Goal: Information Seeking & Learning: Learn about a topic

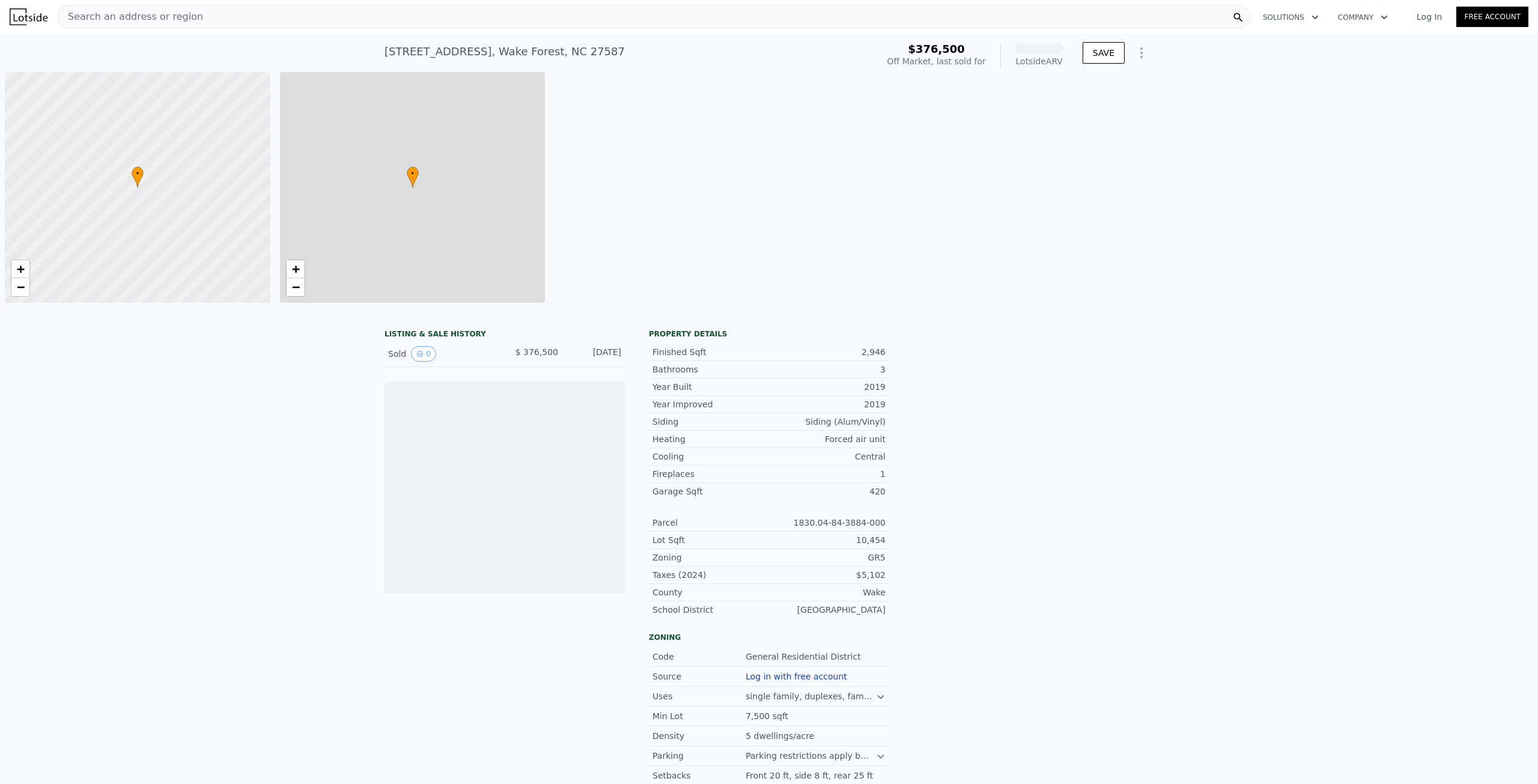
scroll to position [0, 5]
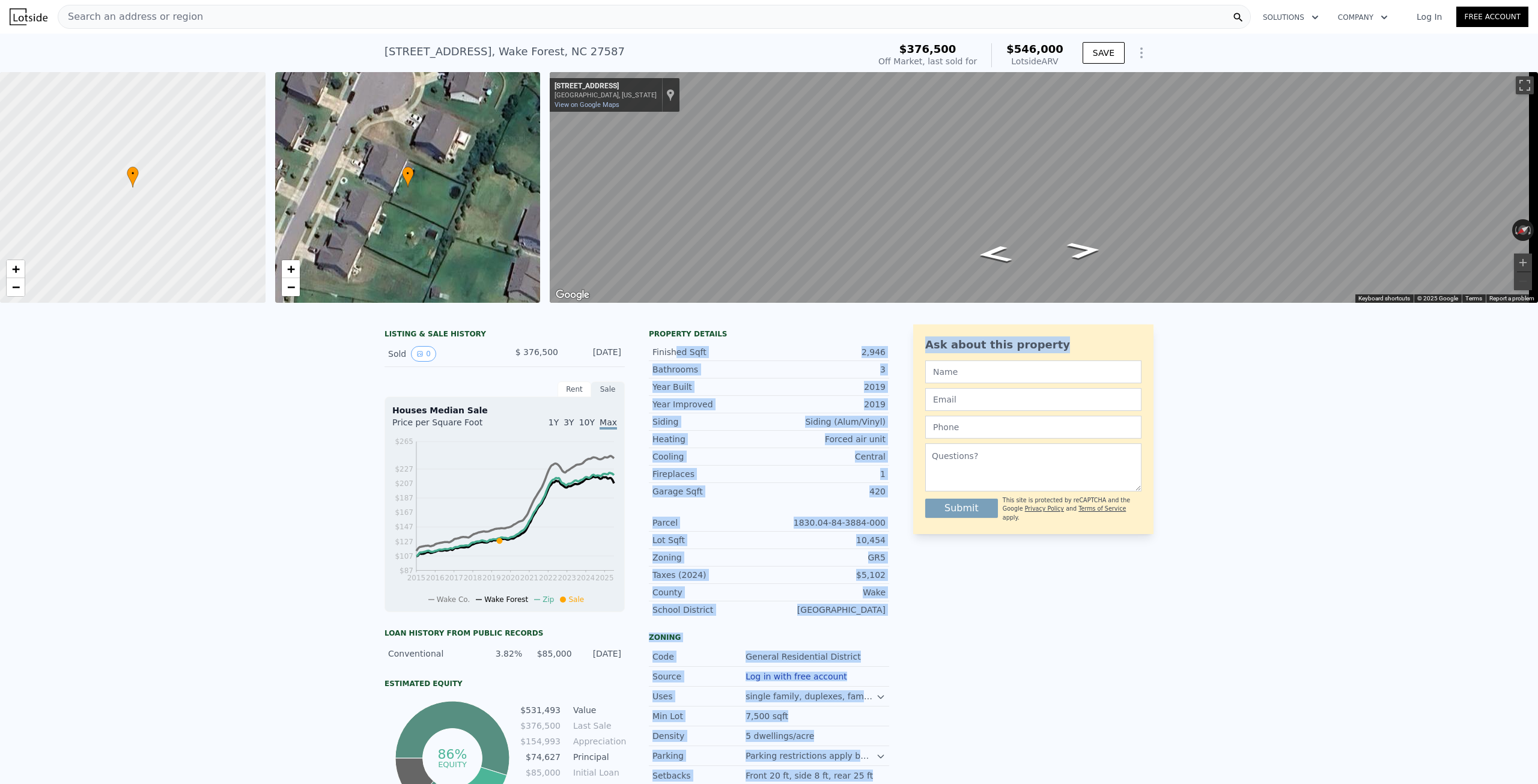
drag, startPoint x: 668, startPoint y: 368, endPoint x: 899, endPoint y: 379, distance: 231.3
click at [899, 379] on div "LISTING & SALE HISTORY Sold 0 $ 376,500 [DATE] Rent Sale Rent over time Price p…" at bounding box center [769, 584] width 769 height 520
click at [899, 379] on div "LISTING & SALE HISTORY Sold 0 $ 376,500 Jul 28, 2019 Rent Sale Rent over time P…" at bounding box center [769, 584] width 769 height 520
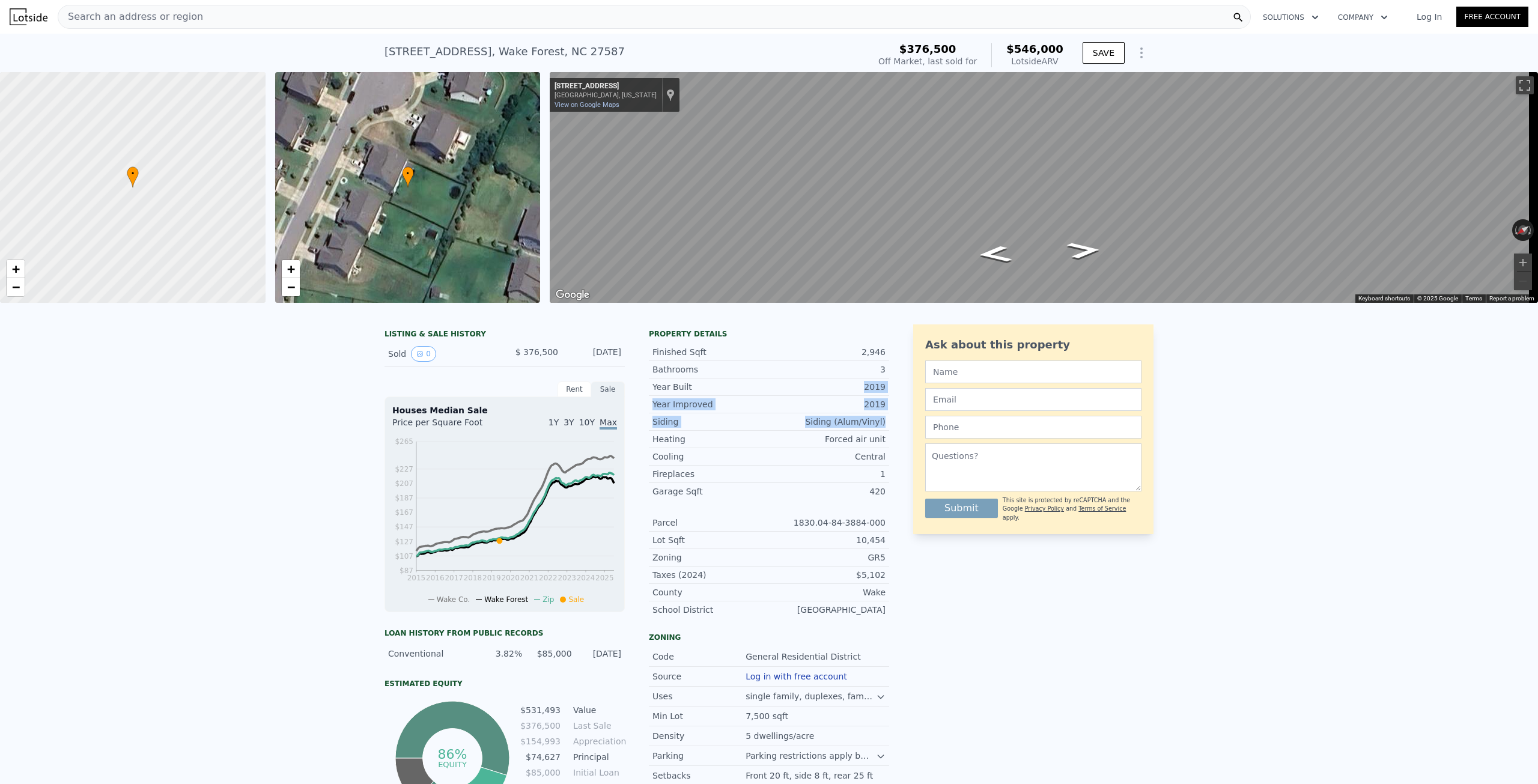
drag, startPoint x: 698, startPoint y: 399, endPoint x: 894, endPoint y: 424, distance: 197.6
click at [894, 424] on div "LISTING & SALE HISTORY Sold 0 $ 376,500 Jul 28, 2019 Rent Sale Rent over time P…" at bounding box center [769, 584] width 769 height 520
click at [893, 425] on div "LISTING & SALE HISTORY Sold 0 $ 376,500 Jul 28, 2019 Rent Sale Rent over time P…" at bounding box center [769, 584] width 769 height 520
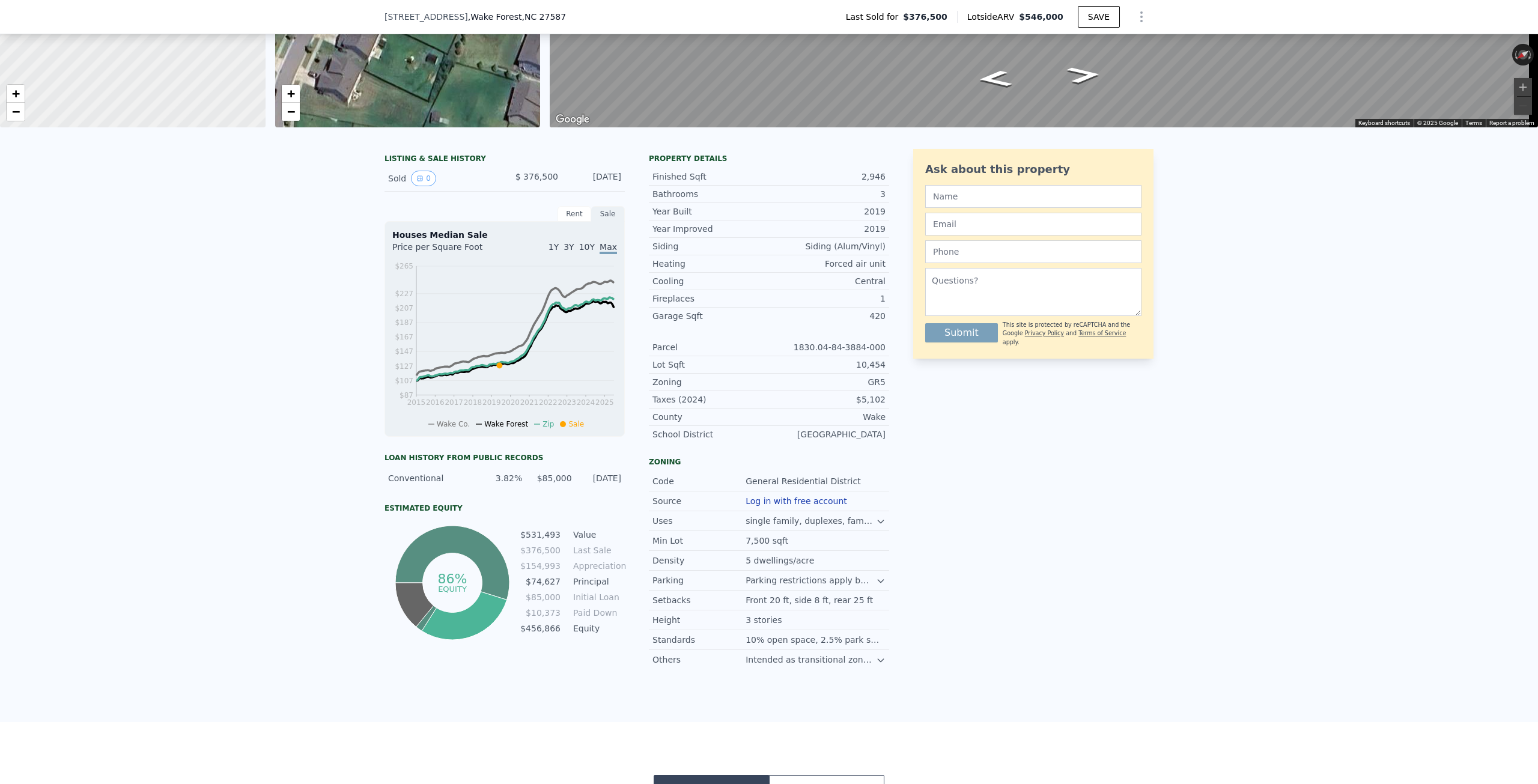
scroll to position [176, 0]
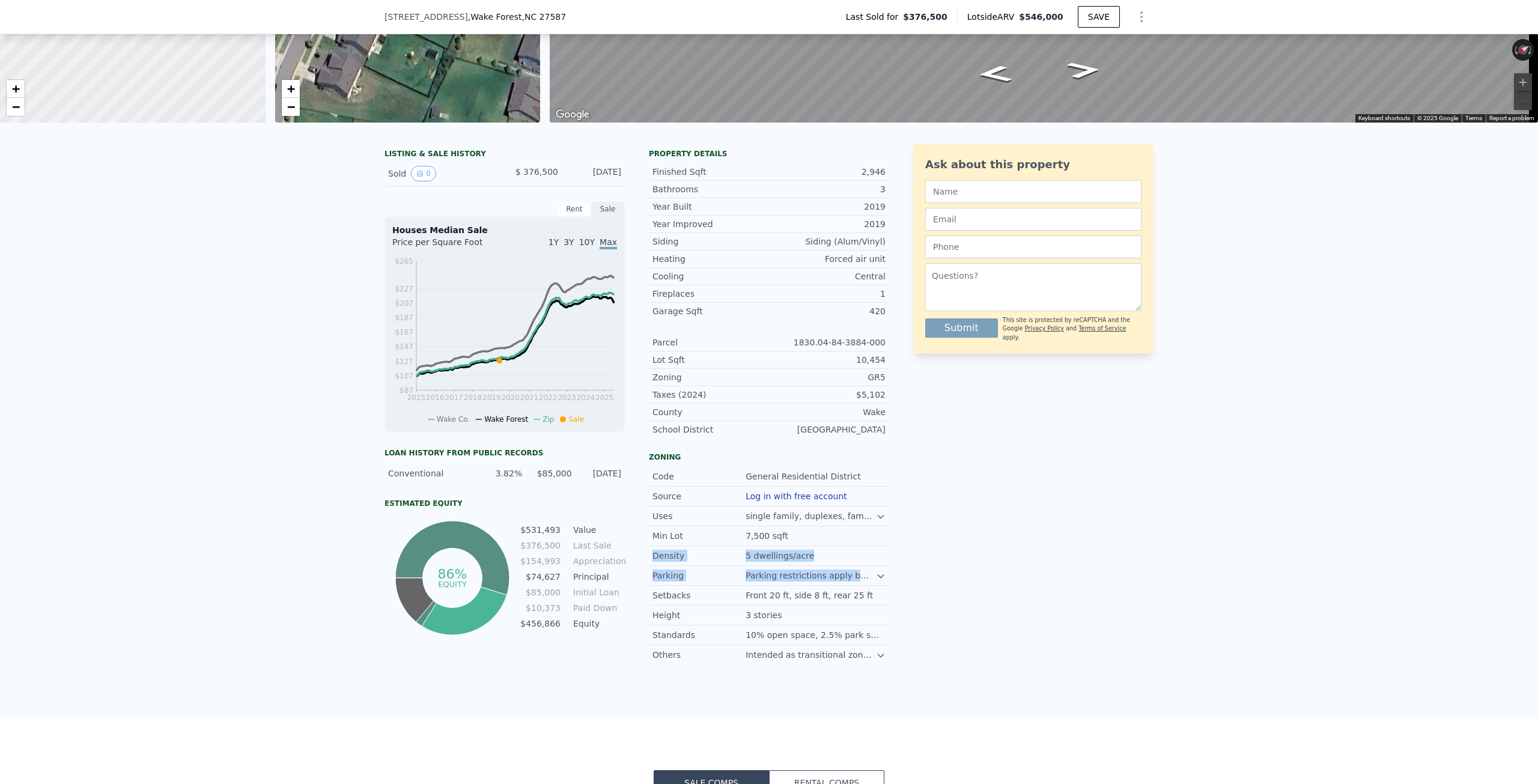
drag, startPoint x: 837, startPoint y: 553, endPoint x: 853, endPoint y: 574, distance: 26.4
click at [853, 574] on div "Code General Residential District Source Log in with free account Uses single f…" at bounding box center [768, 563] width 240 height 202
click at [890, 556] on div "LISTING & SALE HISTORY Sold 0 $ 376,500 Jul 28, 2019 Rent Sale Rent over time P…" at bounding box center [769, 404] width 769 height 520
click at [879, 542] on div "7,500 sqft" at bounding box center [816, 536] width 140 height 12
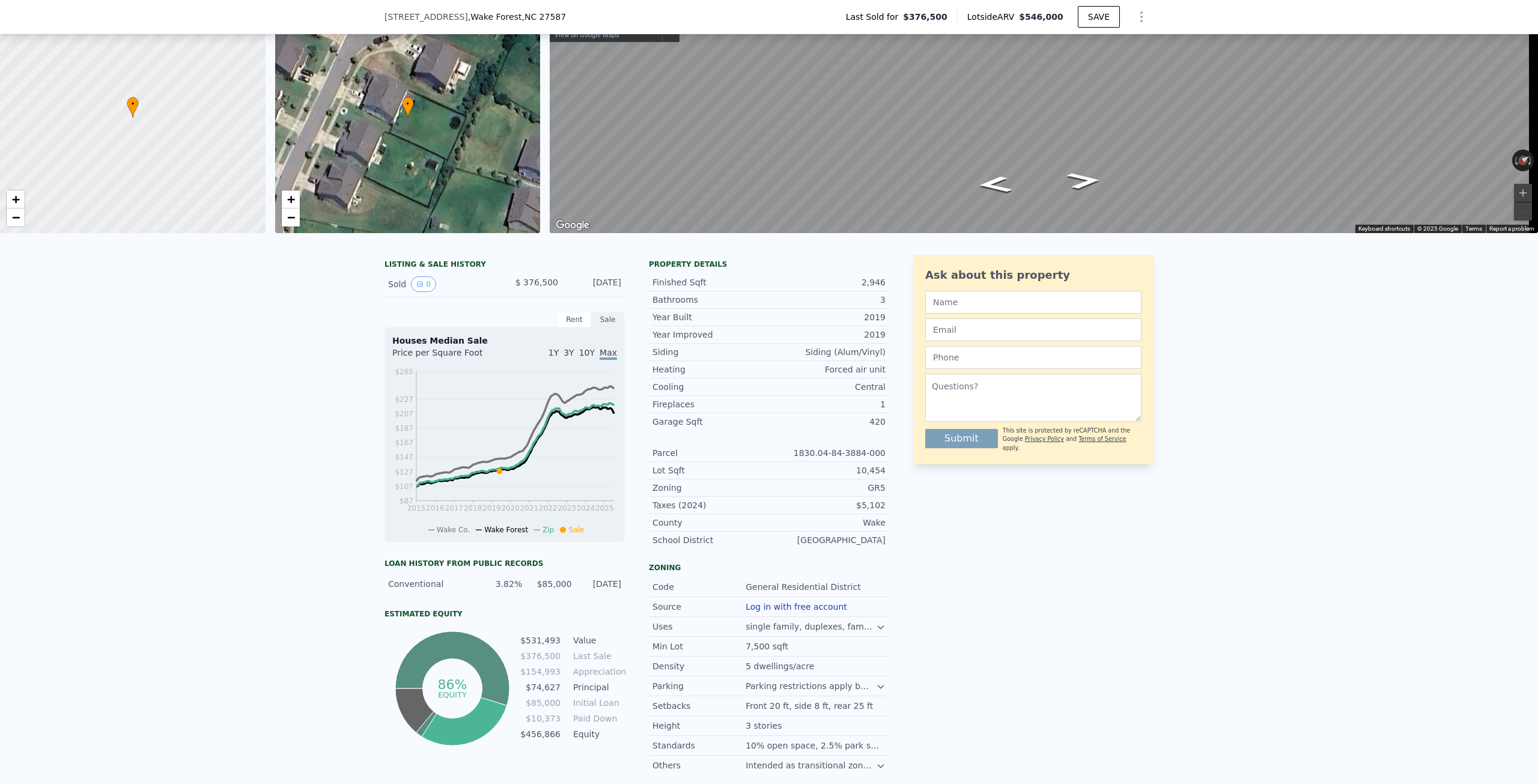
scroll to position [4, 0]
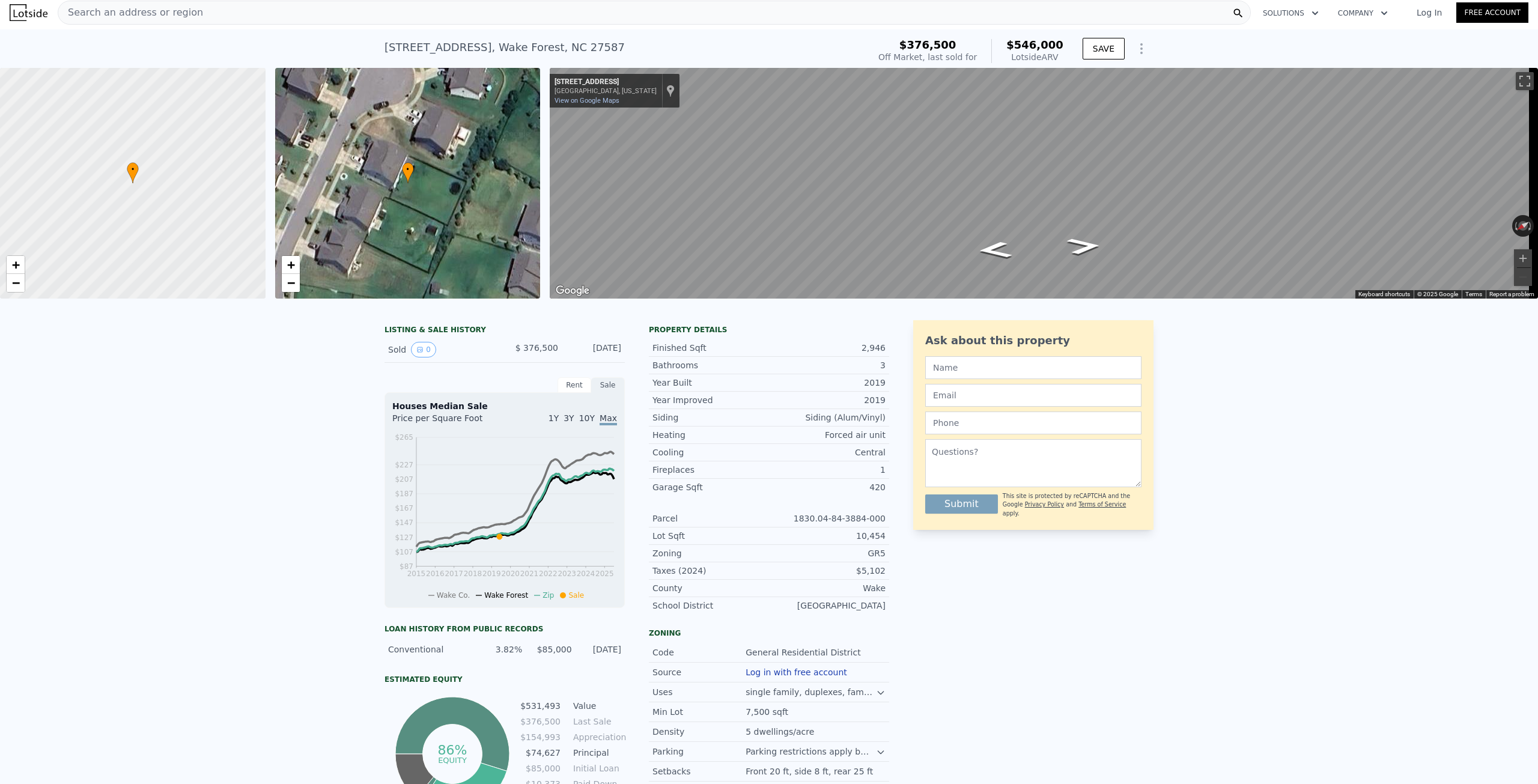
click at [307, 13] on div "Search an address or region" at bounding box center [654, 12] width 1193 height 24
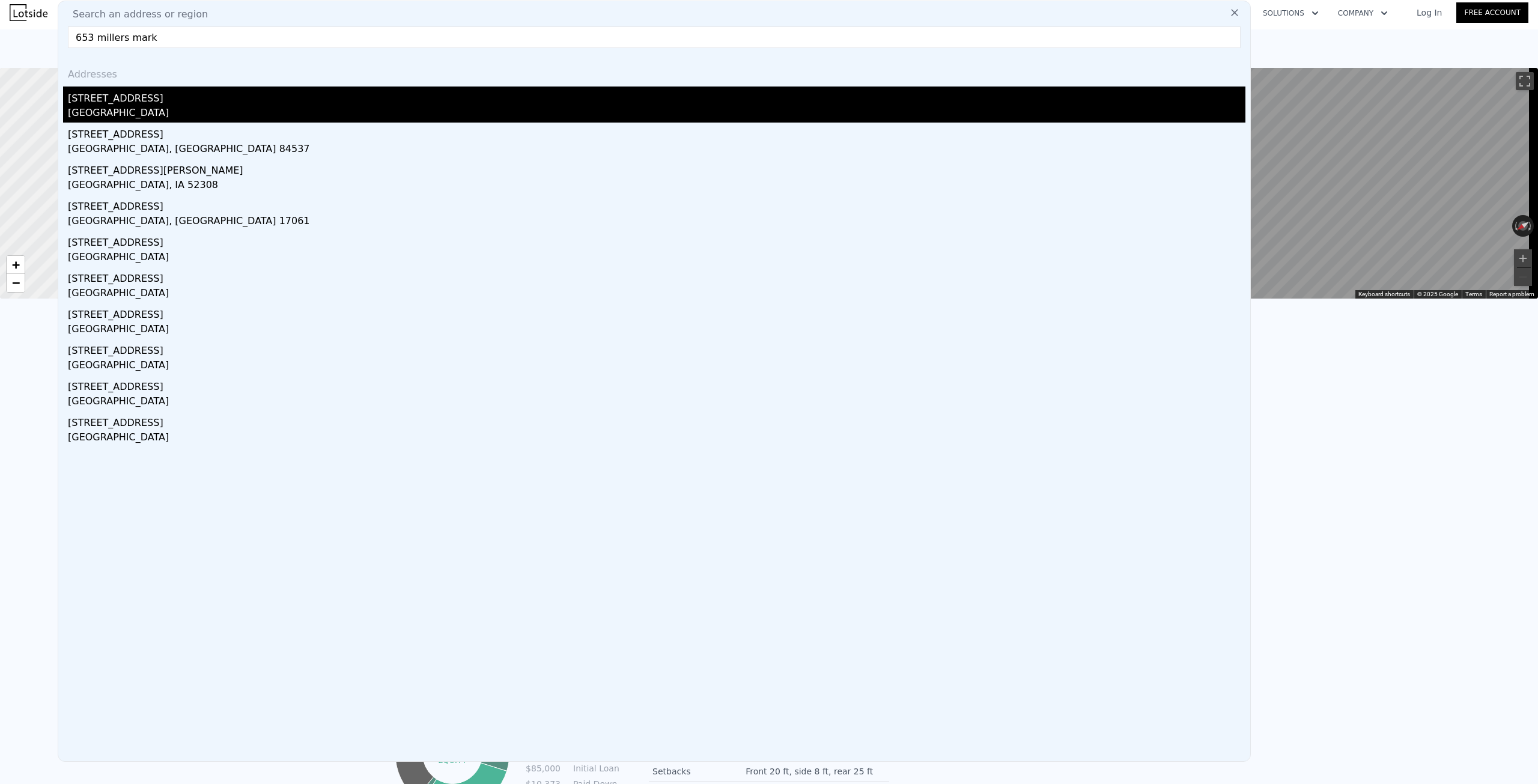
type input "653 millers mark"
click at [130, 117] on div "Wake Forest, NC 27587" at bounding box center [657, 114] width 1178 height 17
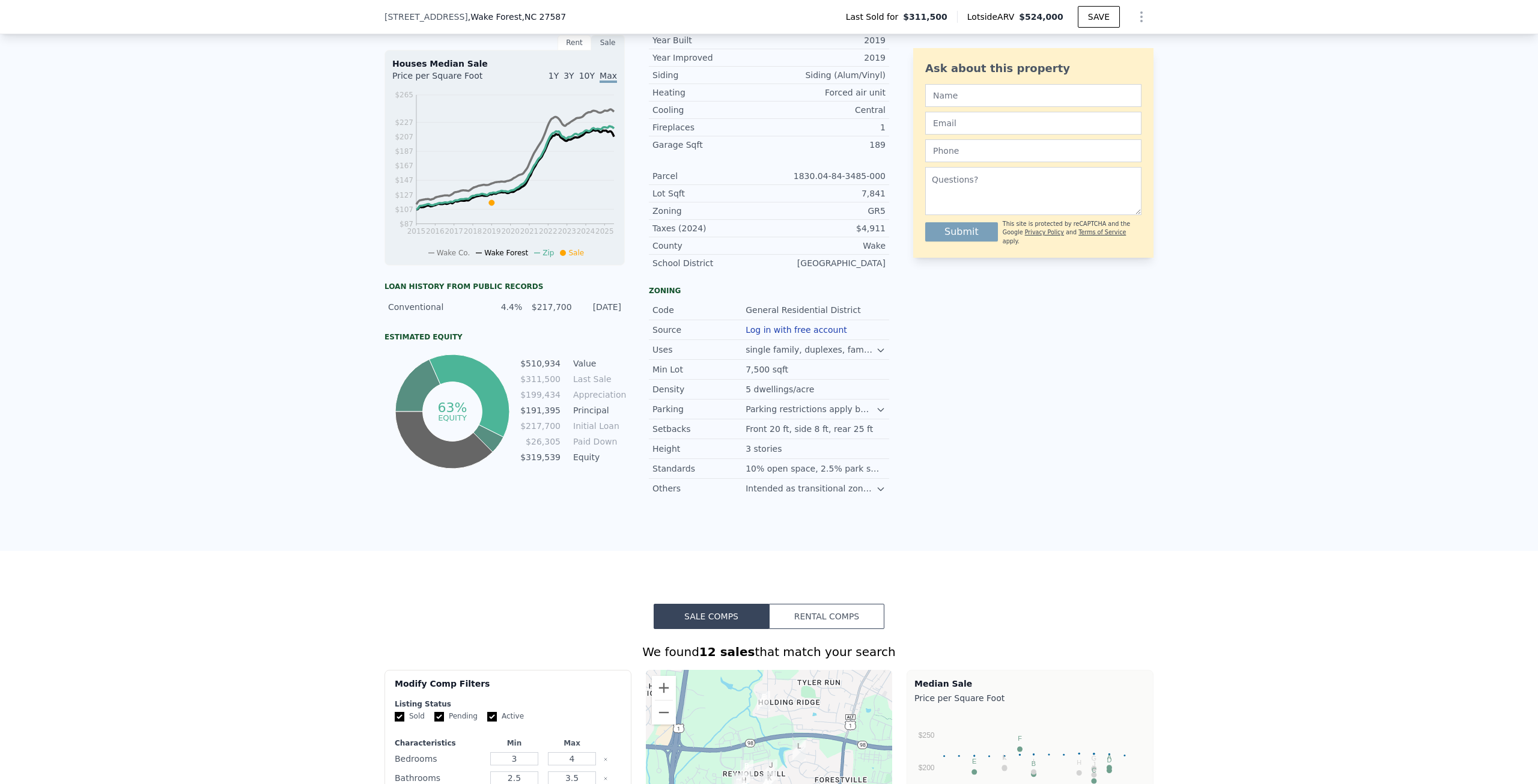
scroll to position [60, 0]
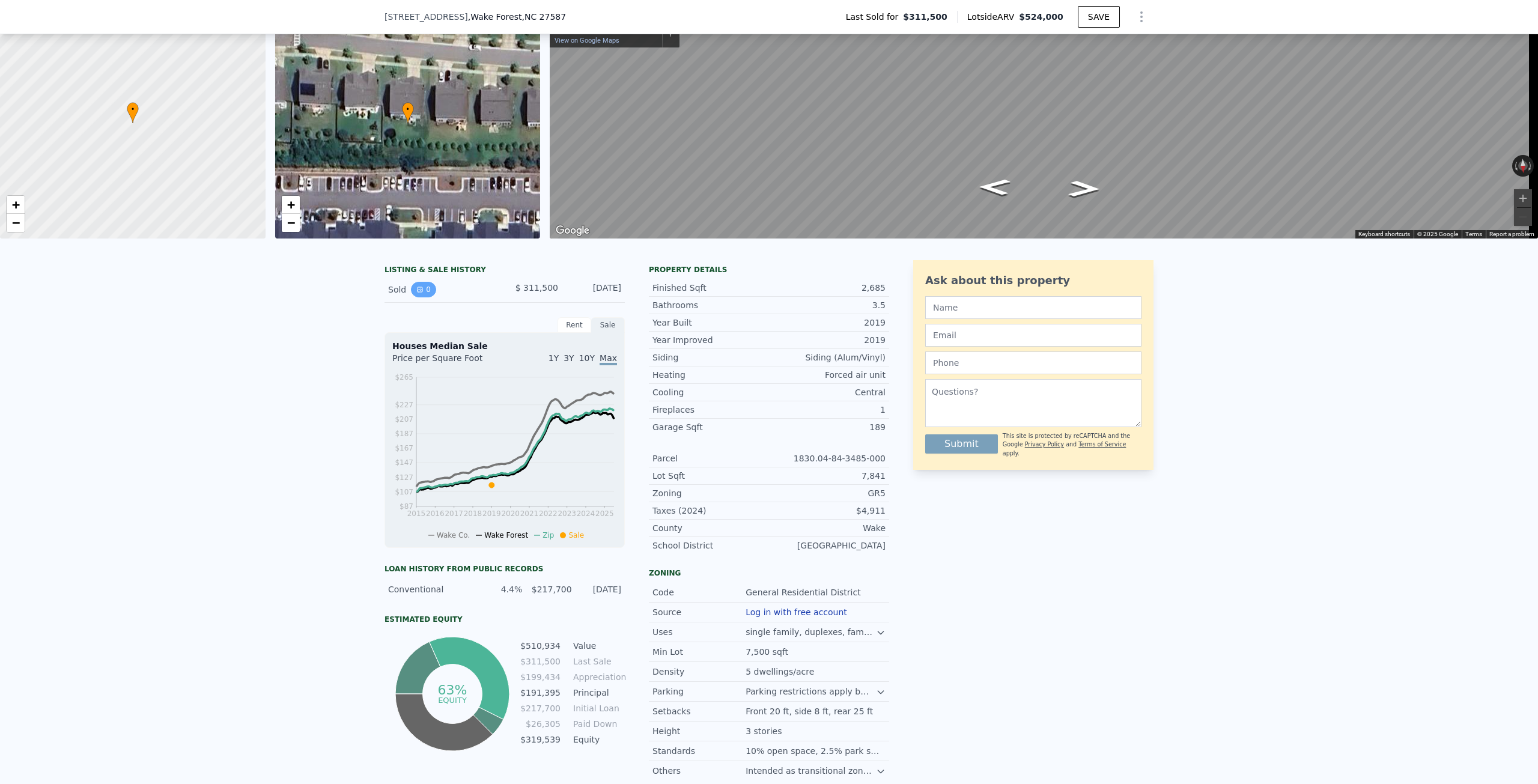
click at [418, 292] on icon "View historical data" at bounding box center [420, 290] width 5 height 5
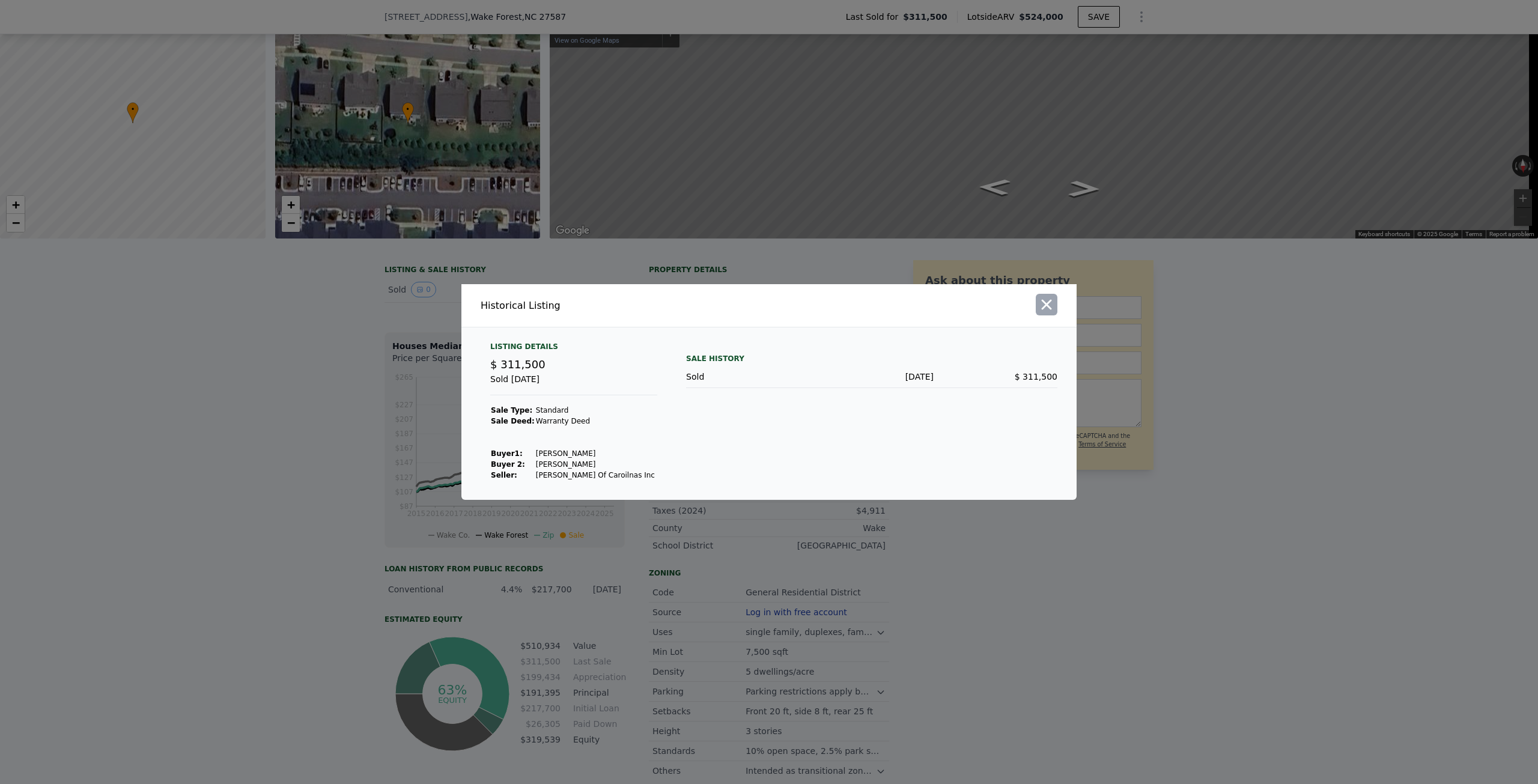
click at [1045, 301] on icon "button" at bounding box center [1047, 304] width 17 height 17
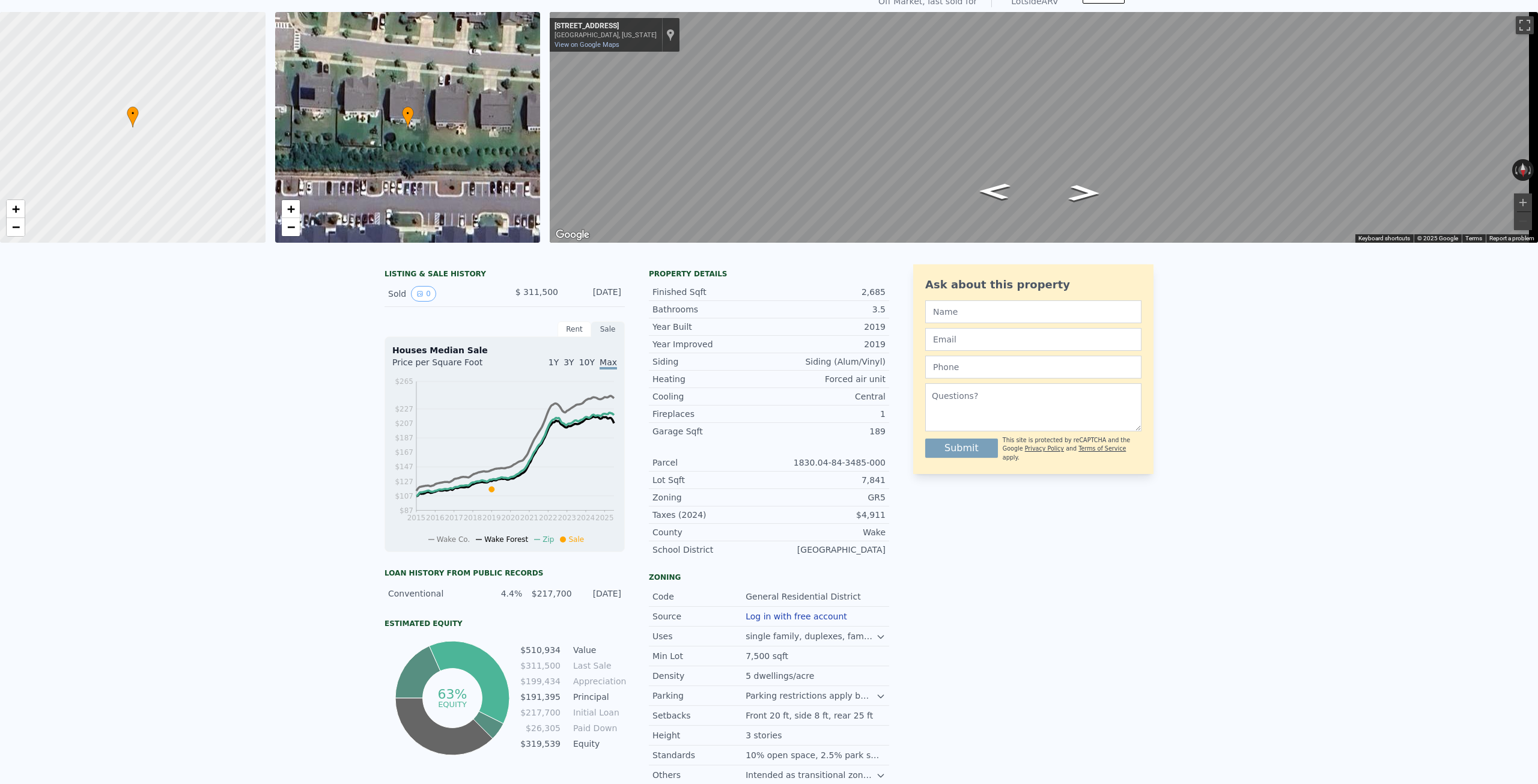
scroll to position [0, 0]
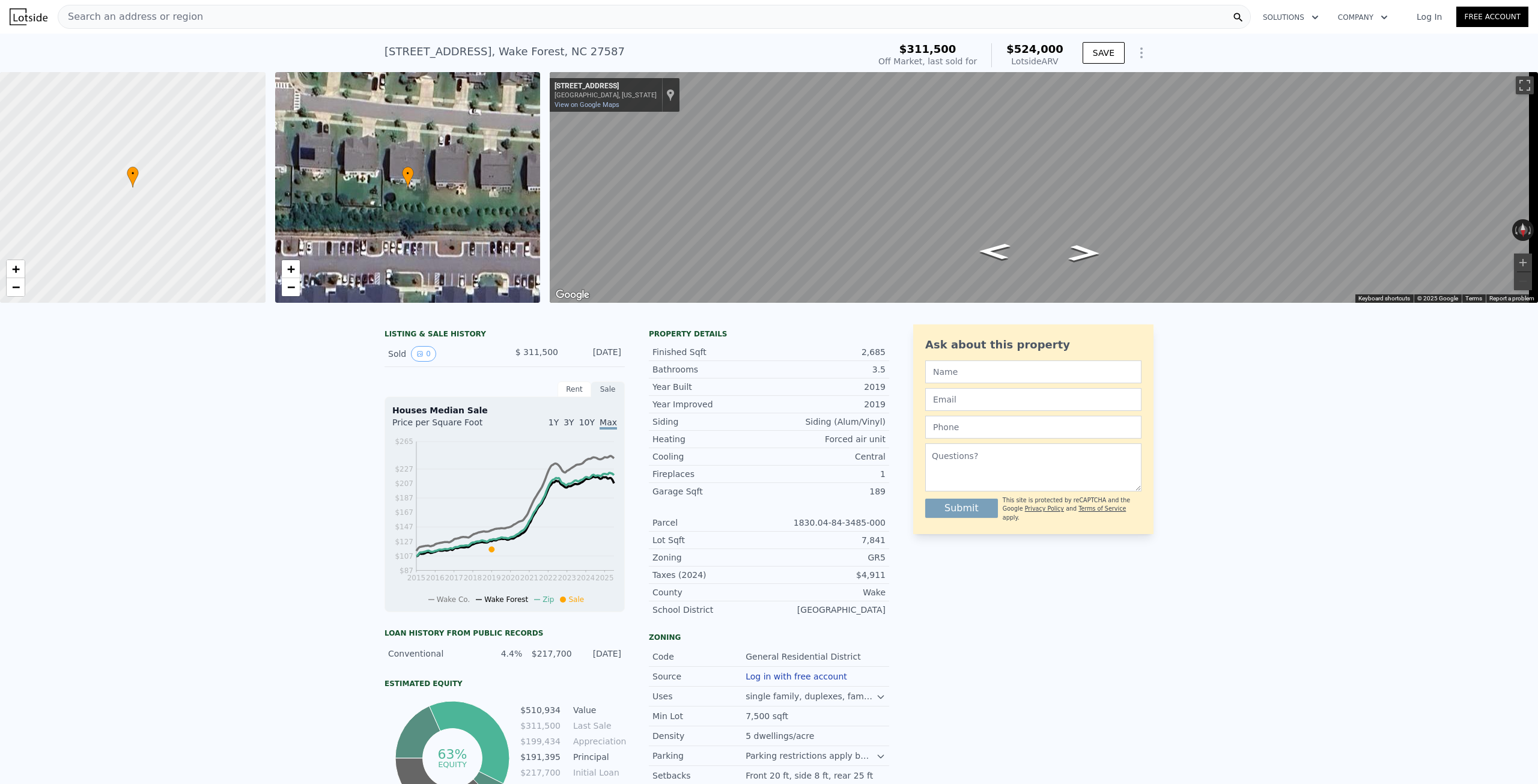
drag, startPoint x: 479, startPoint y: 46, endPoint x: 477, endPoint y: 38, distance: 8.2
click at [479, 45] on div "653 Millers Mark Ave , Wake Forest , NC 27587" at bounding box center [504, 51] width 240 height 17
click at [475, 31] on div "Search an address or region Solutions Company Open main menu Log In Free Account" at bounding box center [769, 17] width 1519 height 29
click at [467, 17] on div "Search an address or region" at bounding box center [654, 16] width 1193 height 24
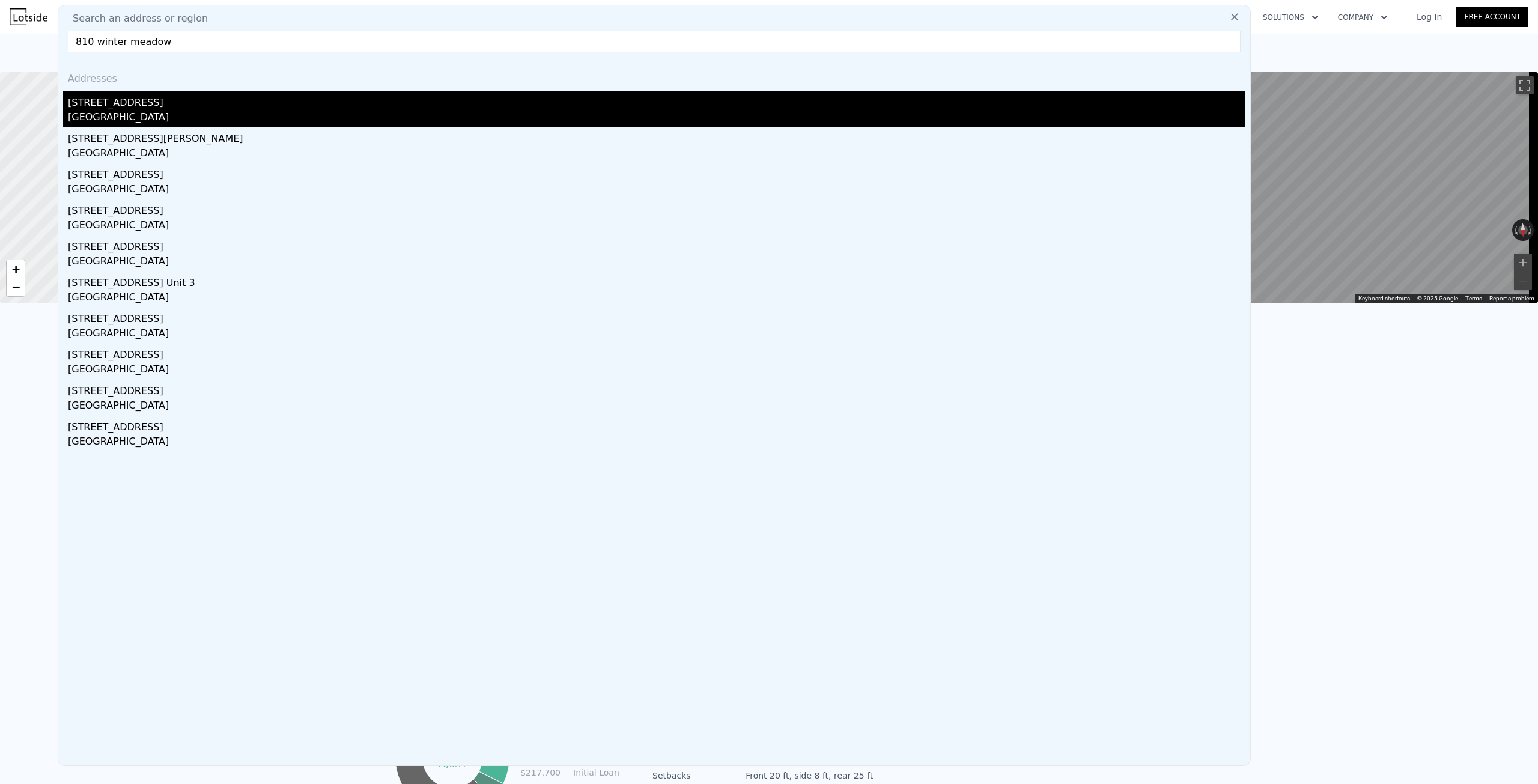
type input "810 winter meadow"
click at [333, 106] on div "[STREET_ADDRESS]" at bounding box center [657, 100] width 1178 height 19
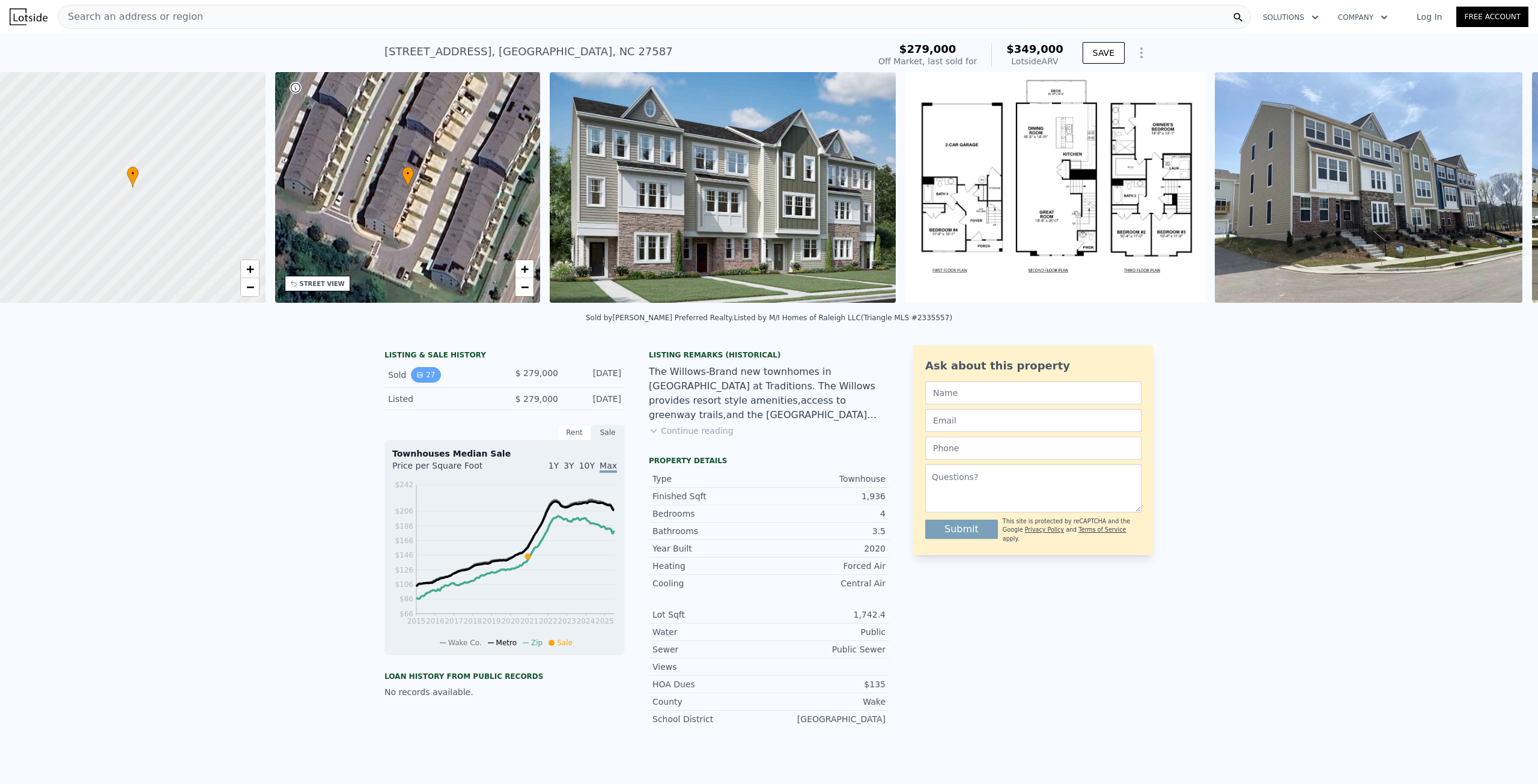
click at [416, 382] on button "27" at bounding box center [426, 375] width 29 height 15
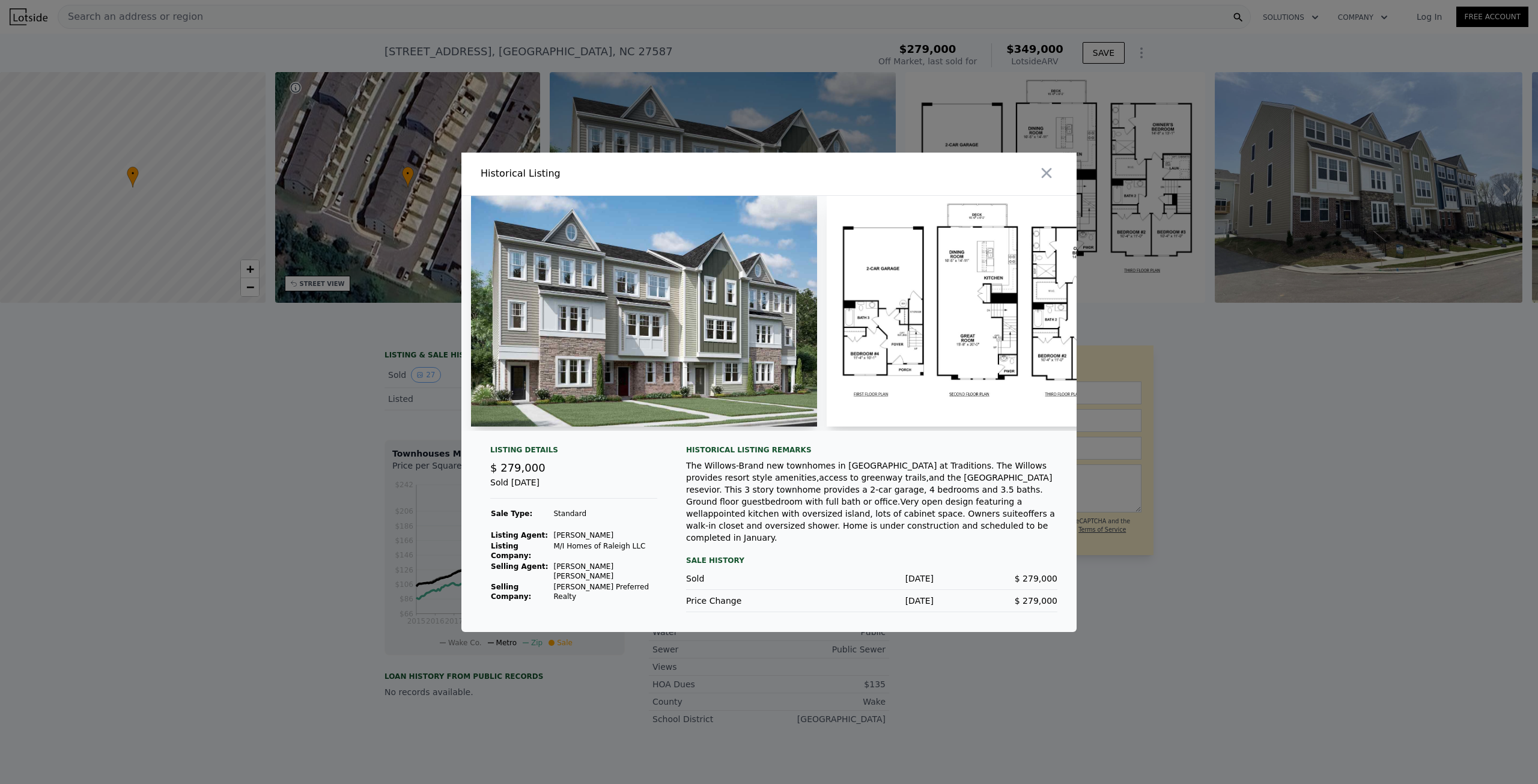
drag, startPoint x: 548, startPoint y: 554, endPoint x: 634, endPoint y: 565, distance: 86.7
click at [633, 565] on tbody "Sale Type: Standard Listing Agent: Brent Overton Listing Company: M/I Homes of …" at bounding box center [574, 560] width 167 height 104
click at [636, 561] on td "M/I Homes of Raleigh LLC" at bounding box center [605, 550] width 104 height 21
drag, startPoint x: 559, startPoint y: 574, endPoint x: 671, endPoint y: 582, distance: 112.3
click at [671, 582] on div "Listing Details $ 279,000 Sold Jan 28, 2021 Sale Type: Standard Listing Agent: …" at bounding box center [769, 539] width 616 height 187
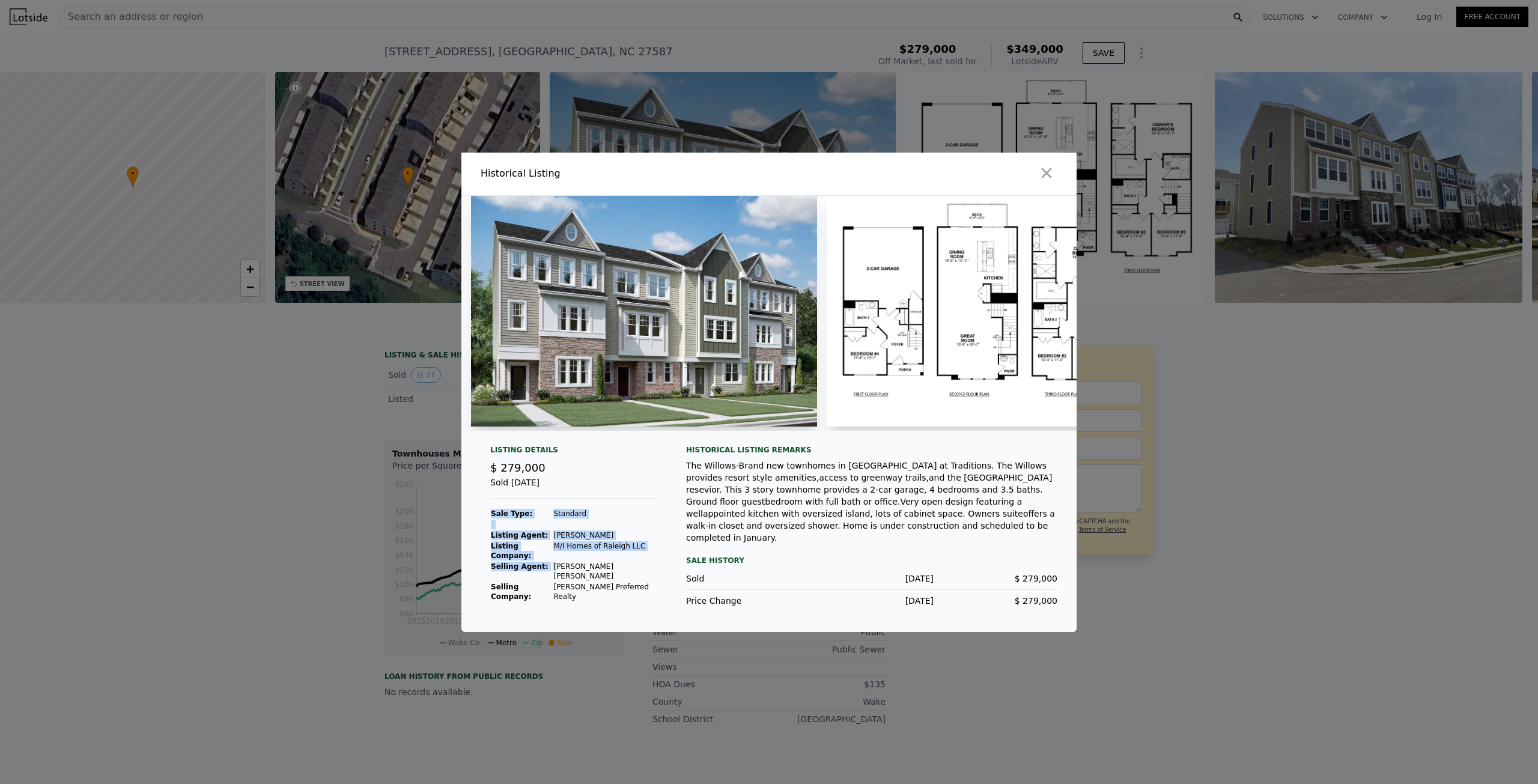
click at [671, 582] on div "Listing Details $ 279,000 Sold Jan 28, 2021 Sale Type: Standard Listing Agent: …" at bounding box center [769, 539] width 616 height 187
click at [677, 392] on img at bounding box center [643, 310] width 346 height 231
click at [747, 388] on img at bounding box center [643, 310] width 346 height 231
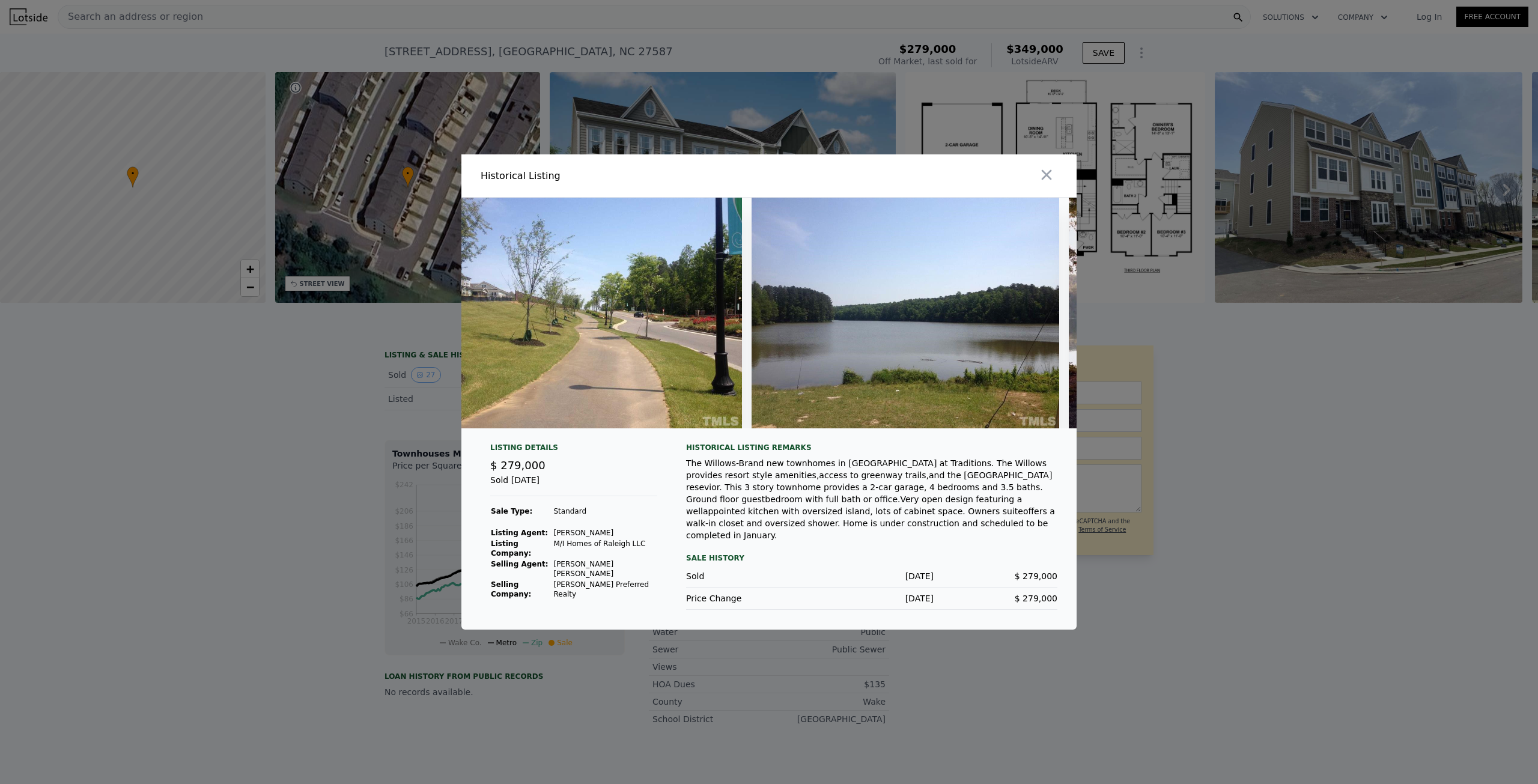
scroll to position [0, 8198]
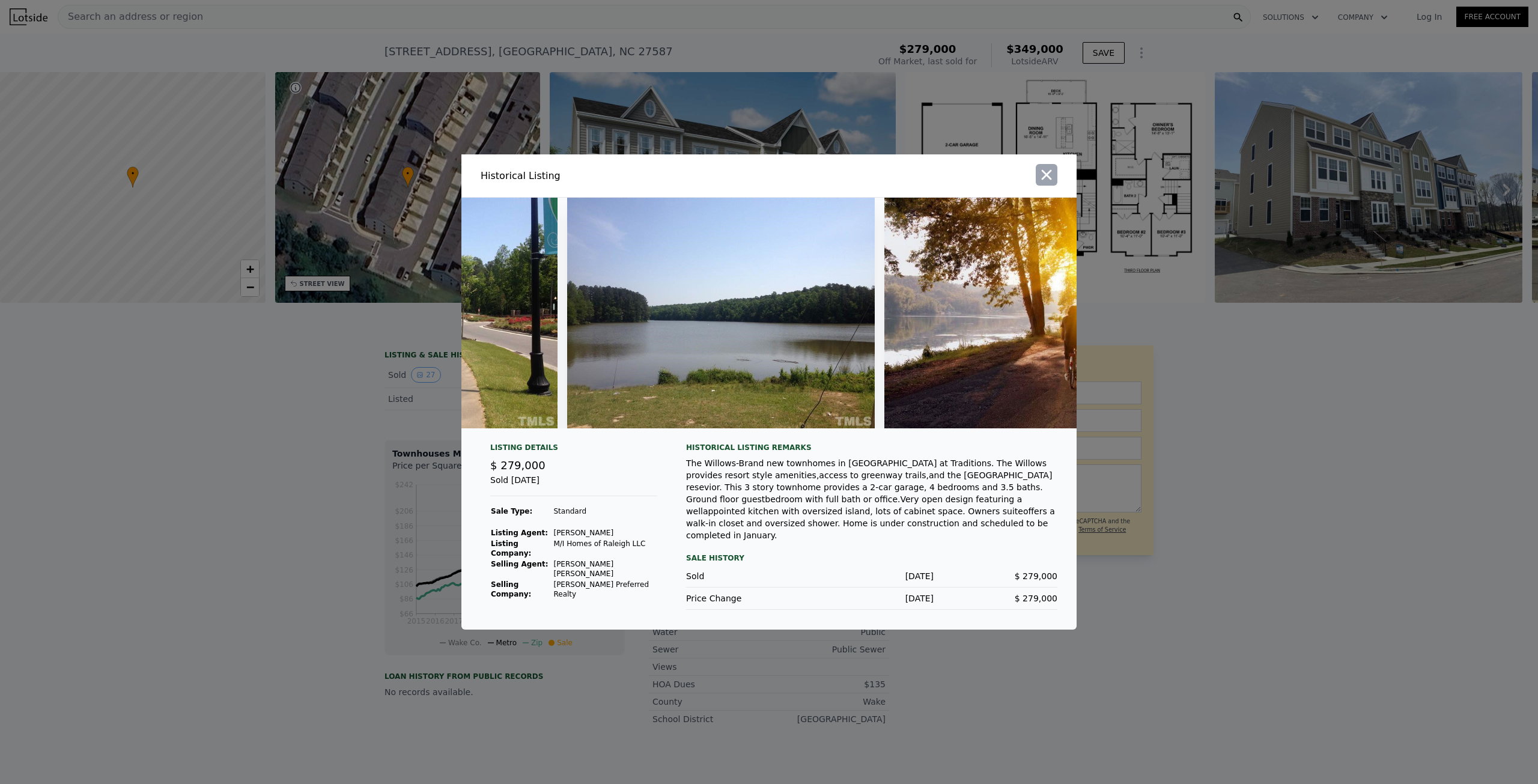
click at [1049, 183] on icon "button" at bounding box center [1047, 175] width 17 height 17
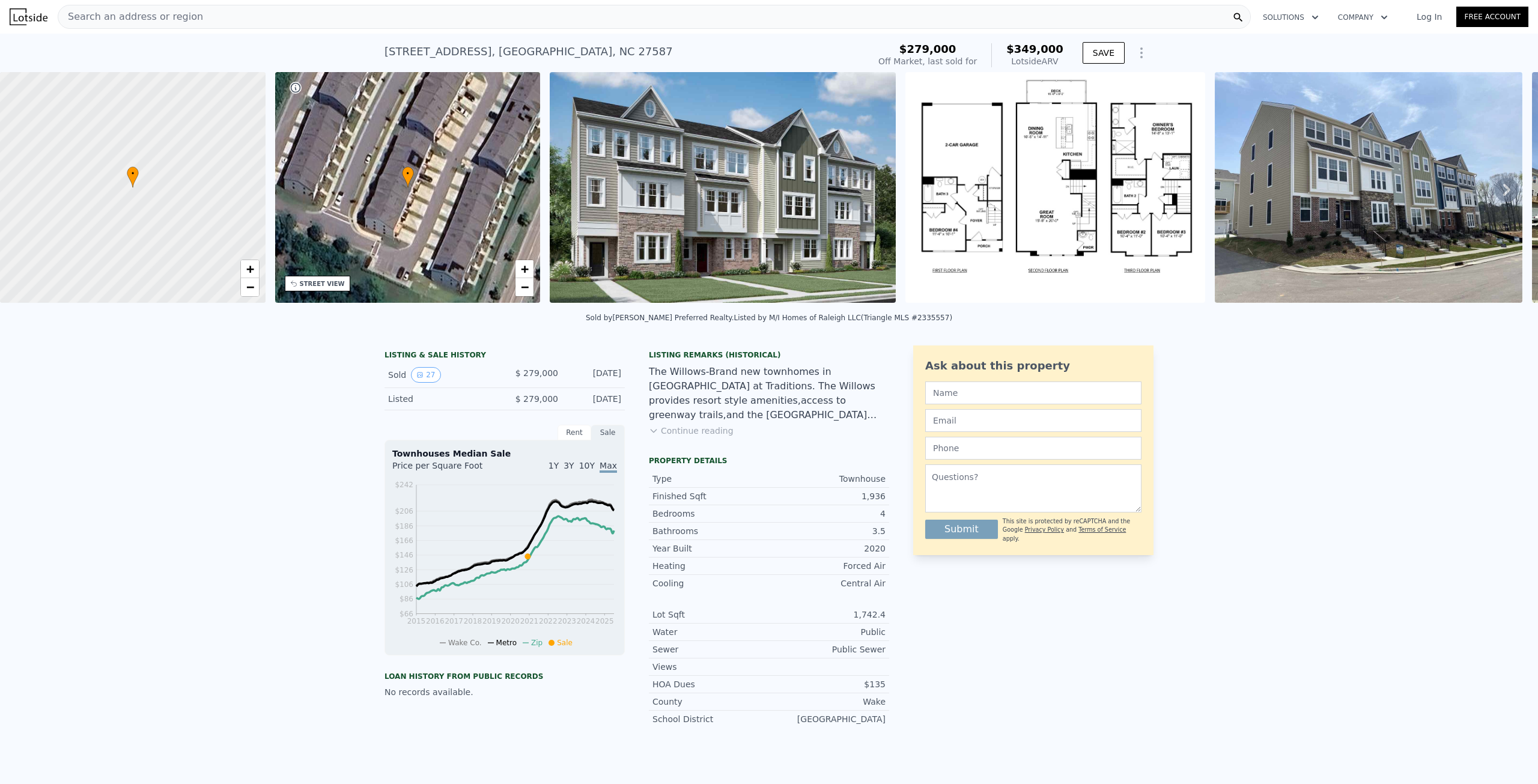
click at [560, 29] on div "Search an address or region Solutions Company Open main menu Log In Free Account" at bounding box center [769, 17] width 1519 height 29
click at [545, 15] on div "Search an address or region" at bounding box center [654, 16] width 1193 height 24
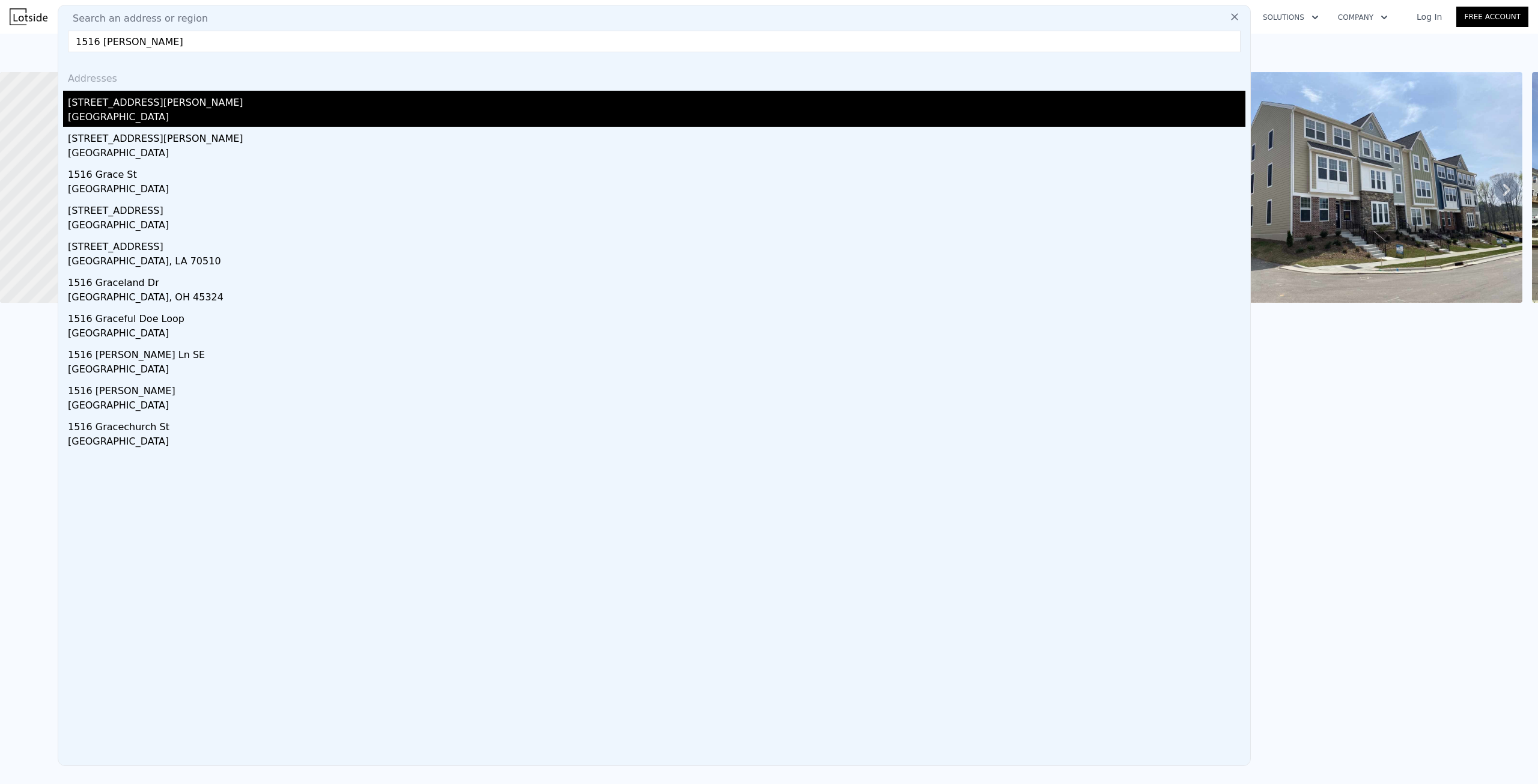
type input "1516 grace ch"
click at [301, 102] on div "[STREET_ADDRESS][PERSON_NAME]" at bounding box center [657, 100] width 1178 height 19
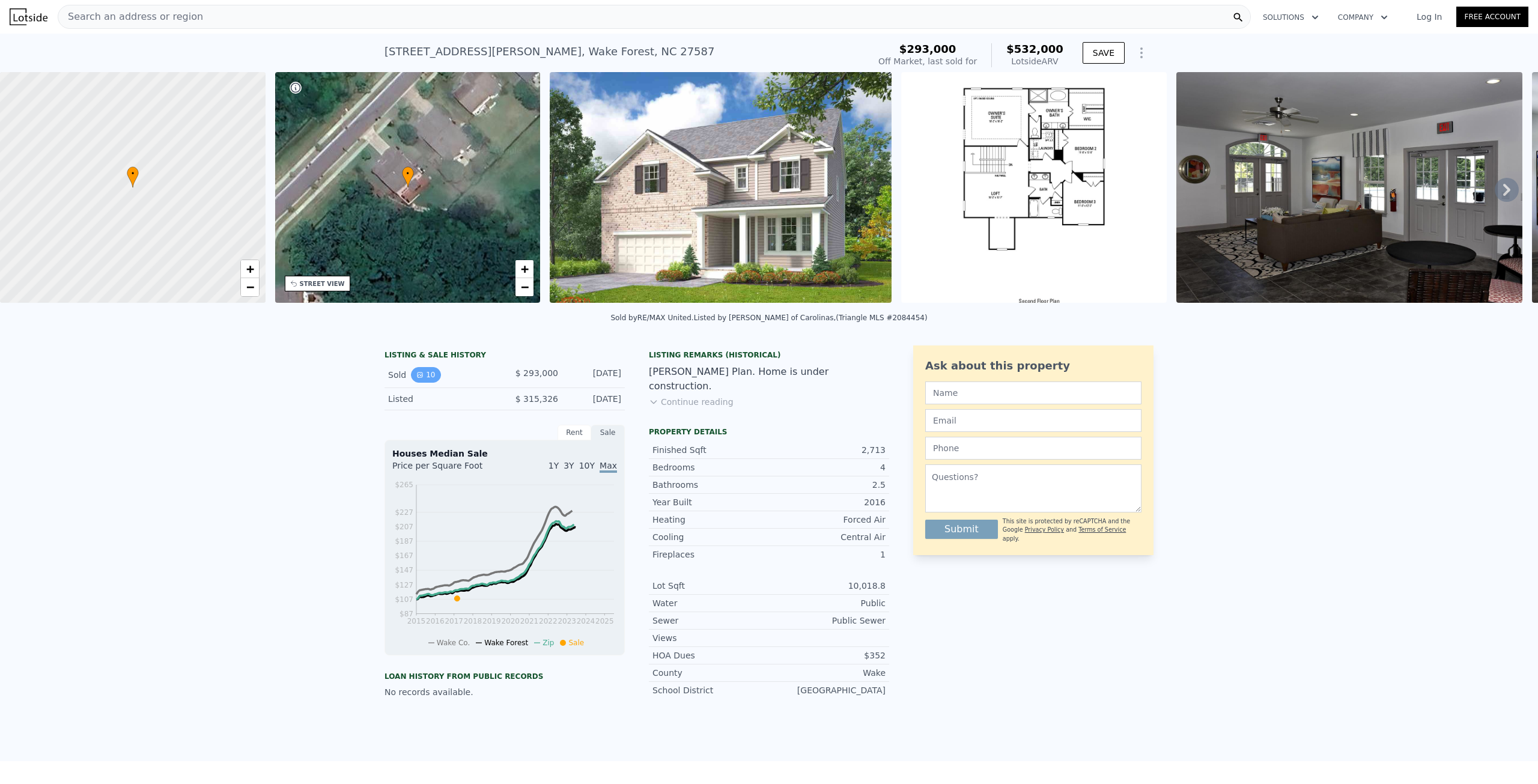
click at [427, 382] on button "10" at bounding box center [426, 375] width 29 height 15
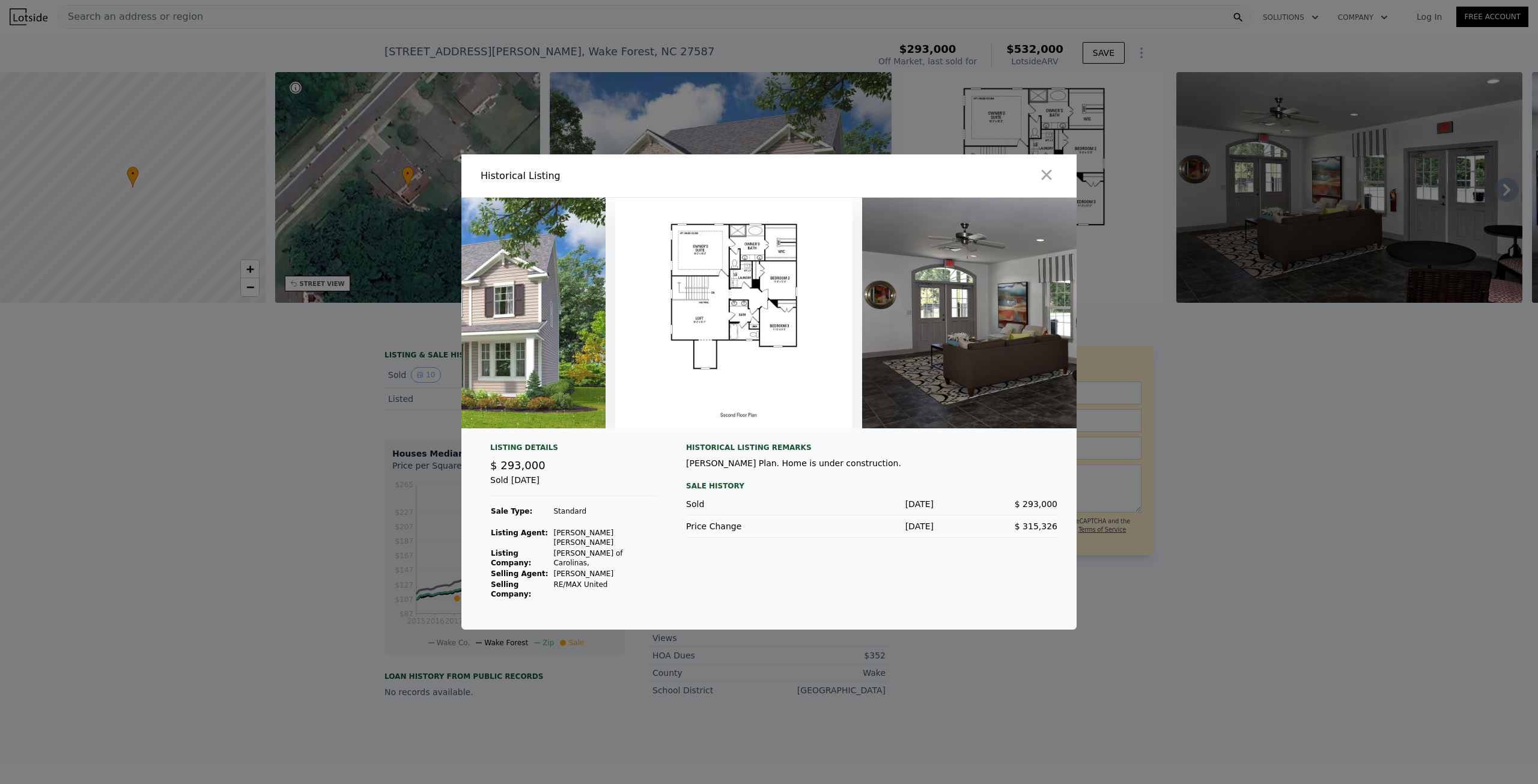
scroll to position [0, 218]
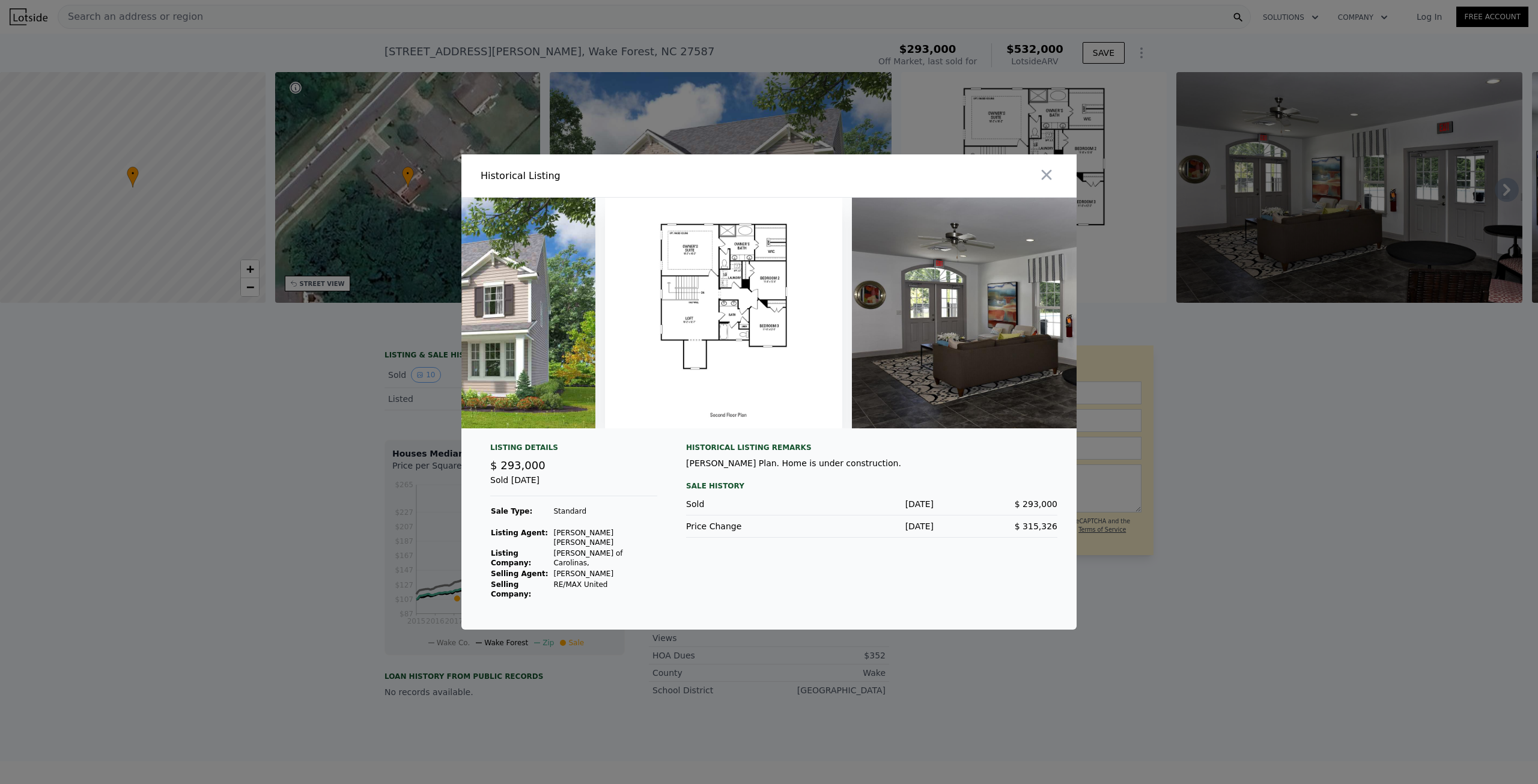
click at [705, 469] on div "Livingston Plan. Home is under construction." at bounding box center [872, 463] width 371 height 12
drag, startPoint x: 705, startPoint y: 484, endPoint x: 710, endPoint y: 448, distance: 36.3
click at [710, 438] on div at bounding box center [769, 317] width 616 height 240
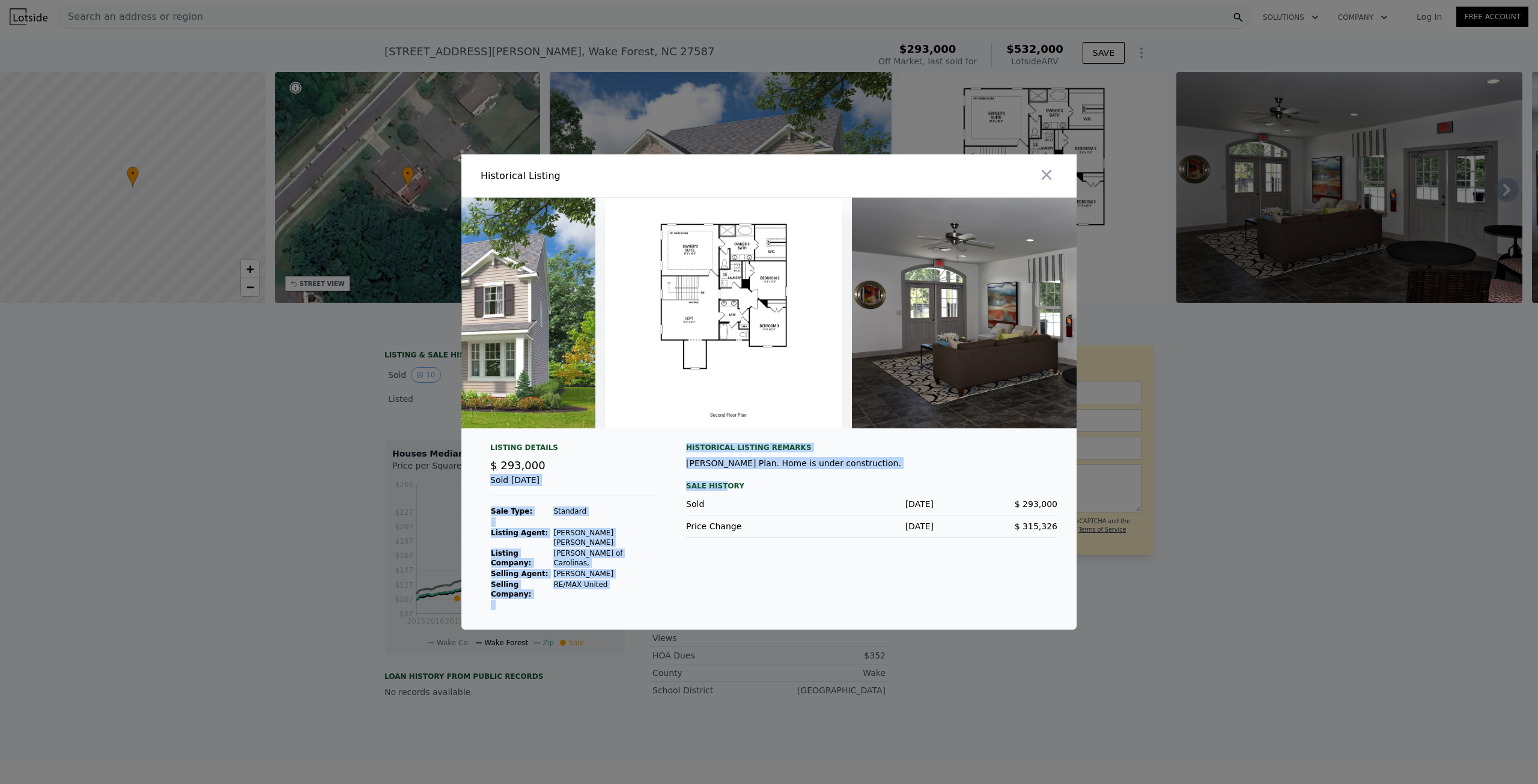
drag, startPoint x: 676, startPoint y: 477, endPoint x: 719, endPoint y: 488, distance: 44.4
click at [719, 488] on div "Listing Details $ 293,000 Sold Apr 19, 2017 Sale Type: Standard Listing Agent: …" at bounding box center [769, 536] width 616 height 187
click at [720, 488] on div "Historical Listing remarks Livingston Plan. Home is under construction. Sale Hi…" at bounding box center [872, 526] width 371 height 168
click at [680, 485] on div "Listing Details $ 293,000 Sold Apr 19, 2017 Sale Type: Standard Listing Agent: …" at bounding box center [769, 536] width 616 height 187
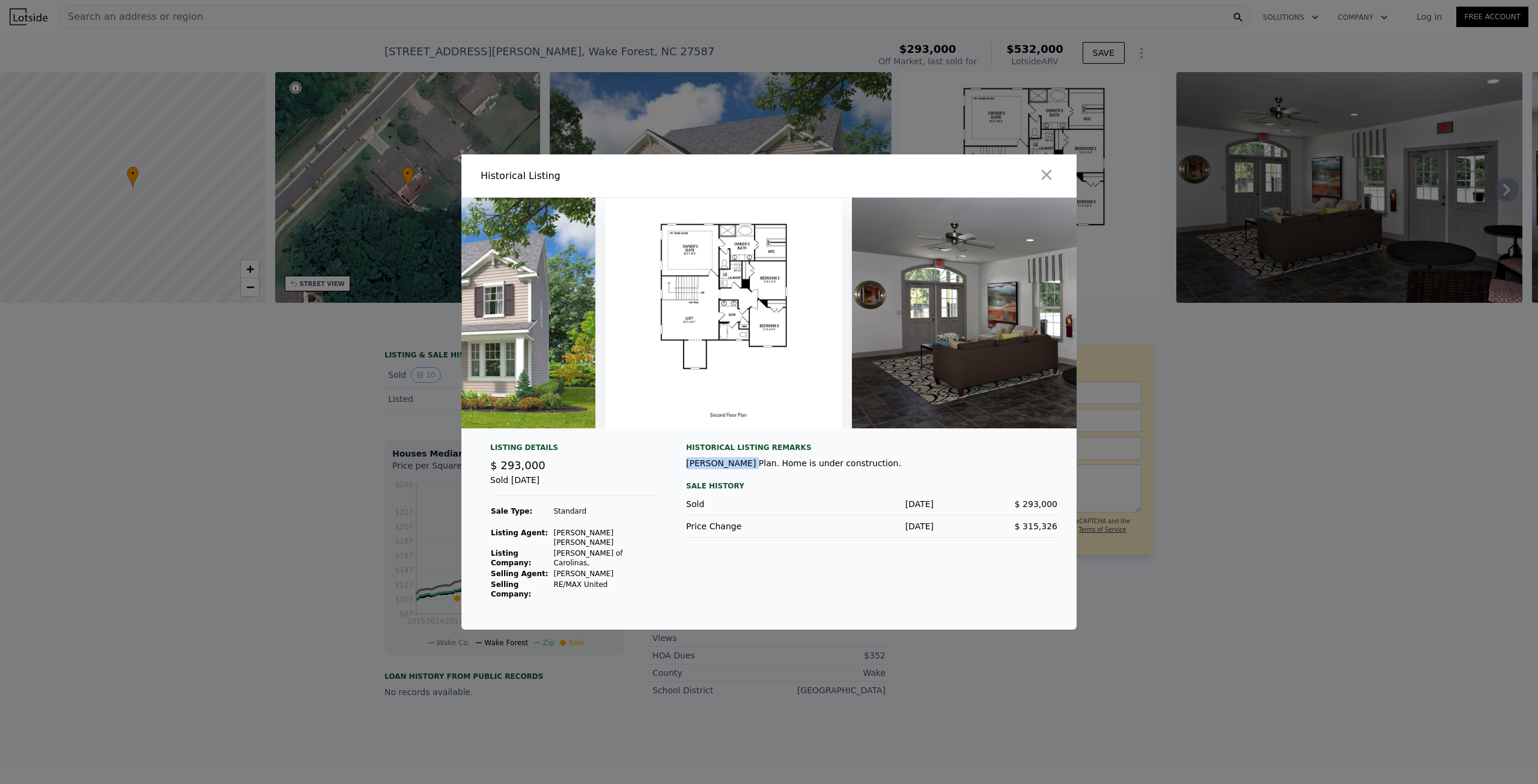
drag, startPoint x: 687, startPoint y: 482, endPoint x: 734, endPoint y: 481, distance: 47.0
click at [734, 481] on div "Listing Details $ 293,000 Sold Apr 19, 2017 Sale Type: Standard Listing Agent: …" at bounding box center [769, 536] width 616 height 187
click at [736, 469] on div "Livingston Plan. Home is under construction." at bounding box center [872, 463] width 371 height 12
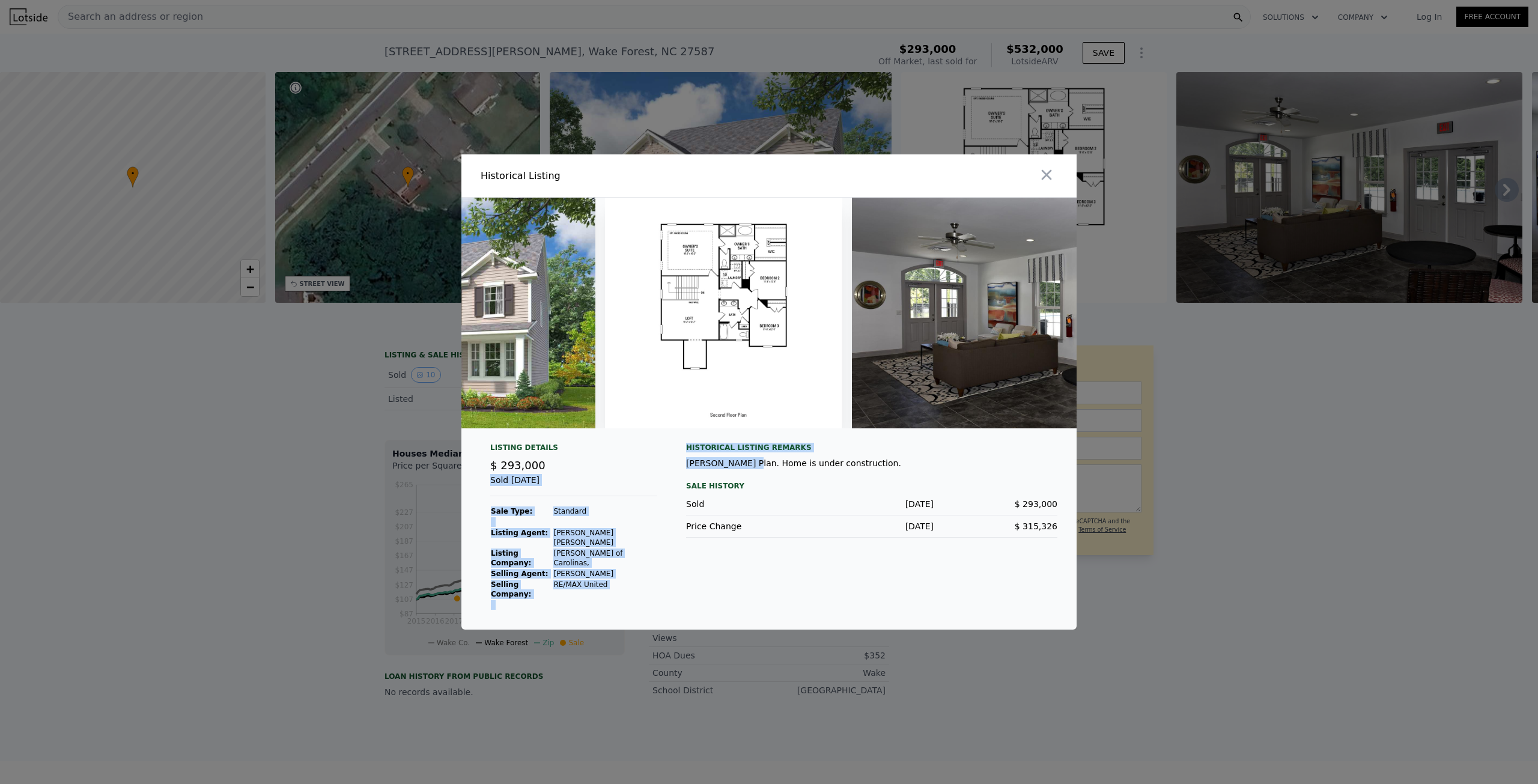
drag, startPoint x: 739, startPoint y: 484, endPoint x: 669, endPoint y: 484, distance: 70.0
click at [669, 484] on div "Listing Details $ 293,000 Sold Apr 19, 2017 Sale Type: Standard Listing Agent: …" at bounding box center [769, 536] width 616 height 187
click at [697, 469] on div "Livingston Plan. Home is under construction." at bounding box center [872, 463] width 371 height 12
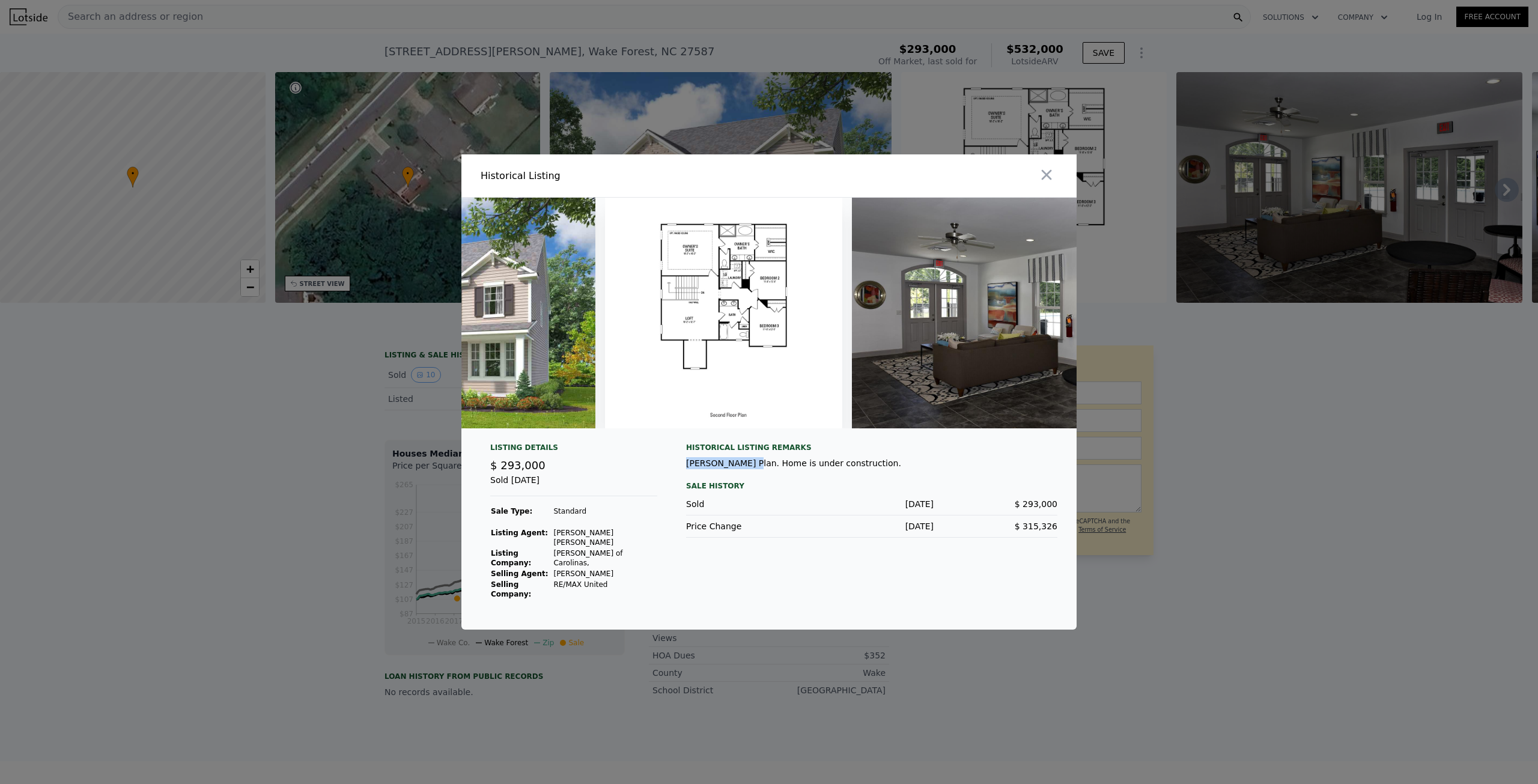
drag, startPoint x: 685, startPoint y: 484, endPoint x: 738, endPoint y: 483, distance: 53.0
click at [738, 483] on div "Listing Details $ 293,000 Sold Apr 19, 2017 Sale Type: Standard Listing Agent: …" at bounding box center [769, 536] width 616 height 187
click at [690, 279] on img at bounding box center [724, 313] width 238 height 231
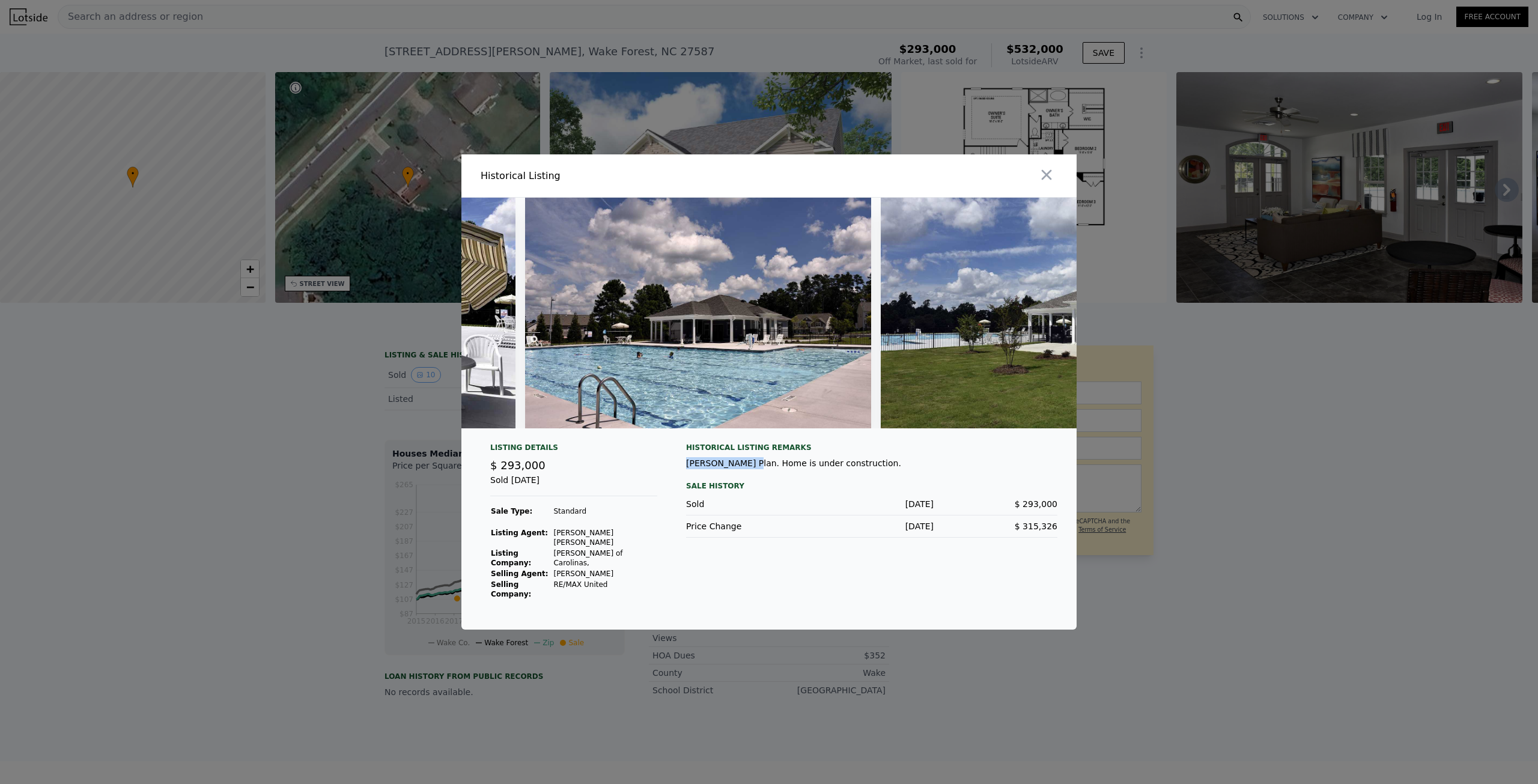
scroll to position [0, 2741]
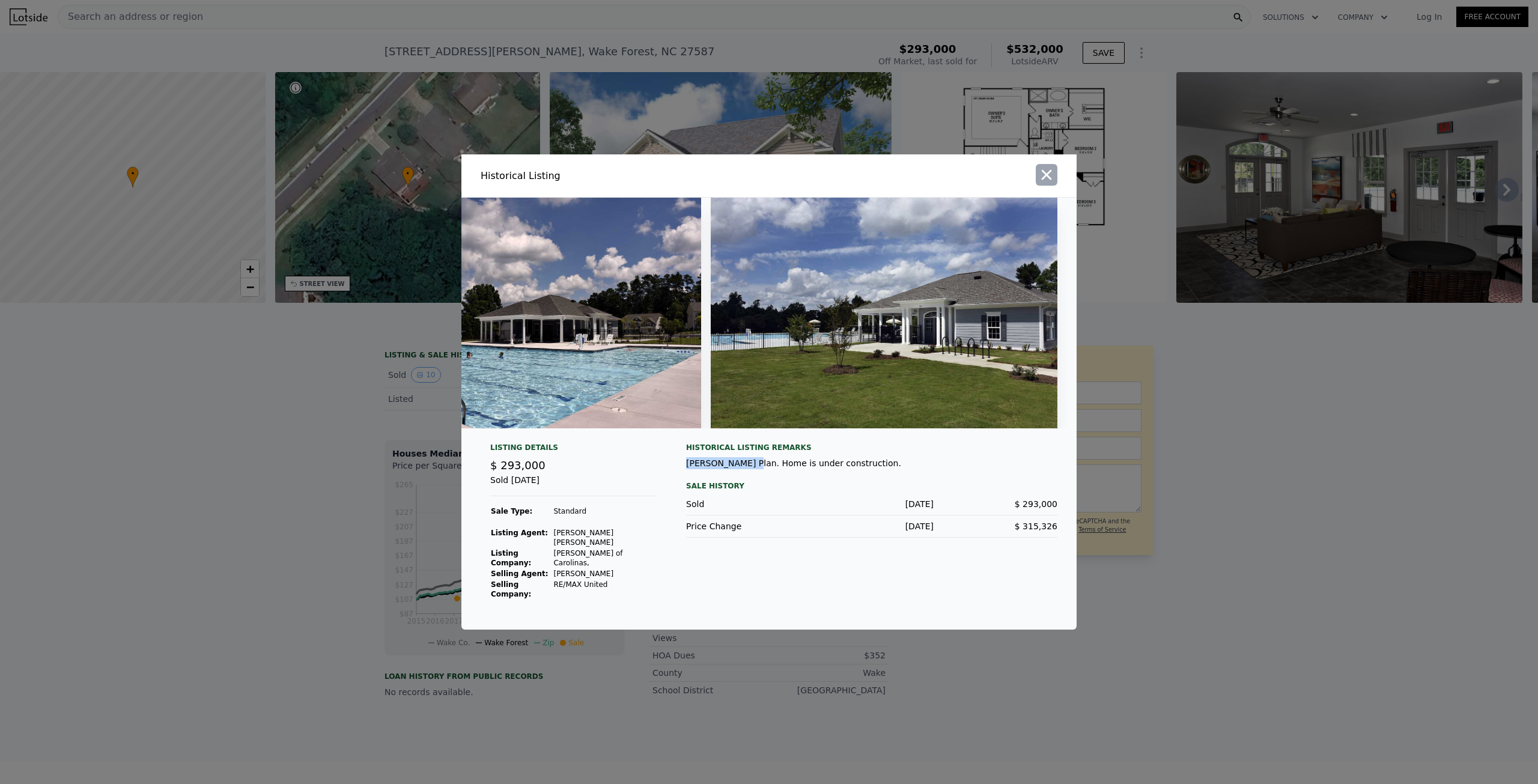
click at [1050, 180] on icon "button" at bounding box center [1047, 175] width 10 height 10
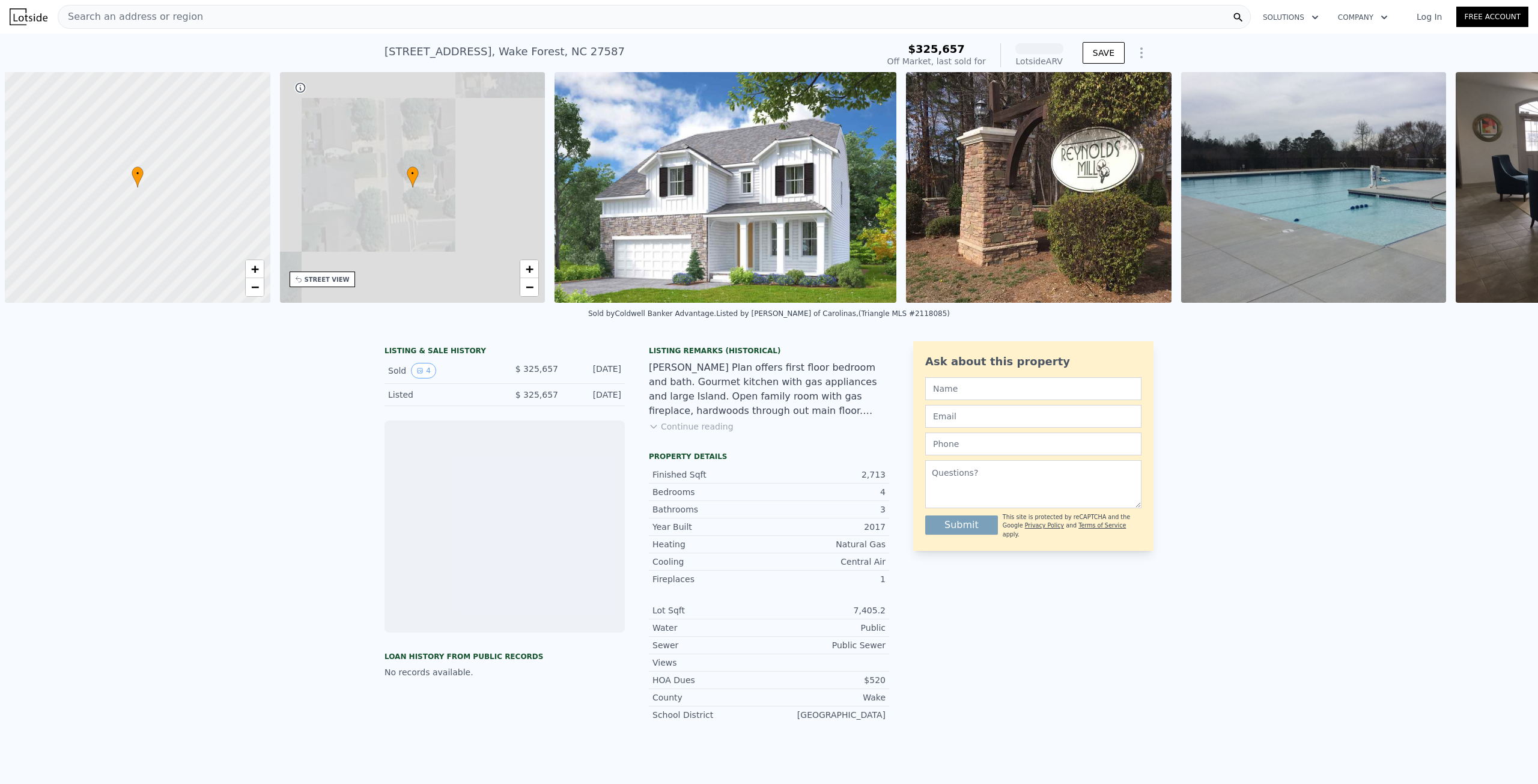
scroll to position [0, 5]
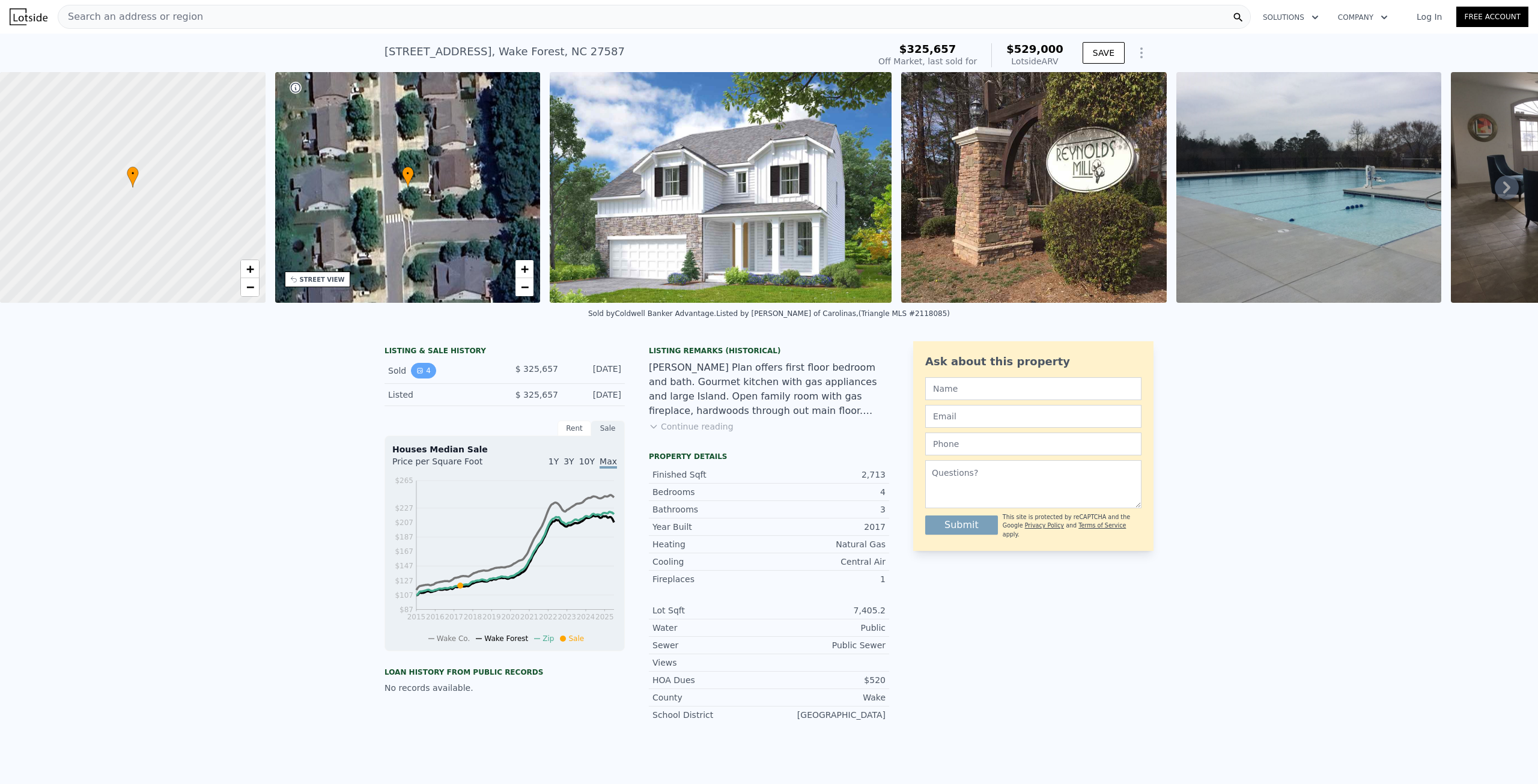
click at [422, 379] on button "4" at bounding box center [423, 370] width 25 height 15
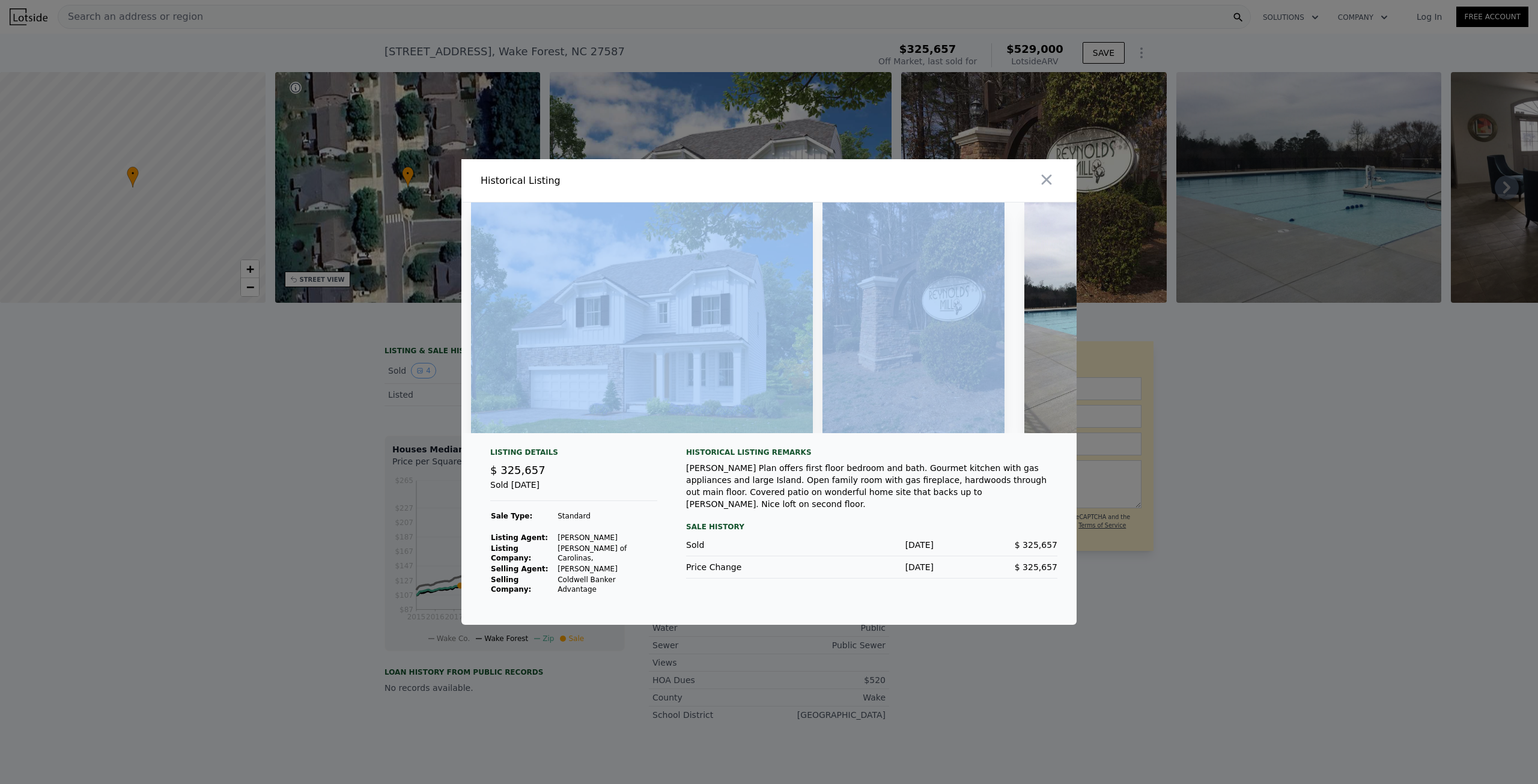
drag, startPoint x: 733, startPoint y: 454, endPoint x: 876, endPoint y: 456, distance: 143.0
click at [876, 443] on div at bounding box center [769, 322] width 616 height 240
click at [794, 443] on div at bounding box center [769, 322] width 616 height 240
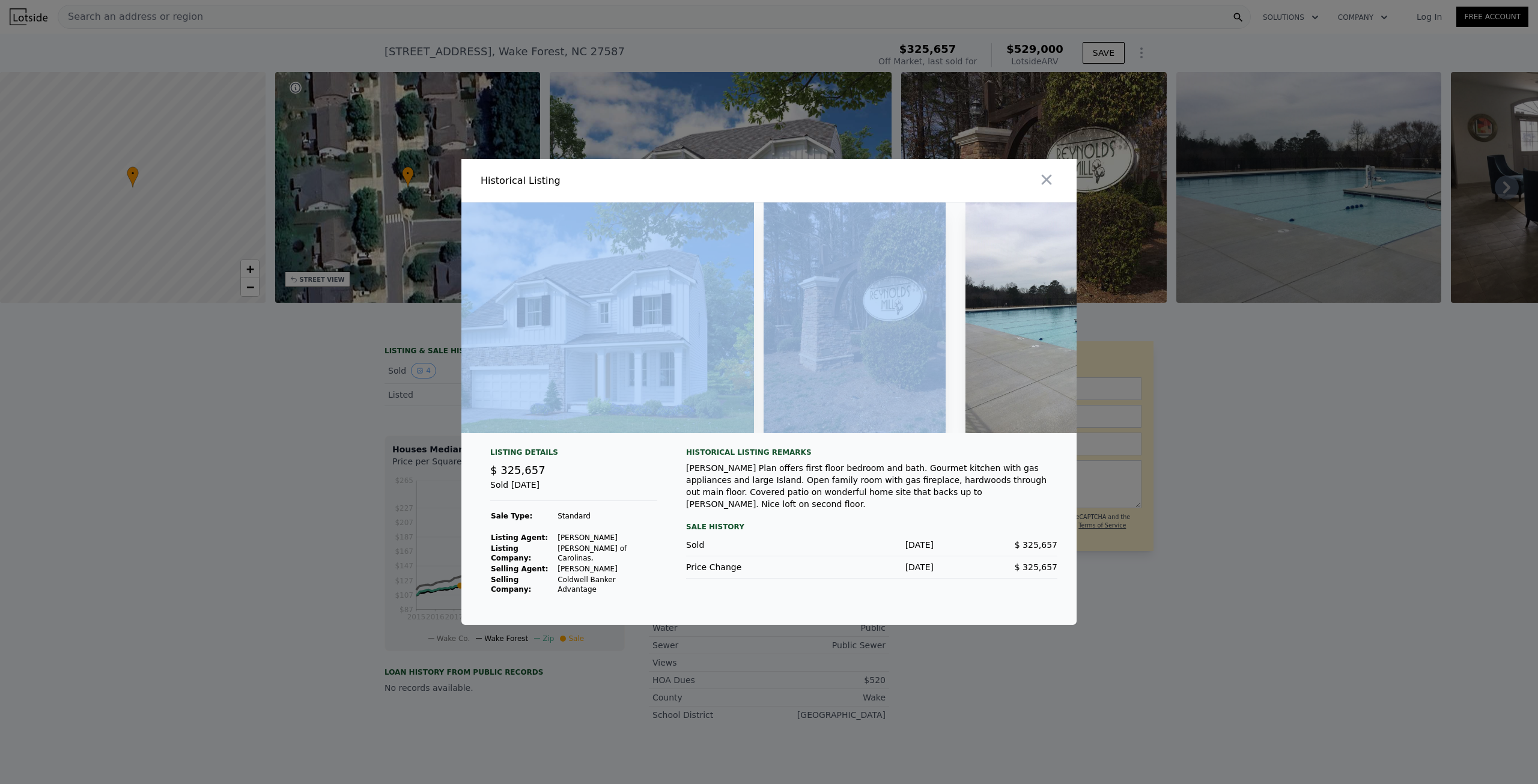
scroll to position [0, 0]
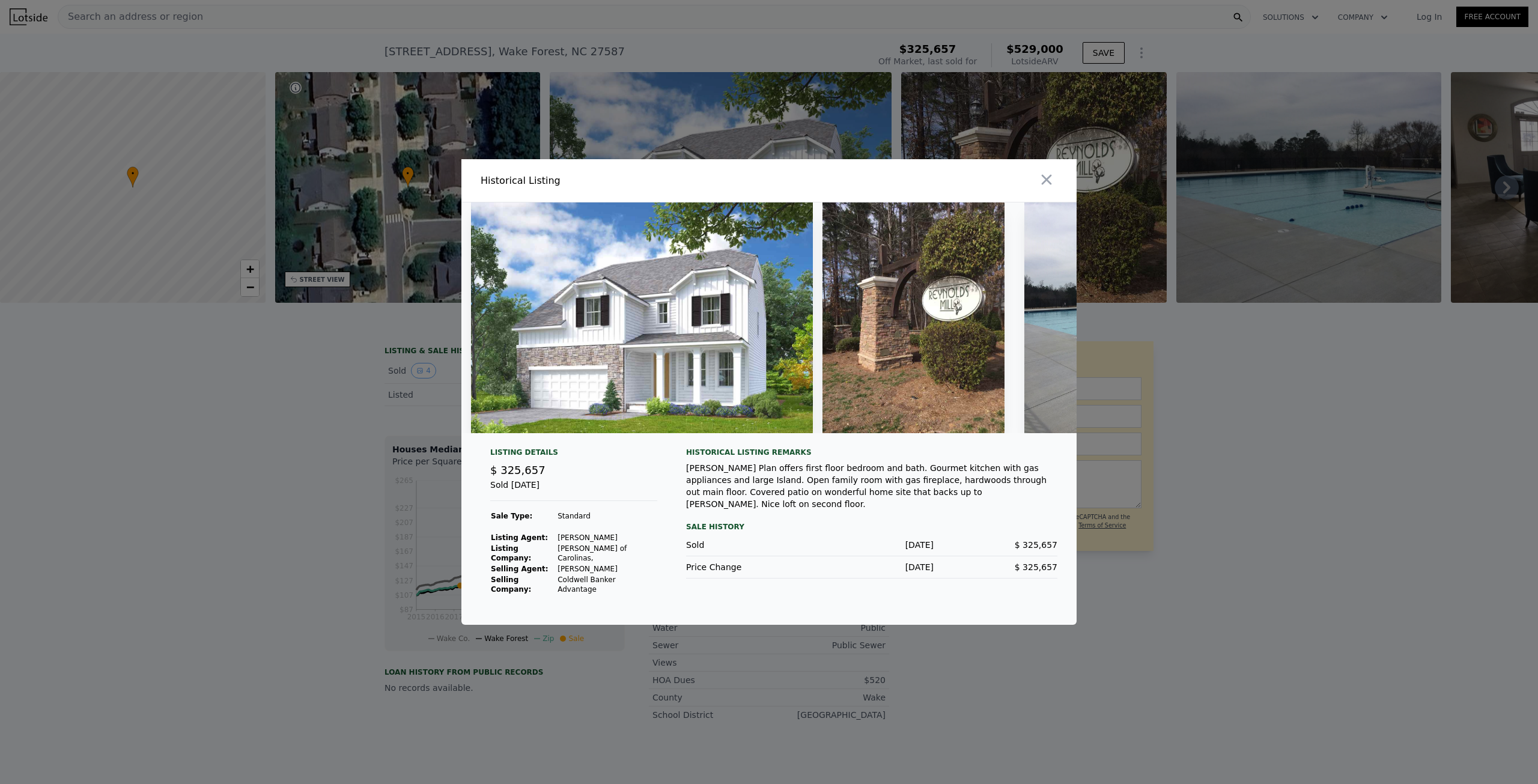
click at [724, 492] on div "Livingston Plan offers first floor bedroom and bath. Gourmet kitchen with gas a…" at bounding box center [872, 486] width 371 height 48
drag, startPoint x: 853, startPoint y: 485, endPoint x: 991, endPoint y: 481, distance: 138.1
click at [988, 480] on div "Livingston Plan offers first floor bedroom and bath. Gourmet kitchen with gas a…" at bounding box center [872, 486] width 371 height 48
click at [963, 523] on div "Sale History" at bounding box center [872, 526] width 371 height 15
drag, startPoint x: 763, startPoint y: 494, endPoint x: 892, endPoint y: 493, distance: 129.0
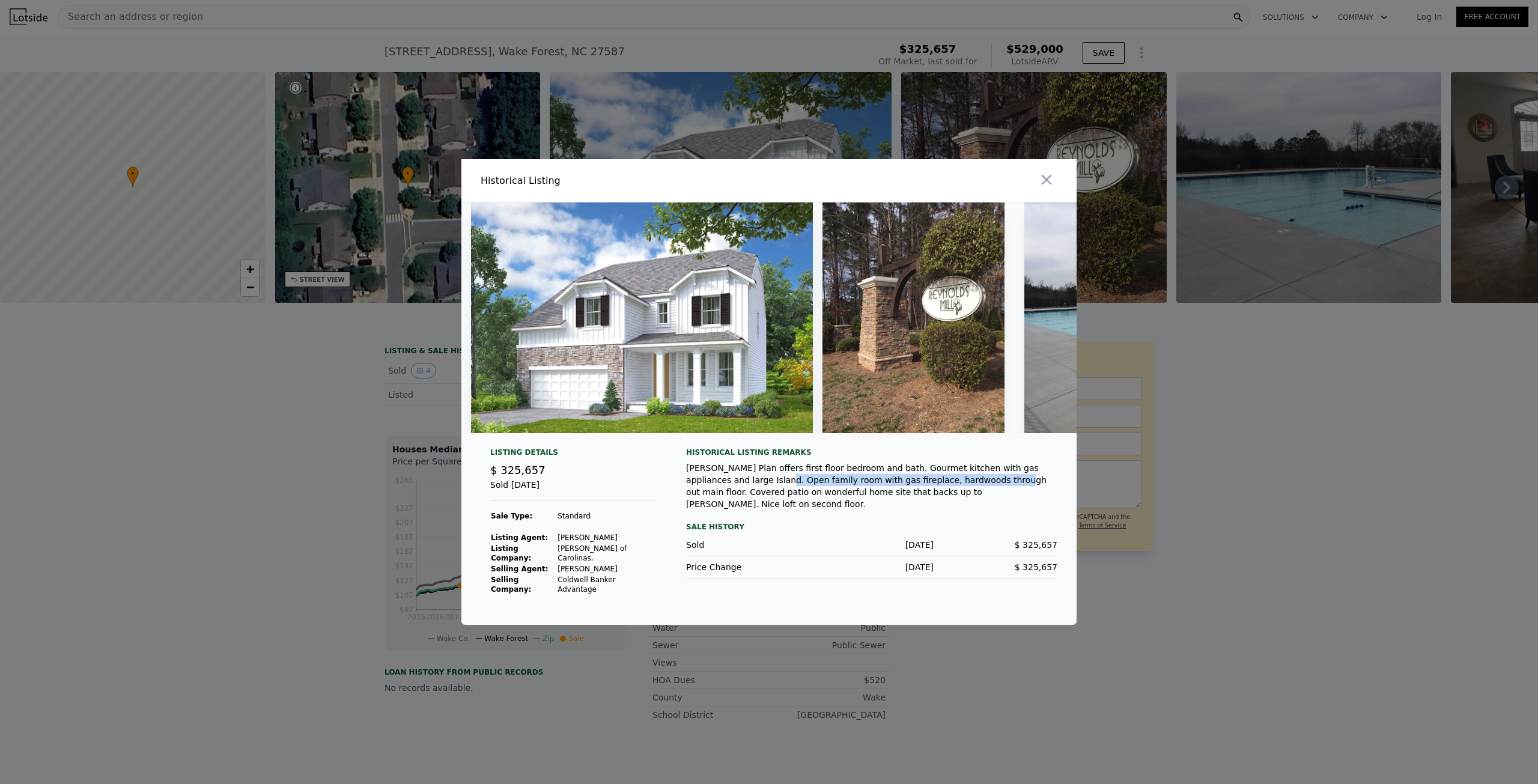
click at [892, 493] on div "Listing Details $ 325,657 Sold Jun 22, 2017 Sale Type: Standard Listing Agent: …" at bounding box center [769, 536] width 616 height 177
click at [1043, 182] on icon "button" at bounding box center [1047, 179] width 17 height 17
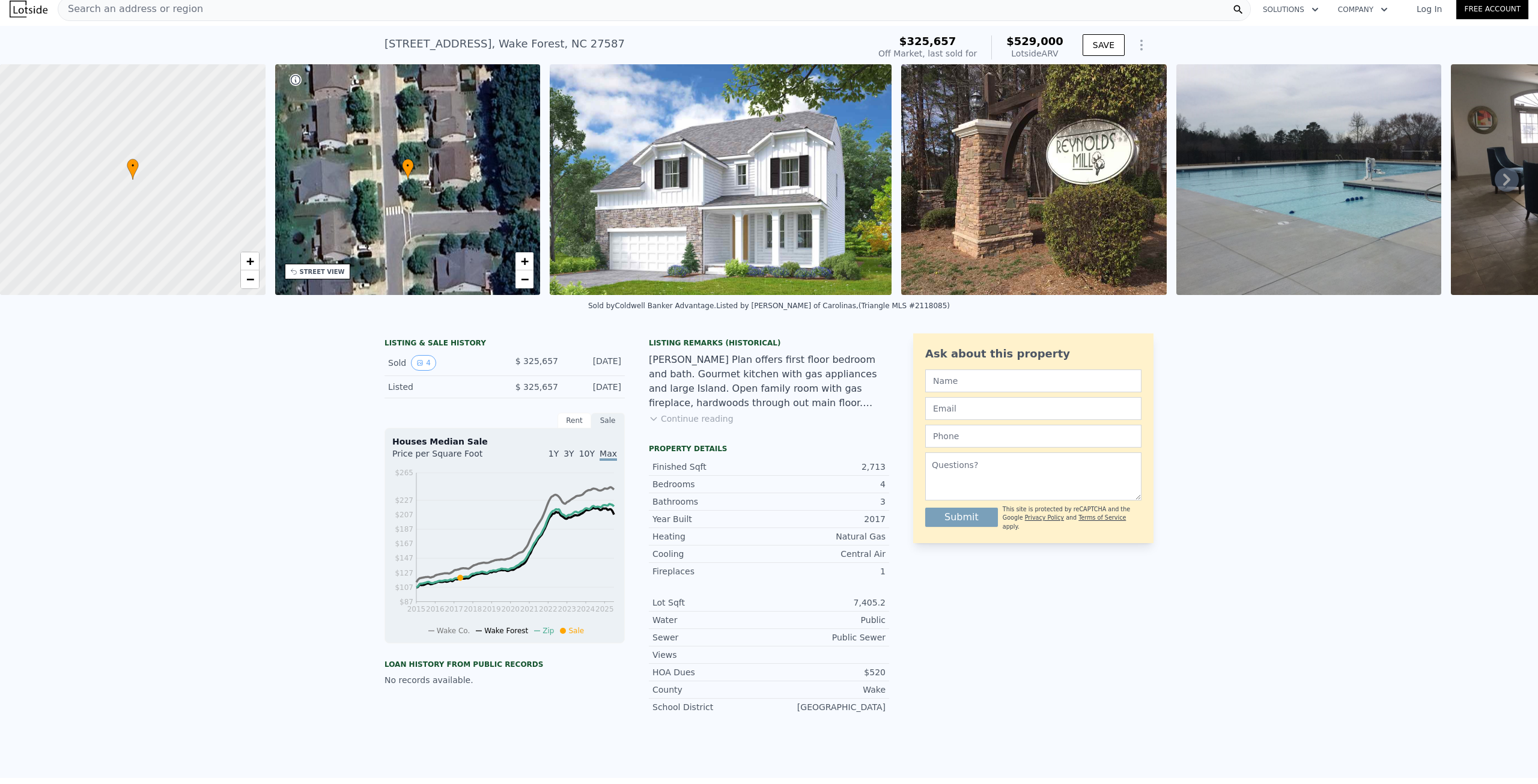
scroll to position [4, 0]
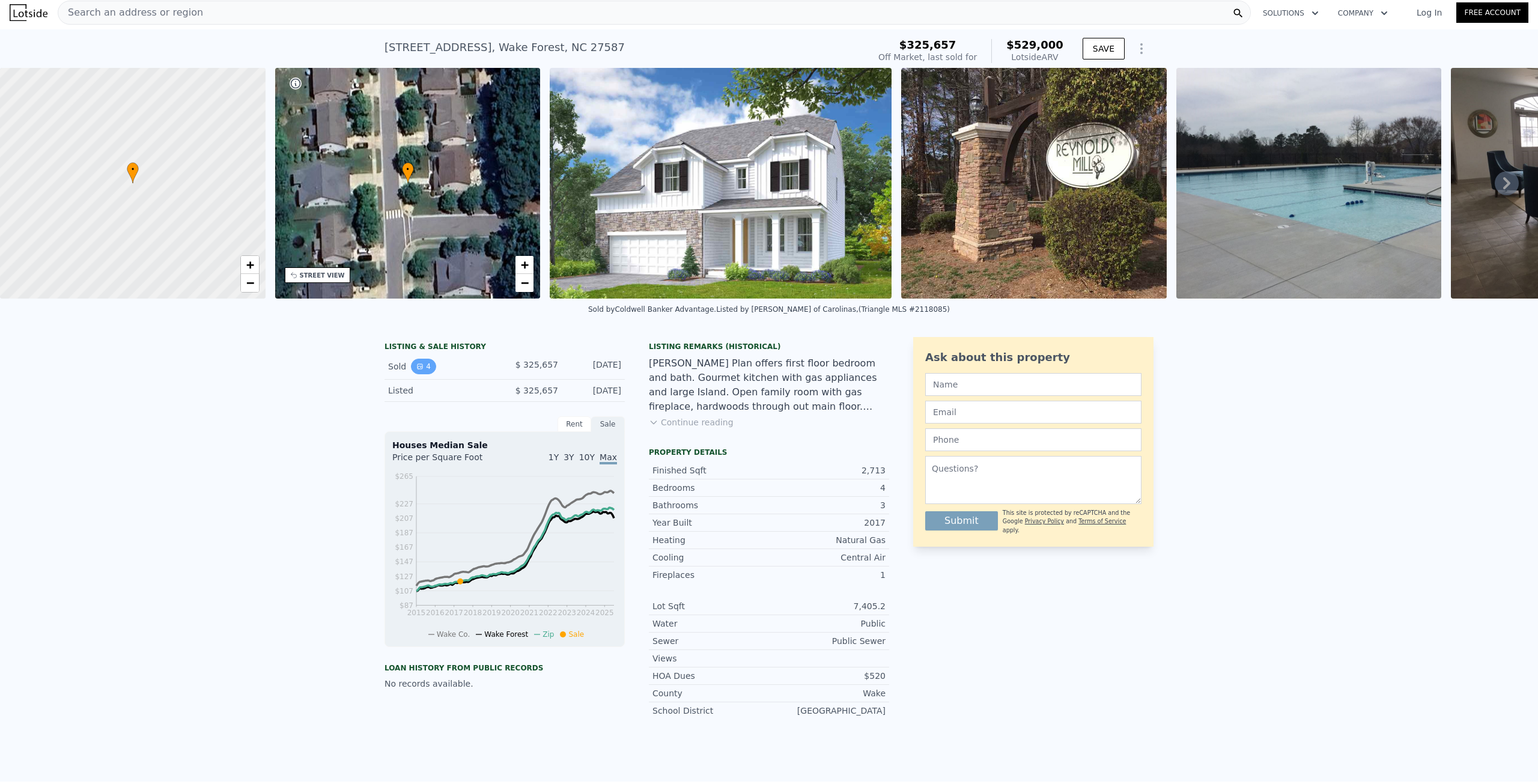
click at [420, 371] on button "4" at bounding box center [423, 366] width 25 height 15
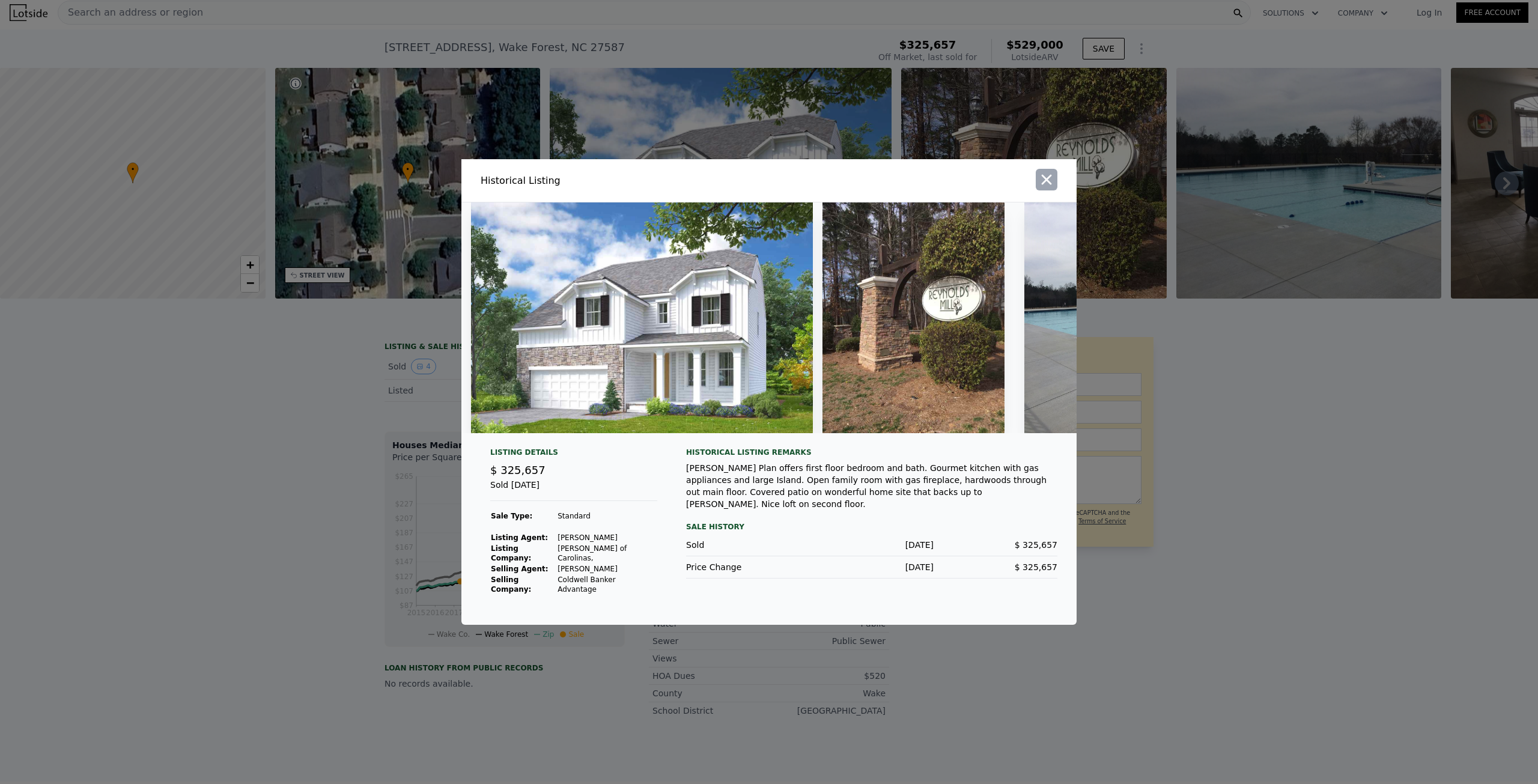
click at [1050, 185] on icon "button" at bounding box center [1047, 179] width 10 height 10
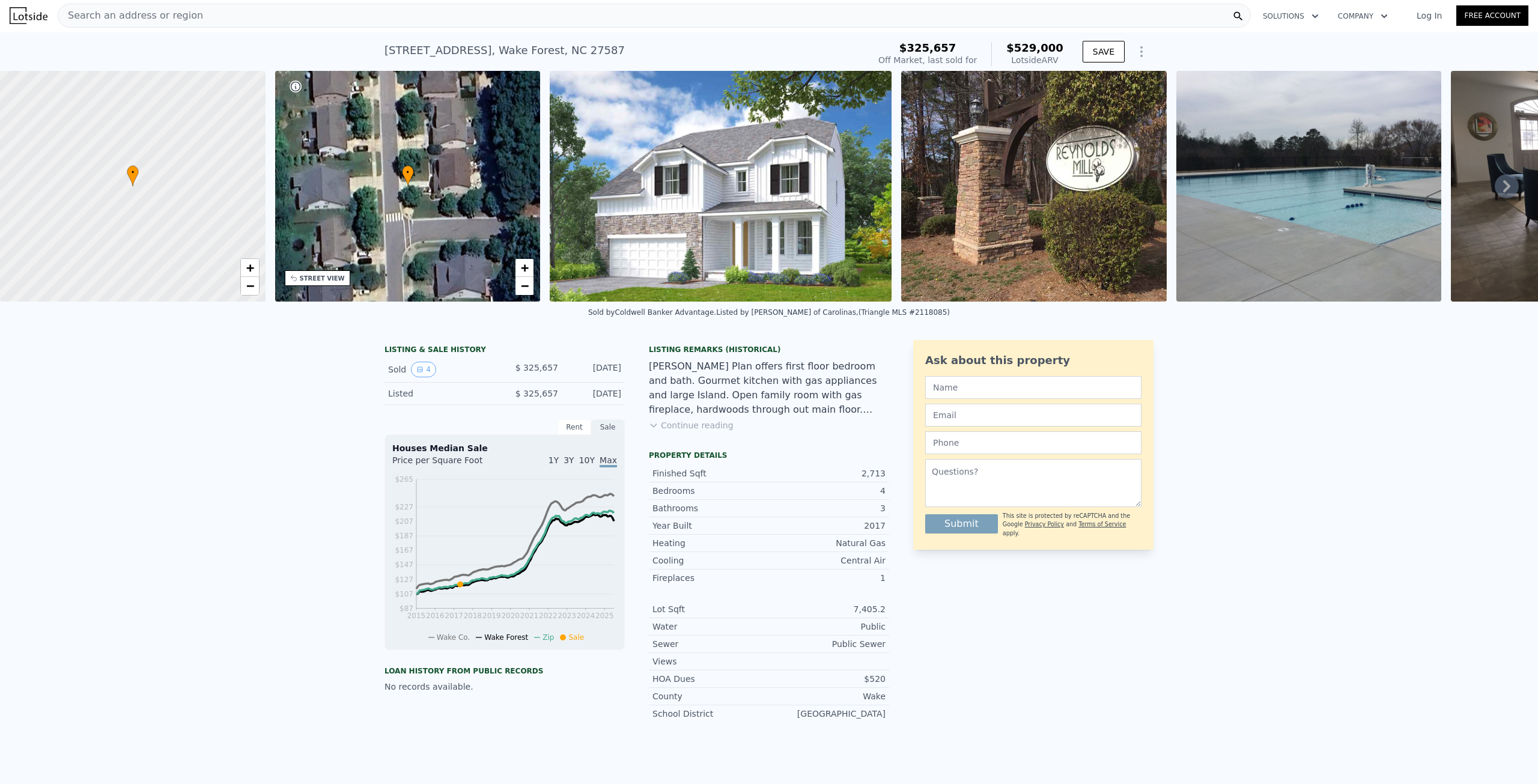
scroll to position [0, 0]
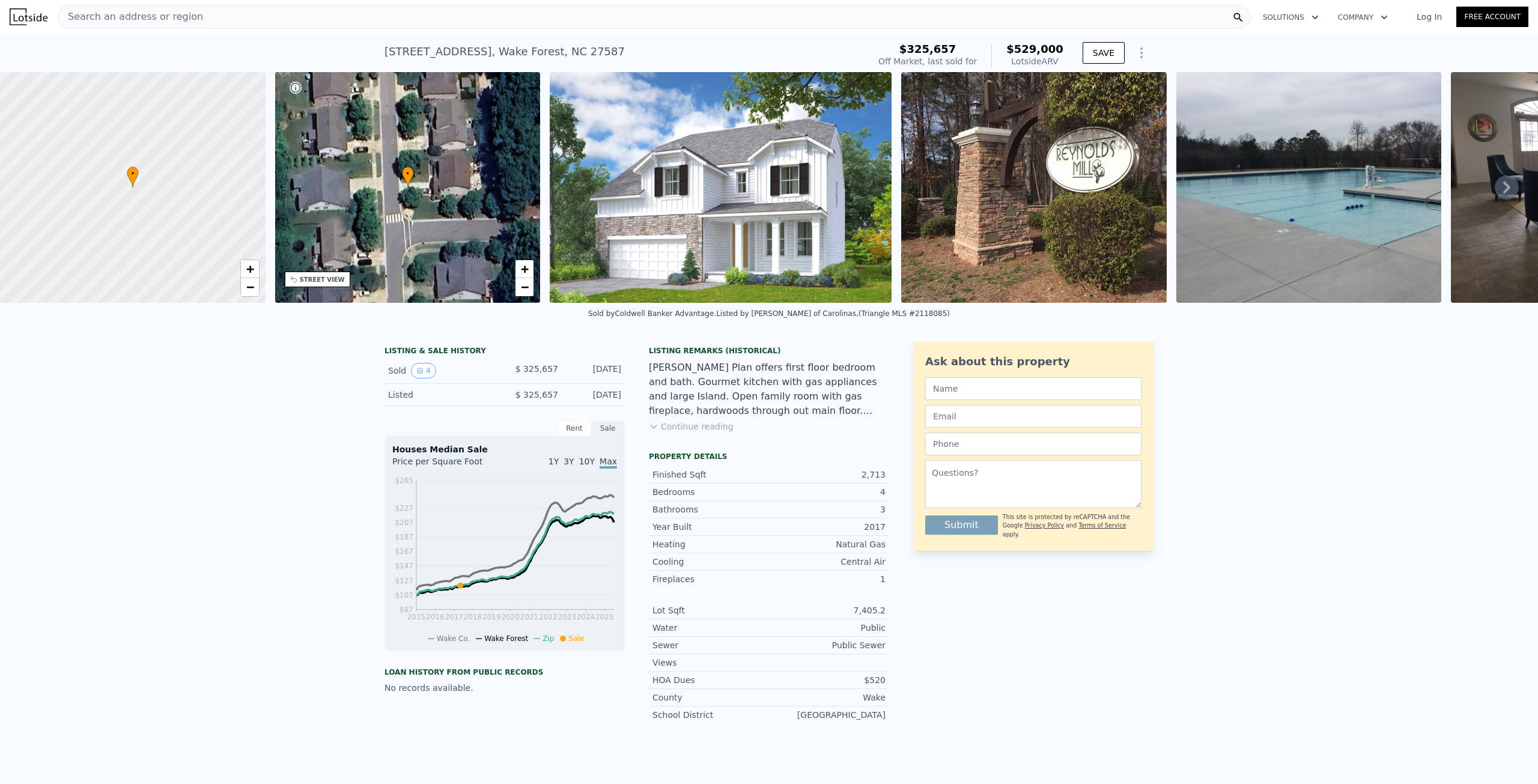
drag, startPoint x: 376, startPoint y: 55, endPoint x: 496, endPoint y: 54, distance: 120.0
click at [496, 54] on div "340 Forbes Road lot 304 , Wake Forest , NC 27587 Sold Jun 2017 for $325,657 (~A…" at bounding box center [769, 53] width 1538 height 38
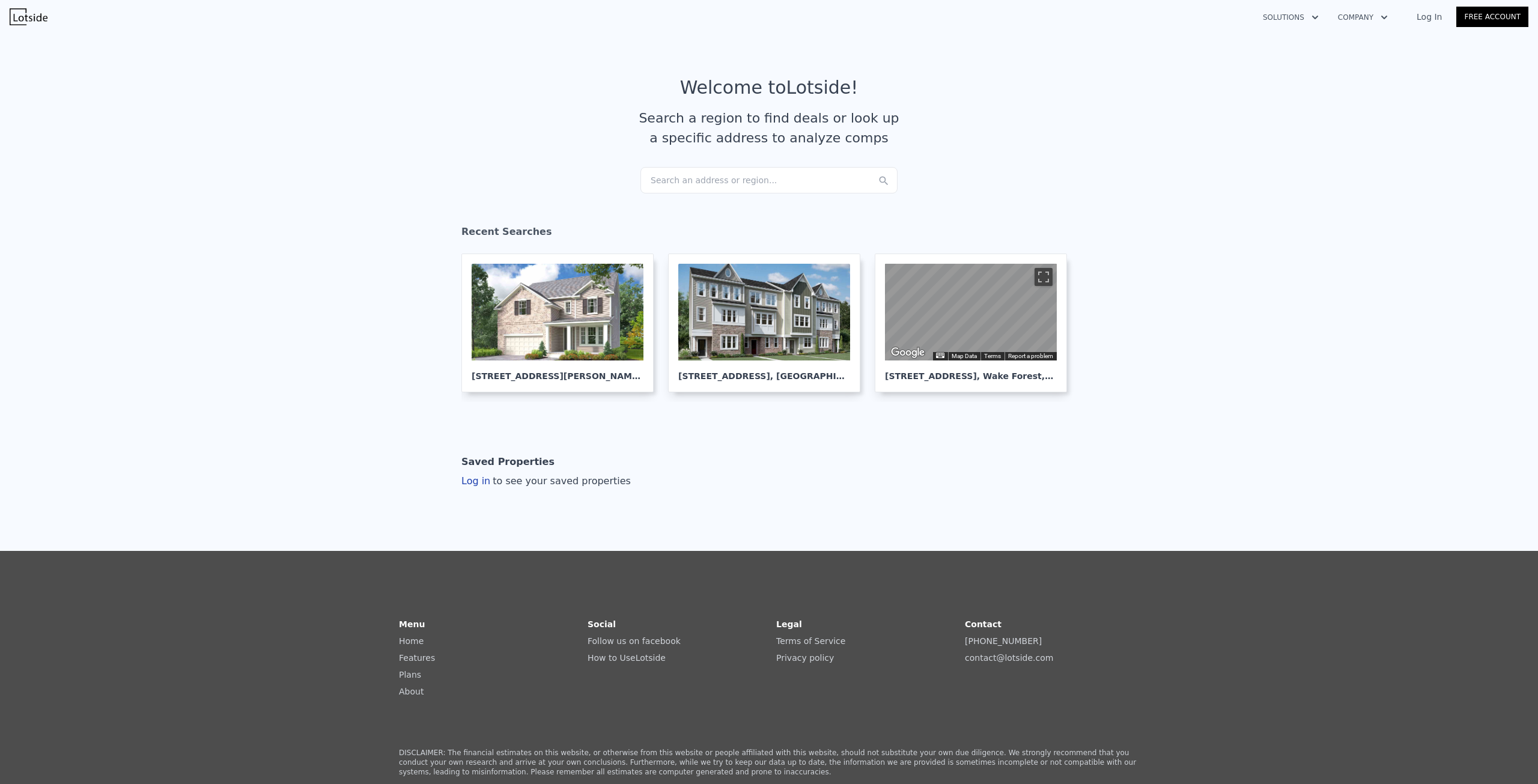
click at [694, 190] on div "Search an address or region..." at bounding box center [768, 180] width 257 height 26
click at [481, 336] on div at bounding box center [557, 312] width 172 height 97
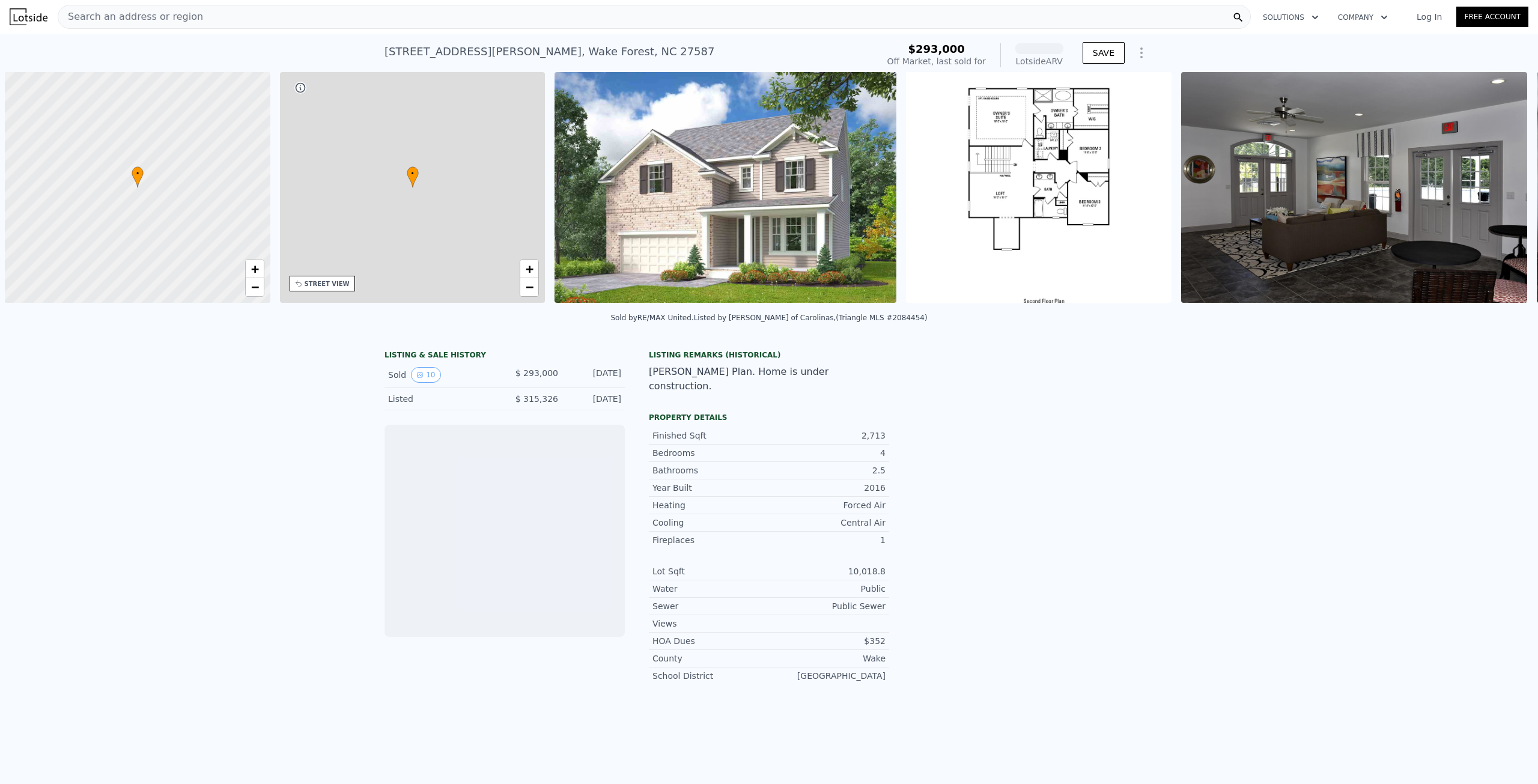
scroll to position [0, 5]
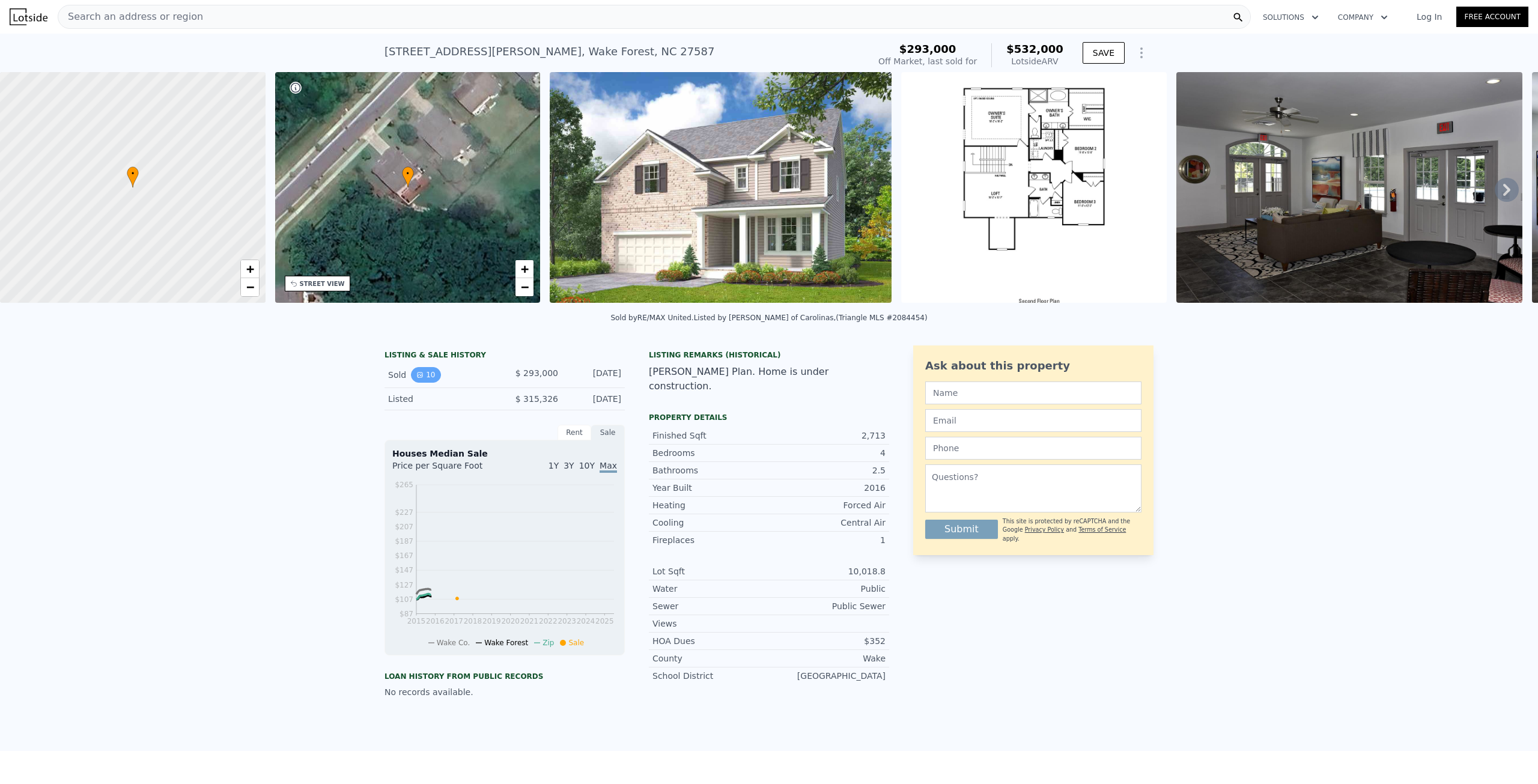
click at [424, 382] on button "10" at bounding box center [426, 375] width 29 height 15
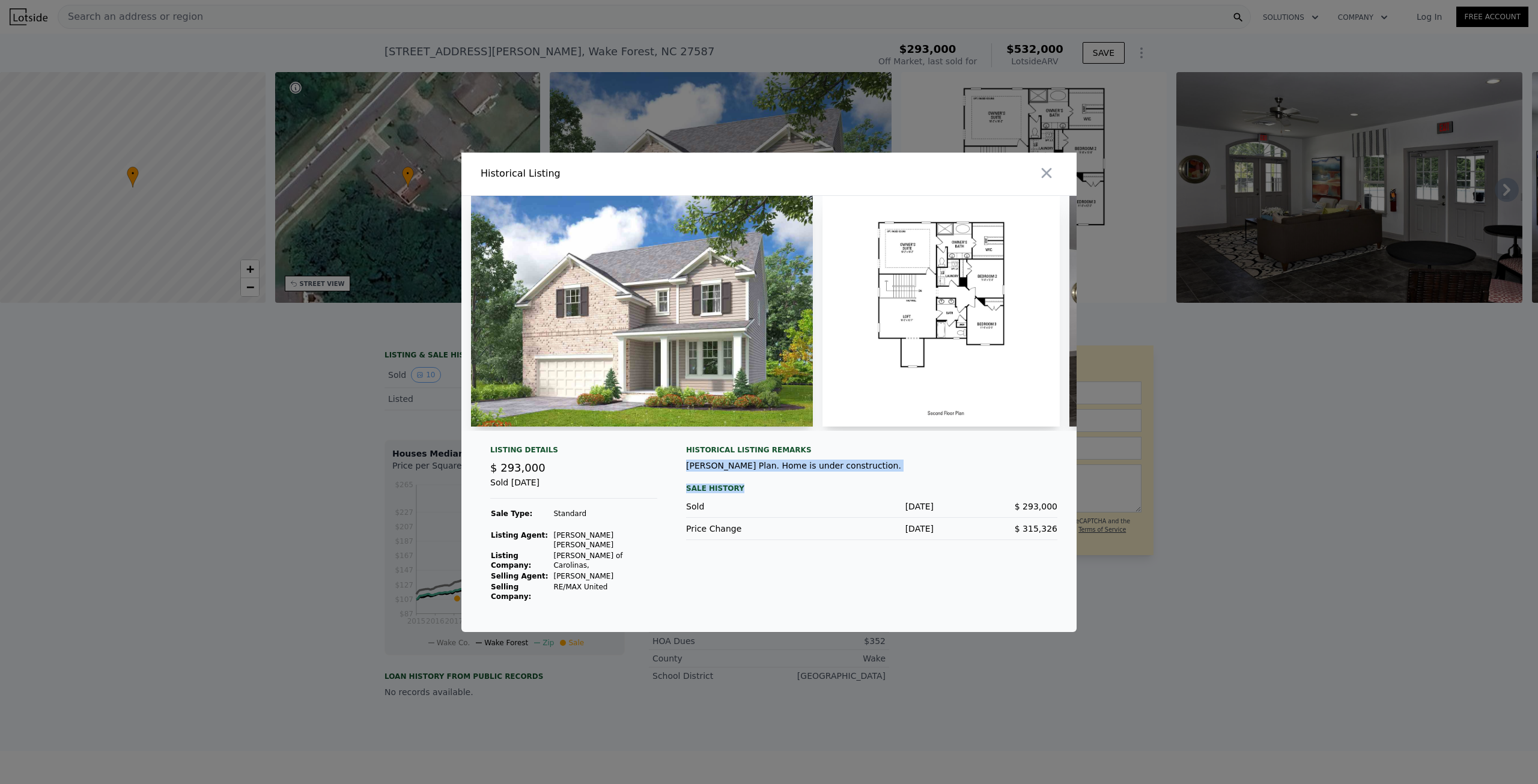
drag, startPoint x: 735, startPoint y: 493, endPoint x: 837, endPoint y: 506, distance: 102.8
click at [836, 506] on div "Listing Details $ 293,000 Sold Apr 19, 2017 Sale Type: Standard Listing Agent: …" at bounding box center [769, 539] width 616 height 187
click at [837, 496] on div "Sale History" at bounding box center [872, 488] width 371 height 15
click at [896, 361] on img at bounding box center [942, 310] width 238 height 231
click at [790, 440] on div at bounding box center [769, 317] width 616 height 244
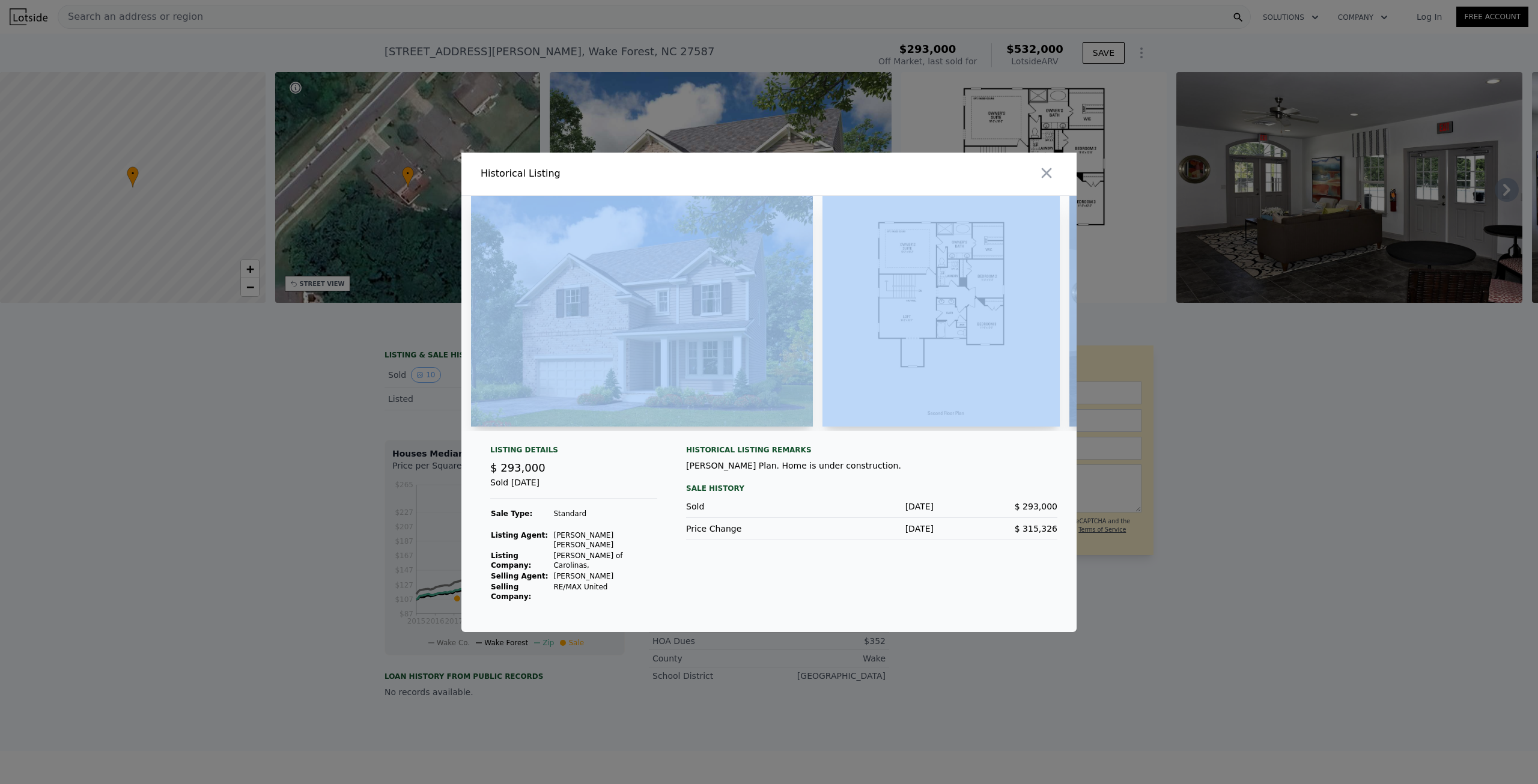
click at [790, 440] on div at bounding box center [769, 317] width 616 height 244
click at [1037, 184] on button "button" at bounding box center [1047, 173] width 21 height 21
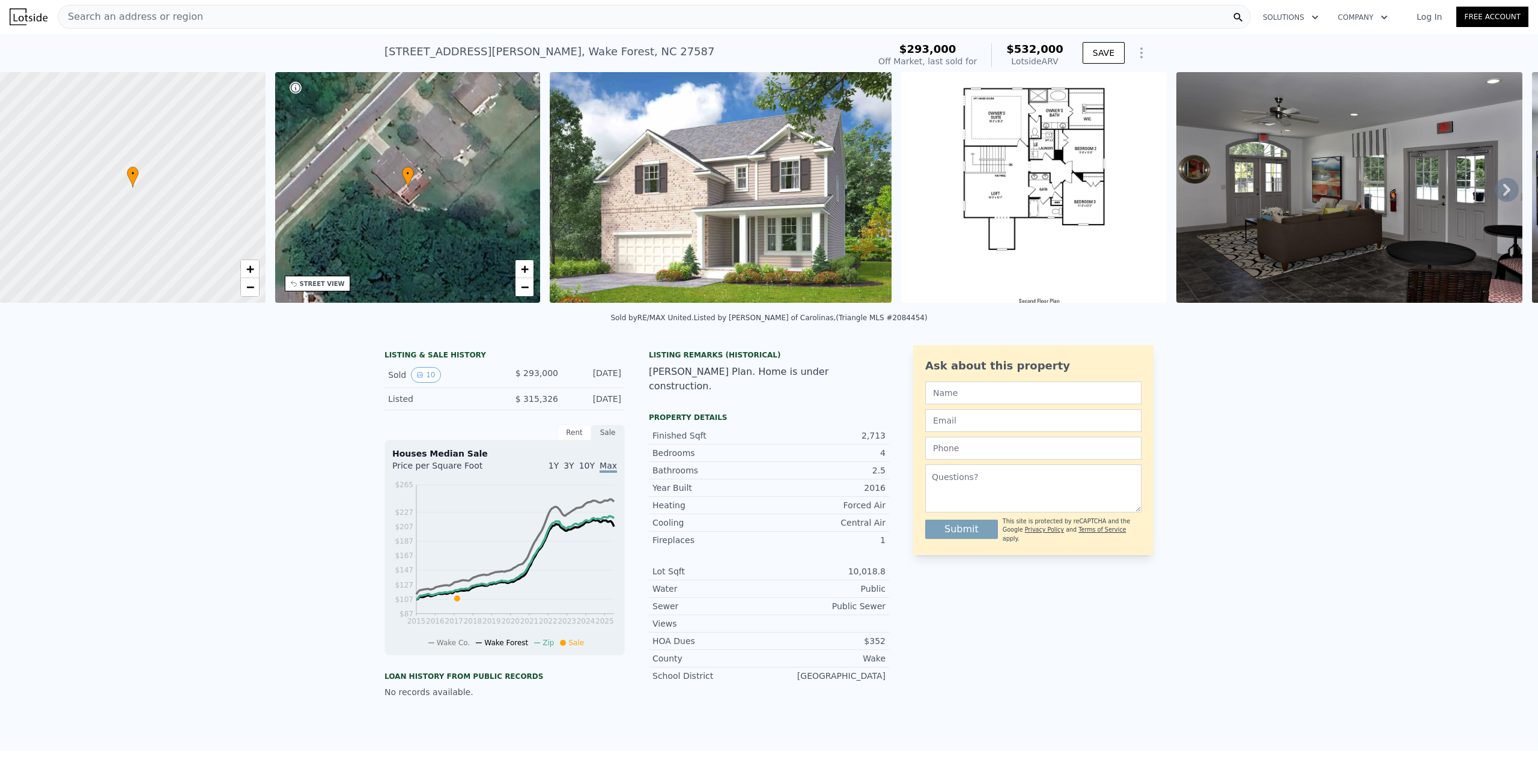
click at [307, 2] on div "Search an address or region Solutions Company Open main menu Log In Free Account" at bounding box center [769, 17] width 1519 height 29
click at [302, 8] on div "Search an address or region" at bounding box center [654, 16] width 1193 height 24
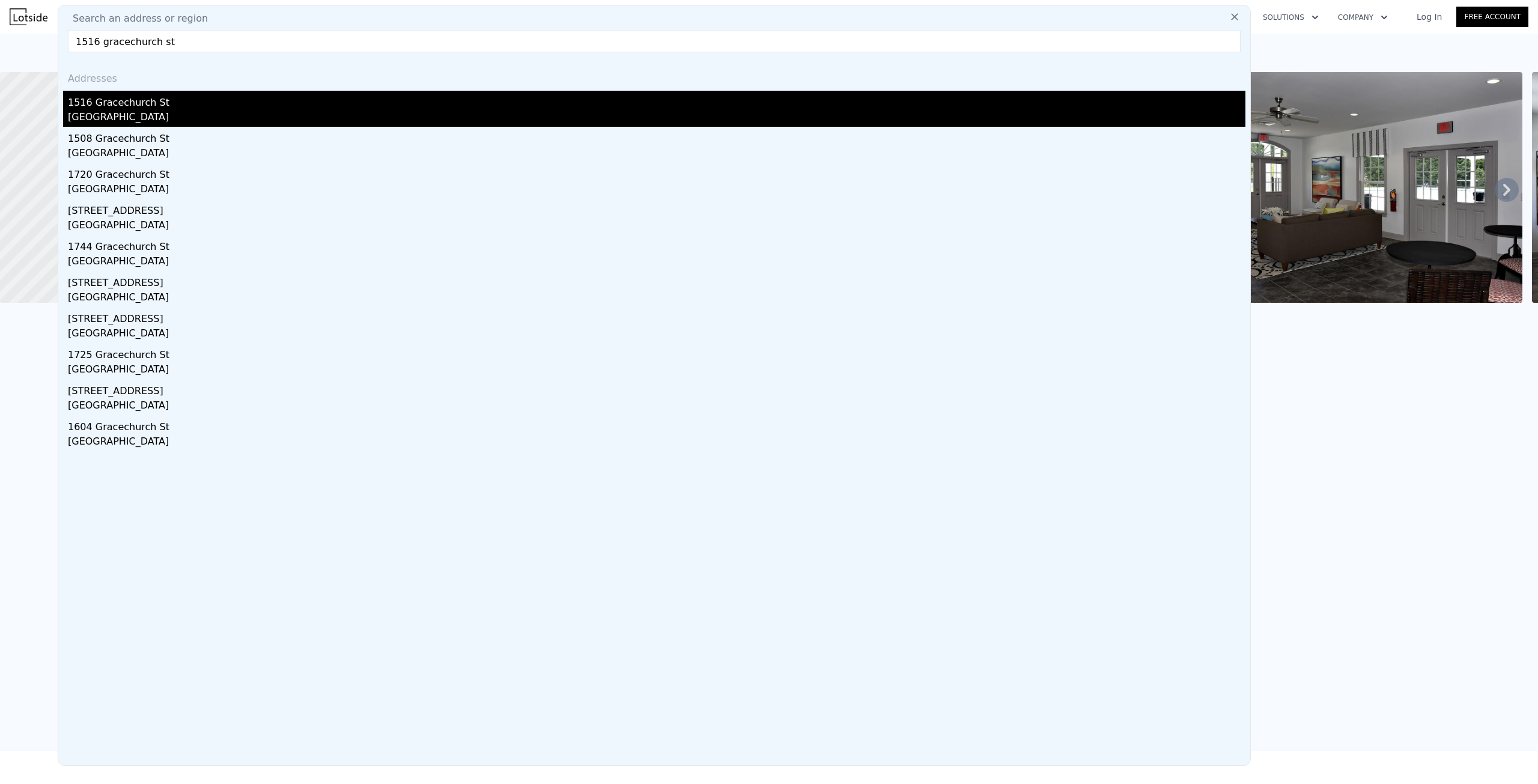
type input "1516 gracechurch st"
click at [192, 116] on div "Wake Forest, NC 27587" at bounding box center [657, 118] width 1178 height 17
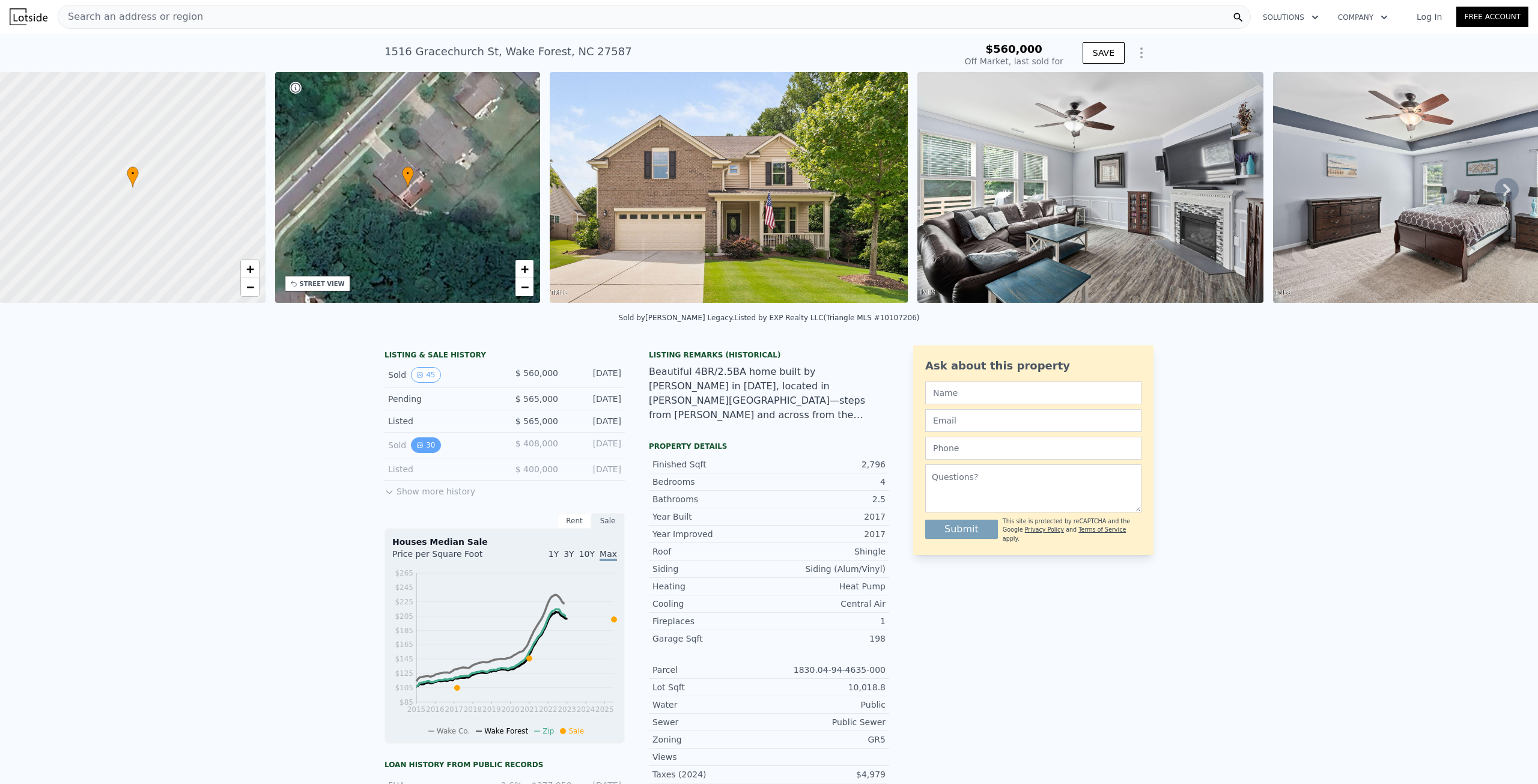
click at [418, 453] on button "30" at bounding box center [426, 445] width 29 height 15
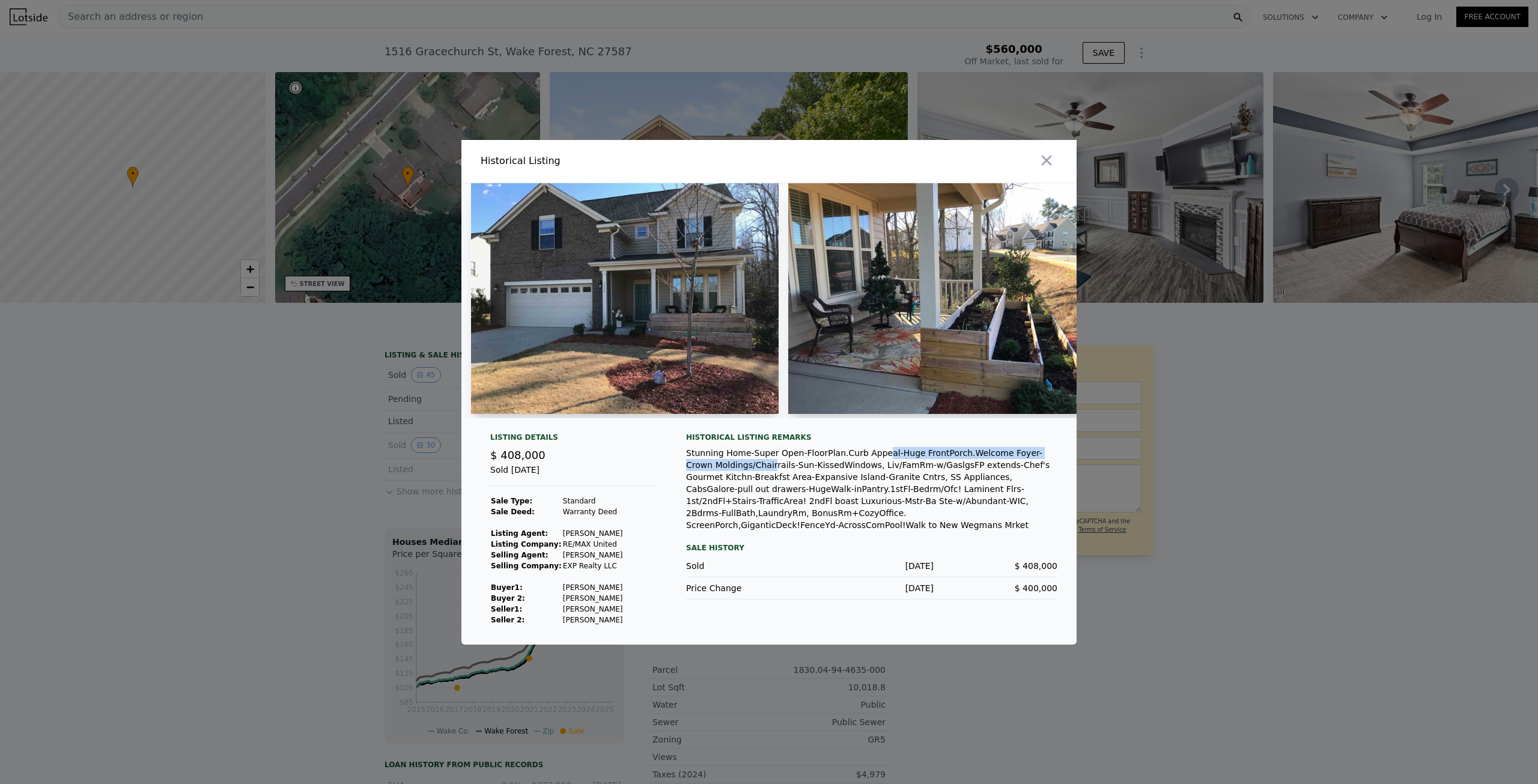
drag, startPoint x: 739, startPoint y: 467, endPoint x: 866, endPoint y: 460, distance: 127.2
click at [865, 460] on div "Stunning Home-Super Open-FloorPlan.Curb Appeal-Huge FrontPorch.Welcome Foyer-Cr…" at bounding box center [872, 489] width 371 height 84
click at [828, 481] on div "Stunning Home-Super Open-FloorPlan.Curb Appeal-Huge FrontPorch.Welcome Foyer-Cr…" at bounding box center [872, 489] width 371 height 84
drag, startPoint x: 829, startPoint y: 457, endPoint x: 946, endPoint y: 457, distance: 117.0
click at [943, 457] on div "Stunning Home-Super Open-FloorPlan.Curb Appeal-Huge FrontPorch.Welcome Foyer-Cr…" at bounding box center [872, 489] width 371 height 84
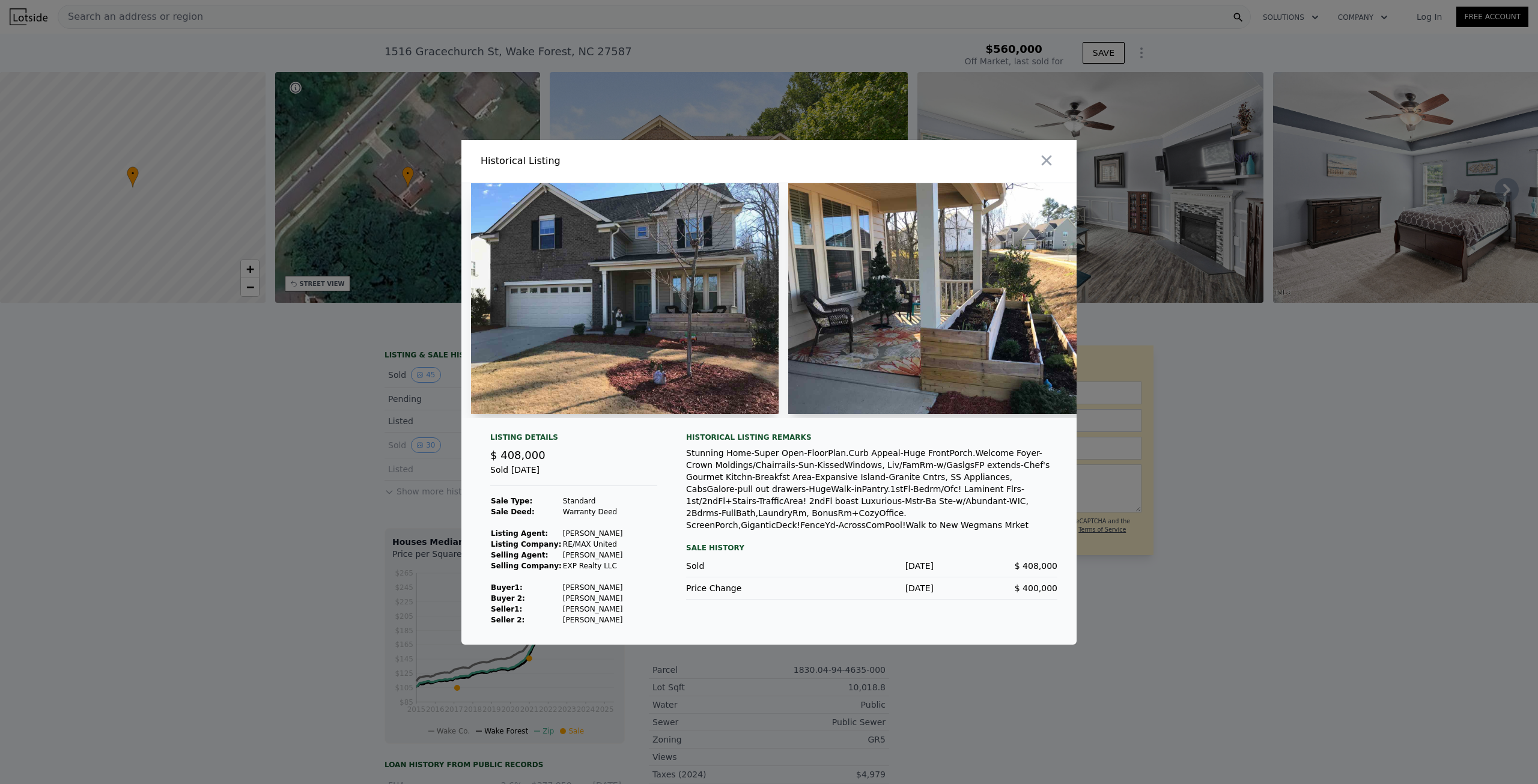
click at [935, 497] on div "Stunning Home-Super Open-FloorPlan.Curb Appeal-Huge FrontPorch.Welcome Foyer-Cr…" at bounding box center [872, 489] width 371 height 84
drag, startPoint x: 728, startPoint y: 465, endPoint x: 846, endPoint y: 465, distance: 118.0
click at [844, 465] on div "Stunning Home-Super Open-FloorPlan.Curb Appeal-Huge FrontPorch.Welcome Foyer-Cr…" at bounding box center [872, 489] width 371 height 84
click at [849, 498] on div "Stunning Home-Super Open-FloorPlan.Curb Appeal-Huge FrontPorch.Welcome Foyer-Cr…" at bounding box center [872, 489] width 371 height 84
drag, startPoint x: 822, startPoint y: 473, endPoint x: 943, endPoint y: 471, distance: 121.0
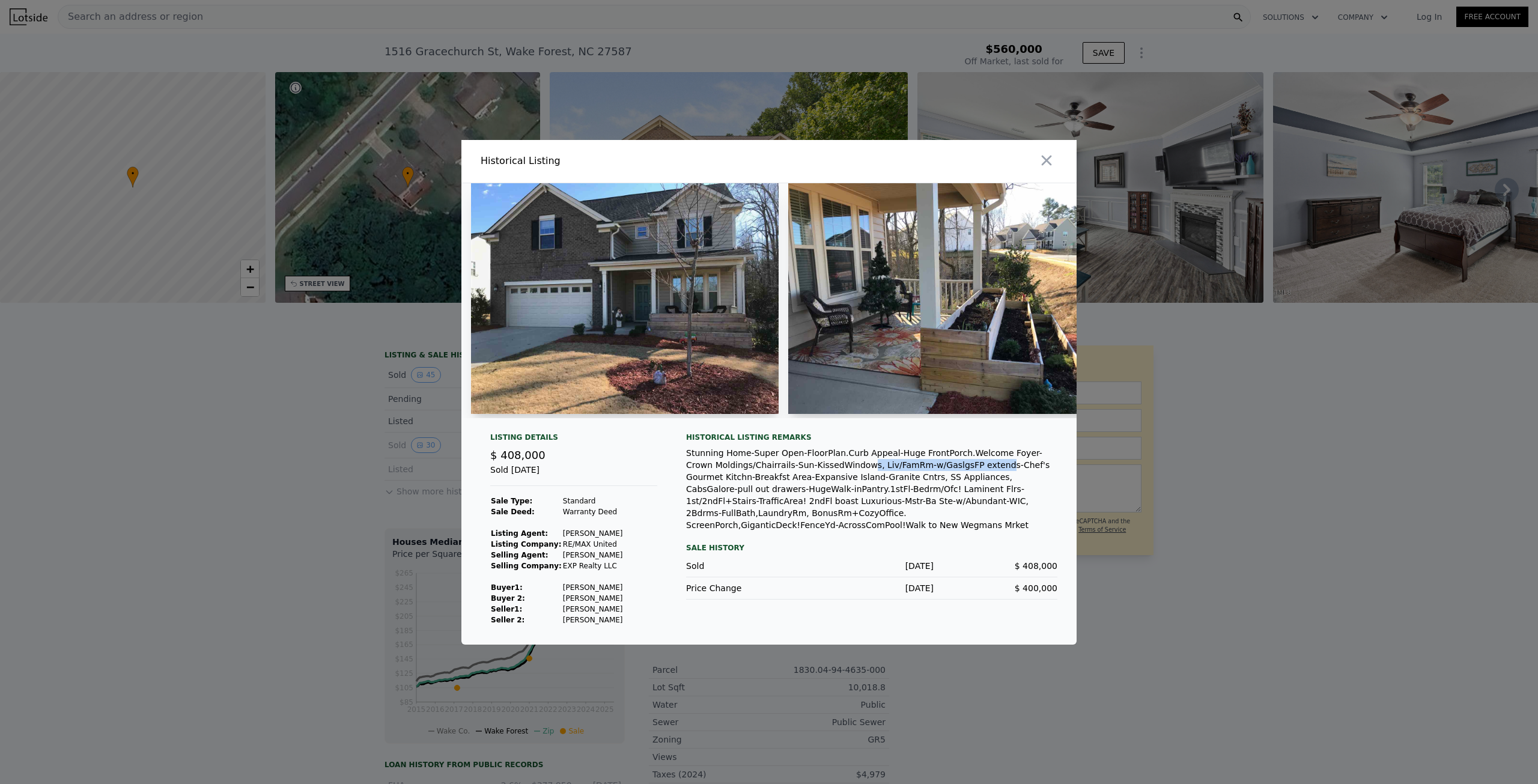
click at [941, 470] on div "Stunning Home-Super Open-FloorPlan.Curb Appeal-Huge FrontPorch.Welcome Foyer-Cr…" at bounding box center [872, 489] width 371 height 84
click at [929, 506] on div "Stunning Home-Super Open-FloorPlan.Curb Appeal-Huge FrontPorch.Welcome Foyer-Cr…" at bounding box center [872, 489] width 371 height 84
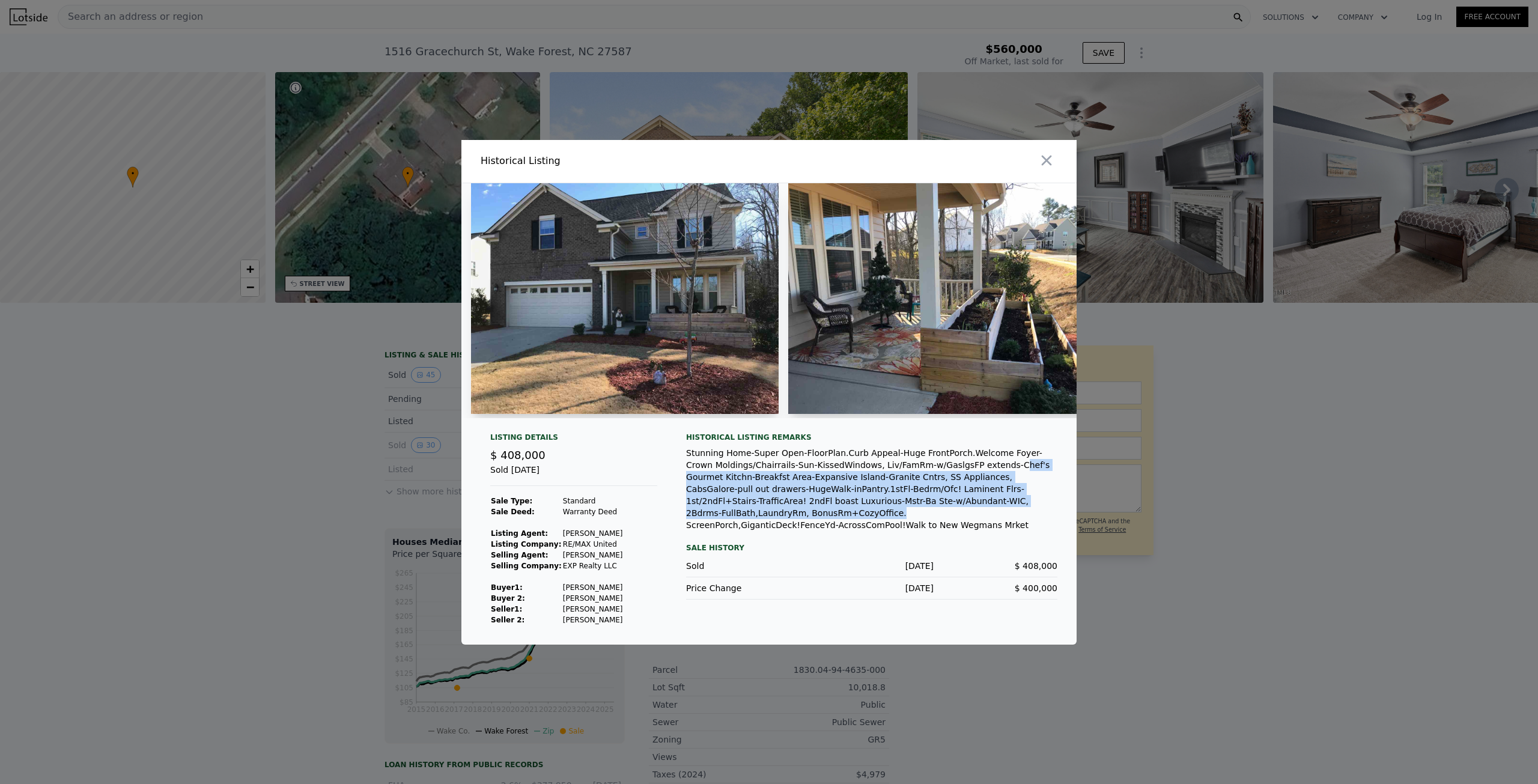
drag, startPoint x: 976, startPoint y: 470, endPoint x: 1041, endPoint y: 503, distance: 72.9
click at [1043, 500] on div "Stunning Home-Super Open-FloorPlan.Curb Appeal-Huge FrontPorch.Welcome Foyer-Cr…" at bounding box center [872, 489] width 371 height 84
click at [838, 491] on div "Stunning Home-Super Open-FloorPlan.Curb Appeal-Huge FrontPorch.Welcome Foyer-Cr…" at bounding box center [872, 489] width 371 height 84
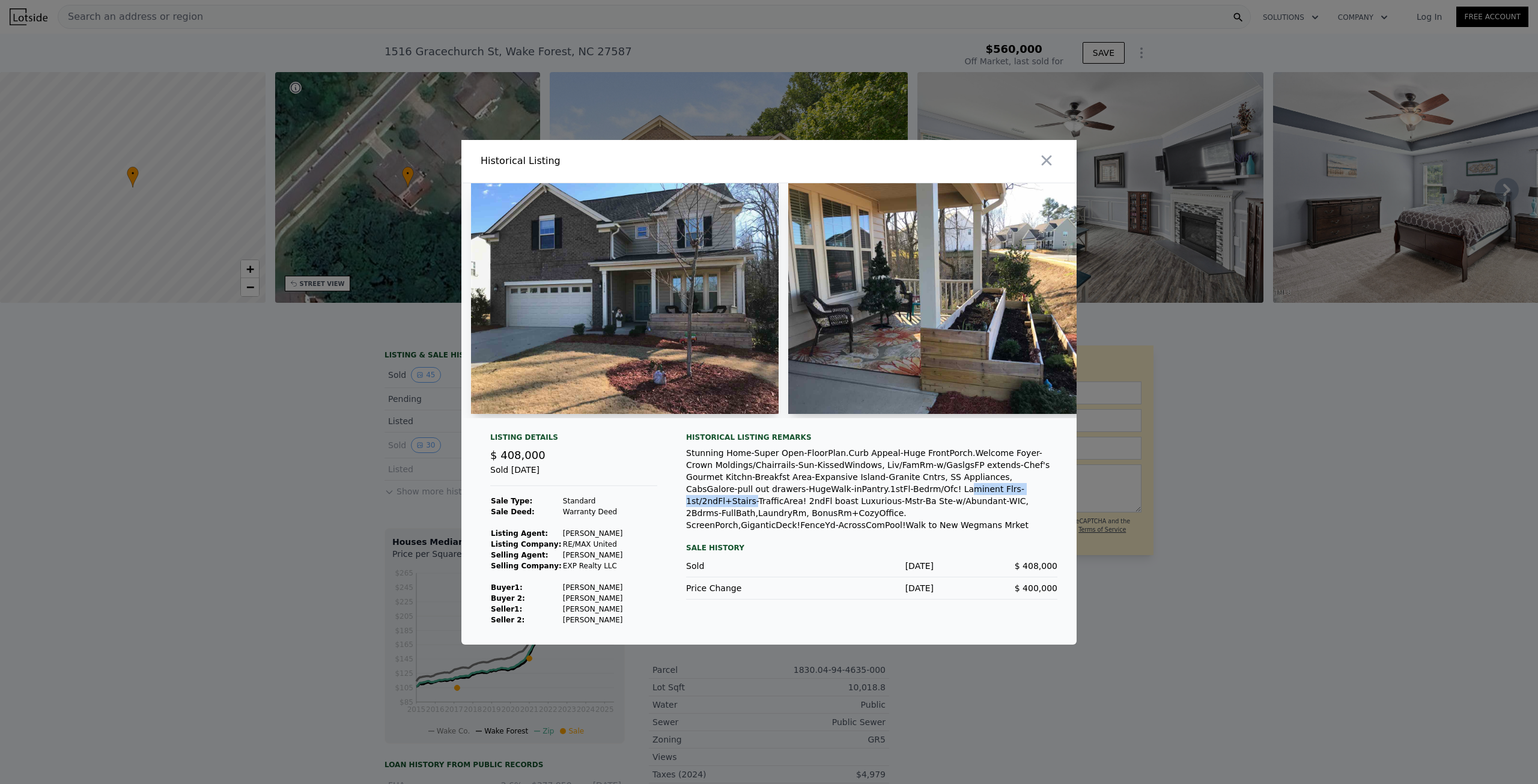
drag, startPoint x: 787, startPoint y: 494, endPoint x: 890, endPoint y: 497, distance: 103.0
click at [889, 497] on div "Stunning Home-Super Open-FloorPlan.Curb Appeal-Huge FrontPorch.Welcome Foyer-Cr…" at bounding box center [872, 489] width 371 height 84
click at [890, 497] on div "Stunning Home-Super Open-FloorPlan.Curb Appeal-Huge FrontPorch.Welcome Foyer-Cr…" at bounding box center [872, 489] width 371 height 84
click at [578, 324] on img at bounding box center [624, 298] width 307 height 231
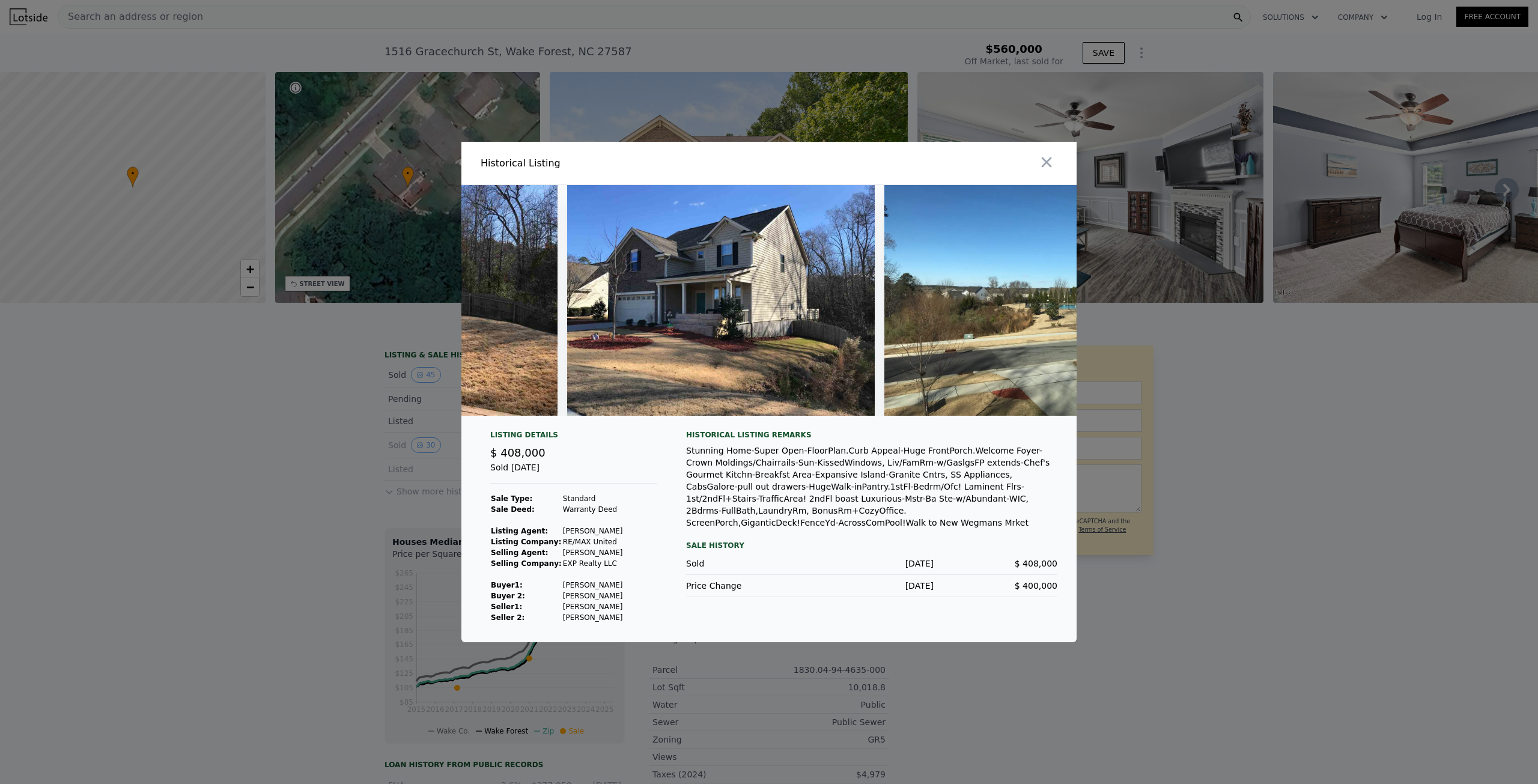
scroll to position [0, 8922]
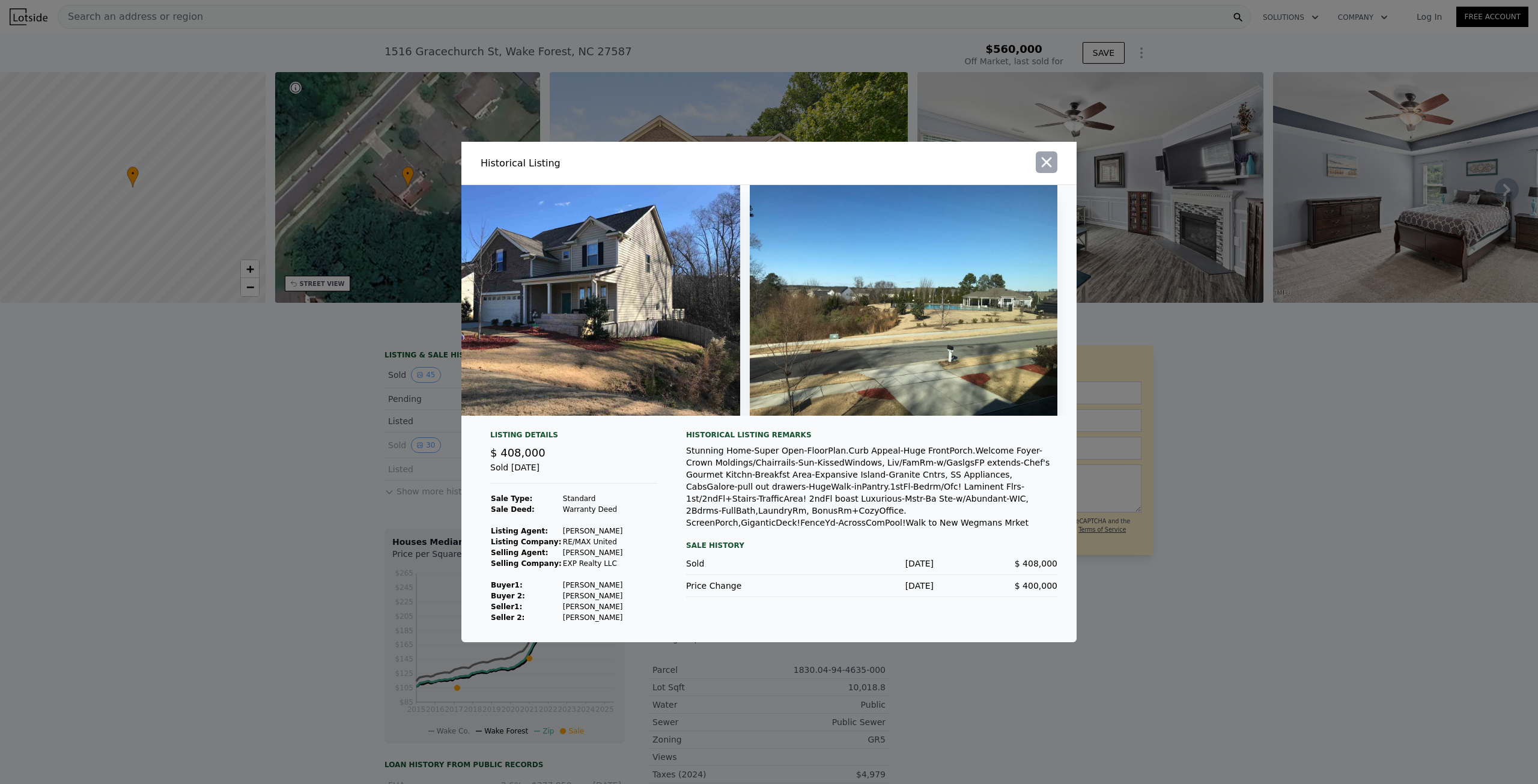
click at [1052, 165] on icon "button" at bounding box center [1047, 162] width 17 height 17
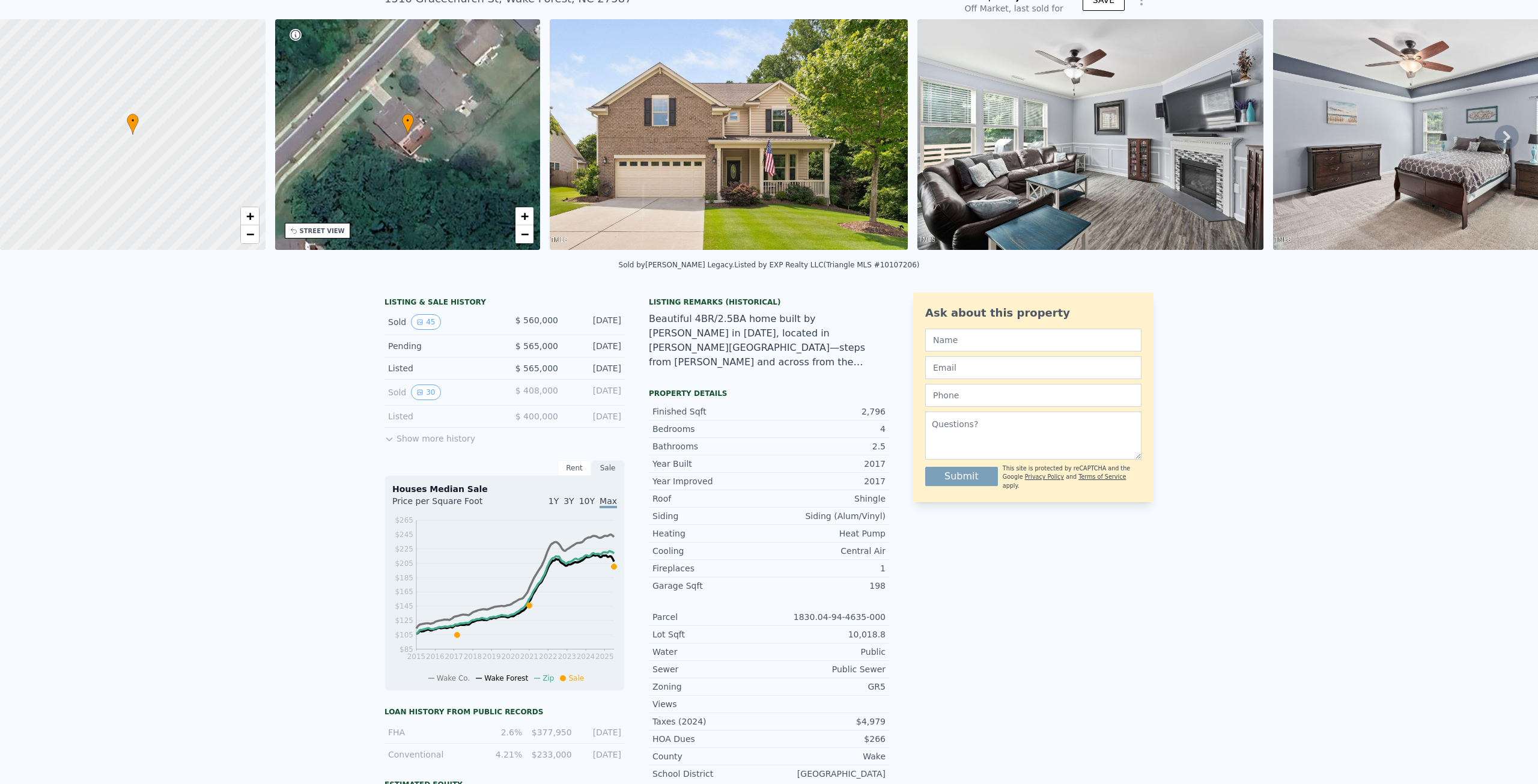
scroll to position [56, 0]
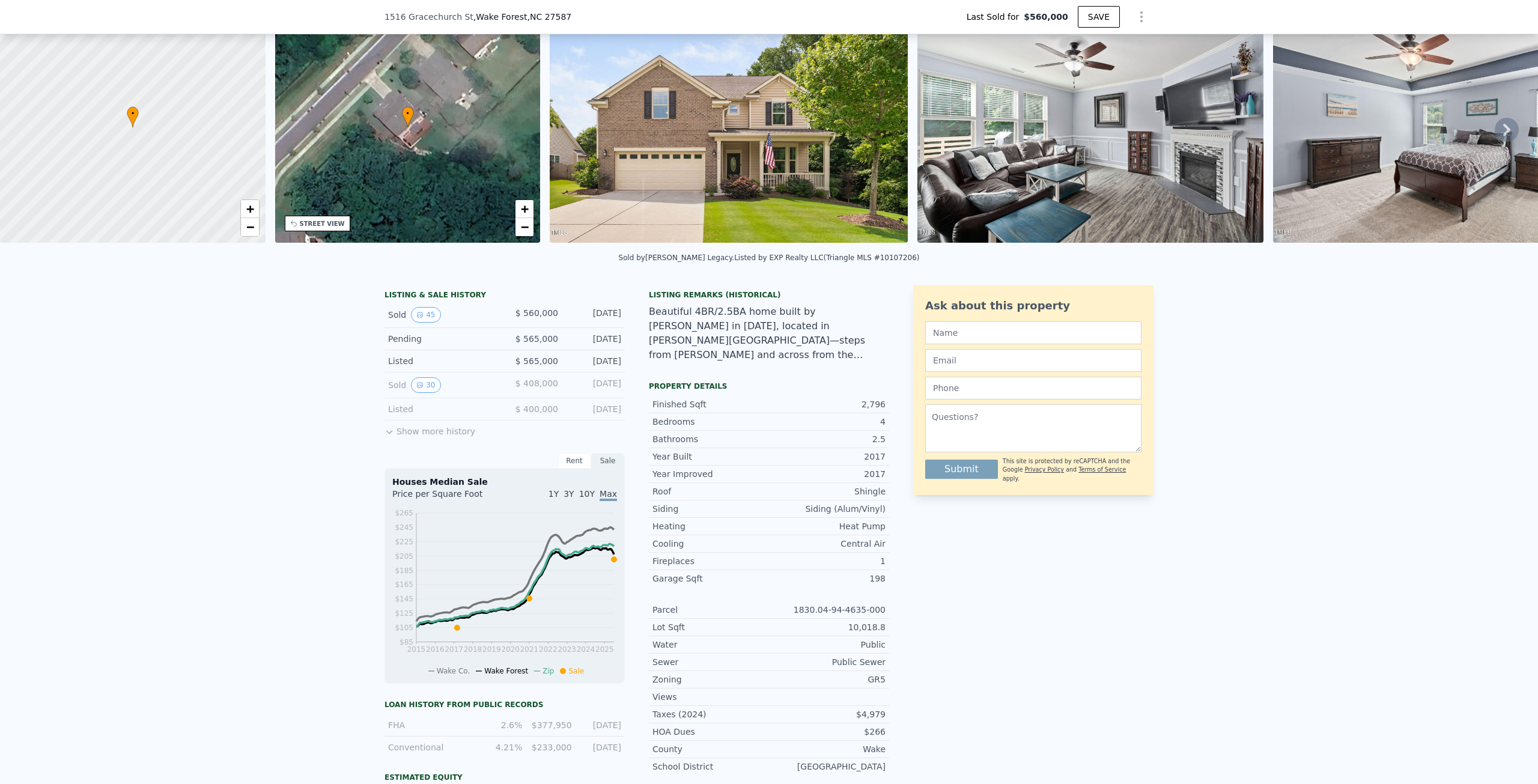
click at [409, 448] on div "LISTING & SALE HISTORY Sold 45 $ 560,000 Aug 12, 2025 Pending $ 565,000 Jul 7, …" at bounding box center [504, 598] width 240 height 626
click at [409, 438] on div "LISTING & SALE HISTORY Sold 45 $ 560,000 Aug 12, 2025 Pending $ 565,000 Jul 7, …" at bounding box center [504, 365] width 240 height 149
click at [415, 438] on button "Show more history" at bounding box center [430, 429] width 90 height 17
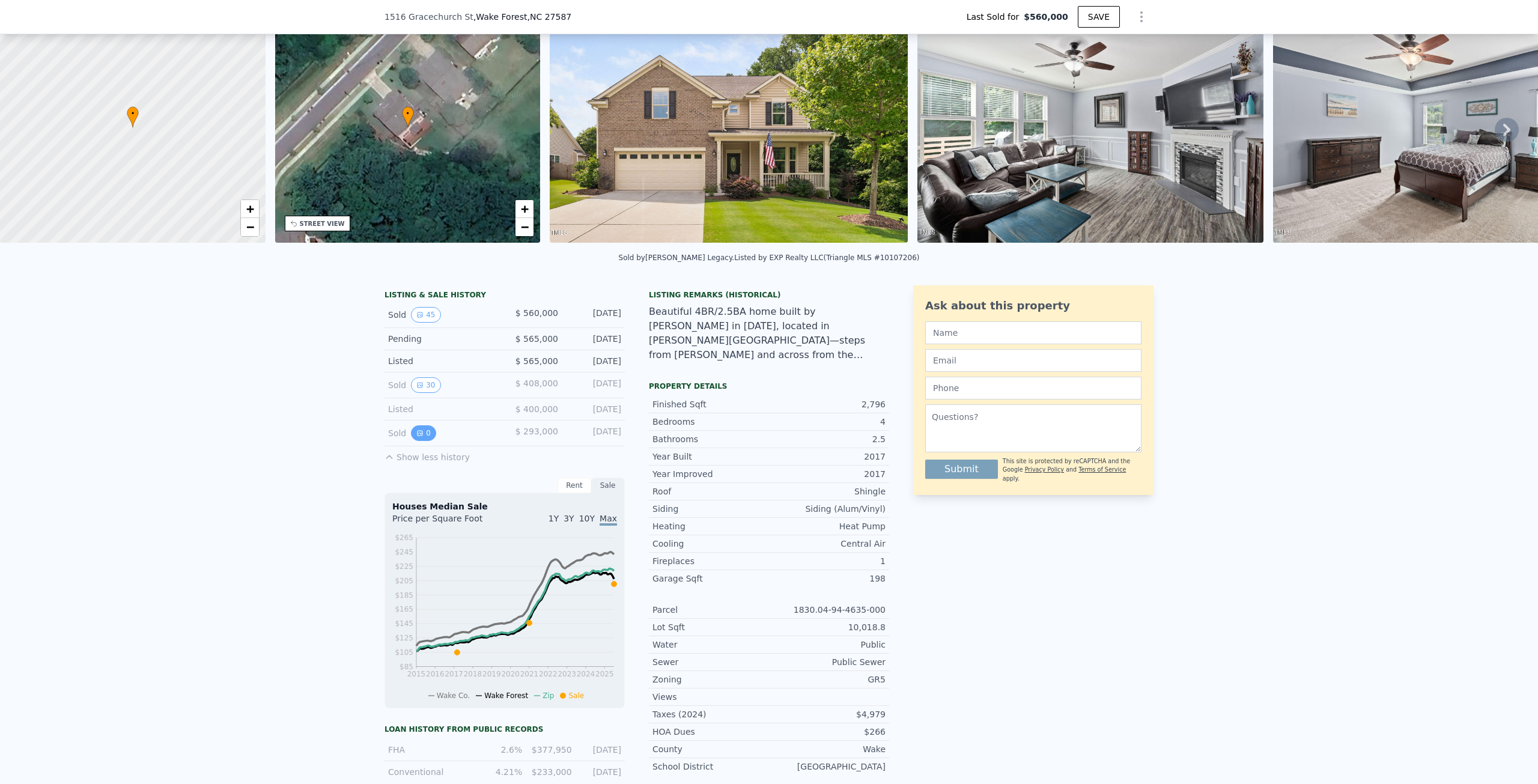
click at [418, 441] on button "0" at bounding box center [423, 433] width 25 height 15
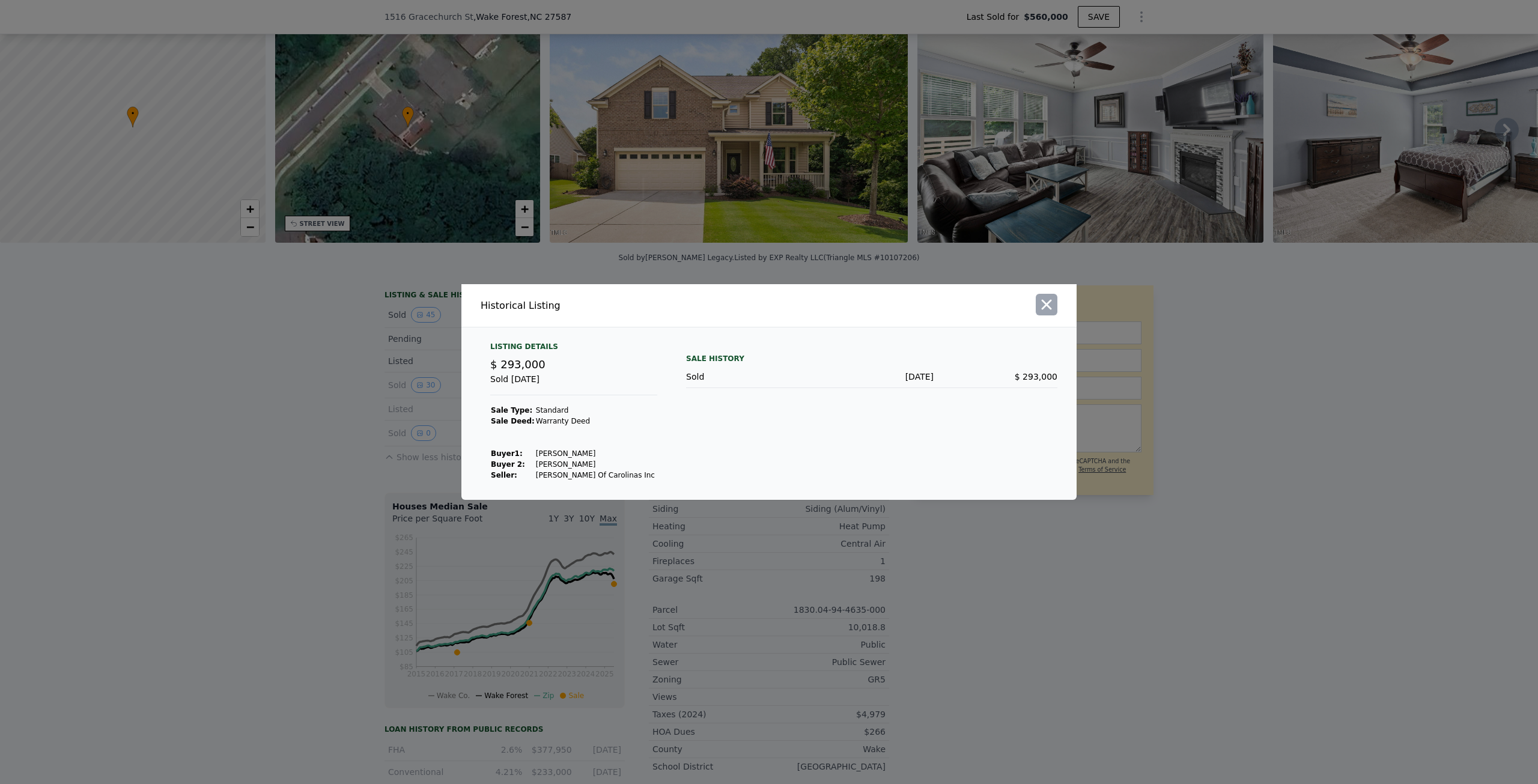
click at [1053, 298] on icon "button" at bounding box center [1047, 304] width 17 height 17
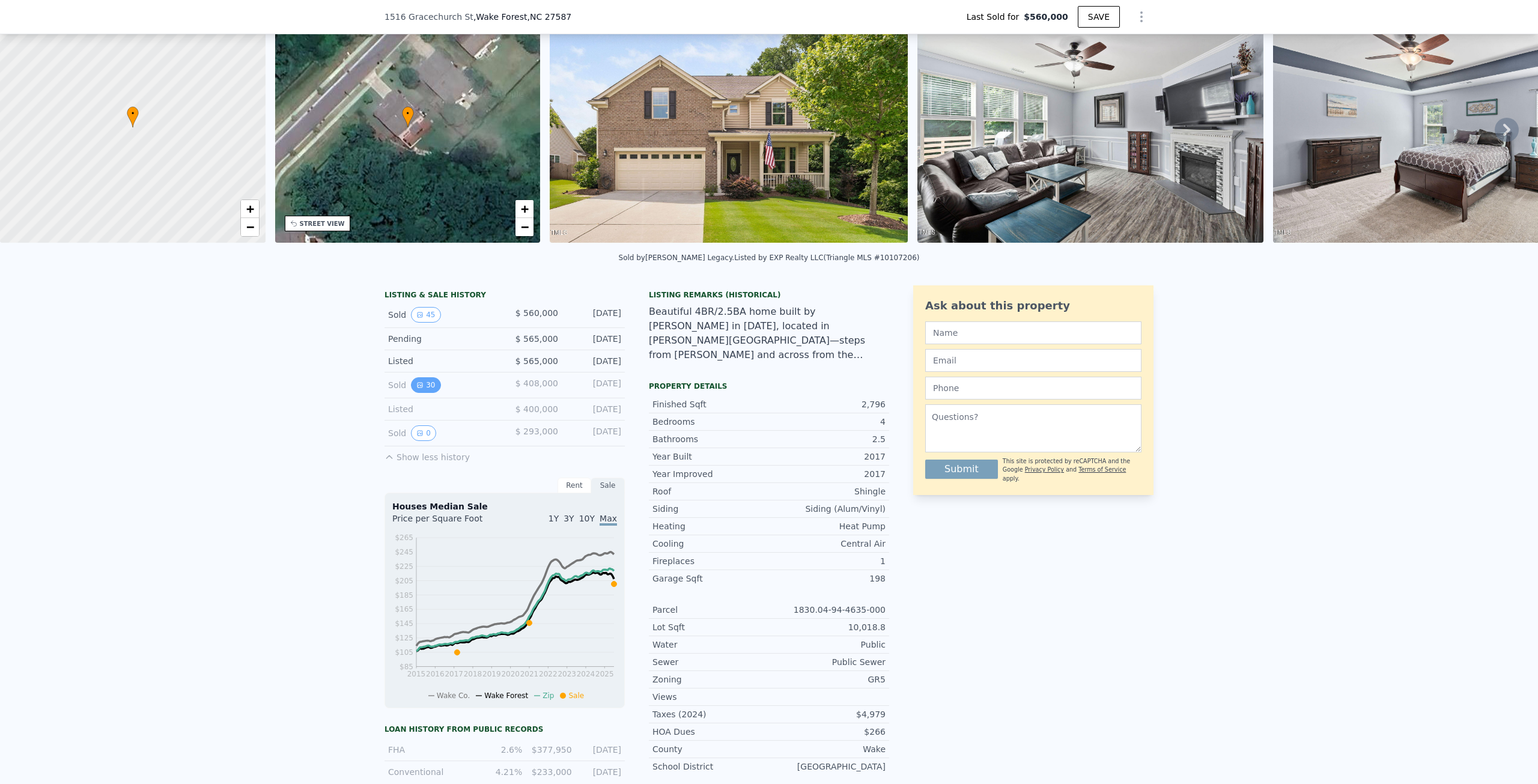
click at [420, 389] on button "30" at bounding box center [426, 385] width 29 height 15
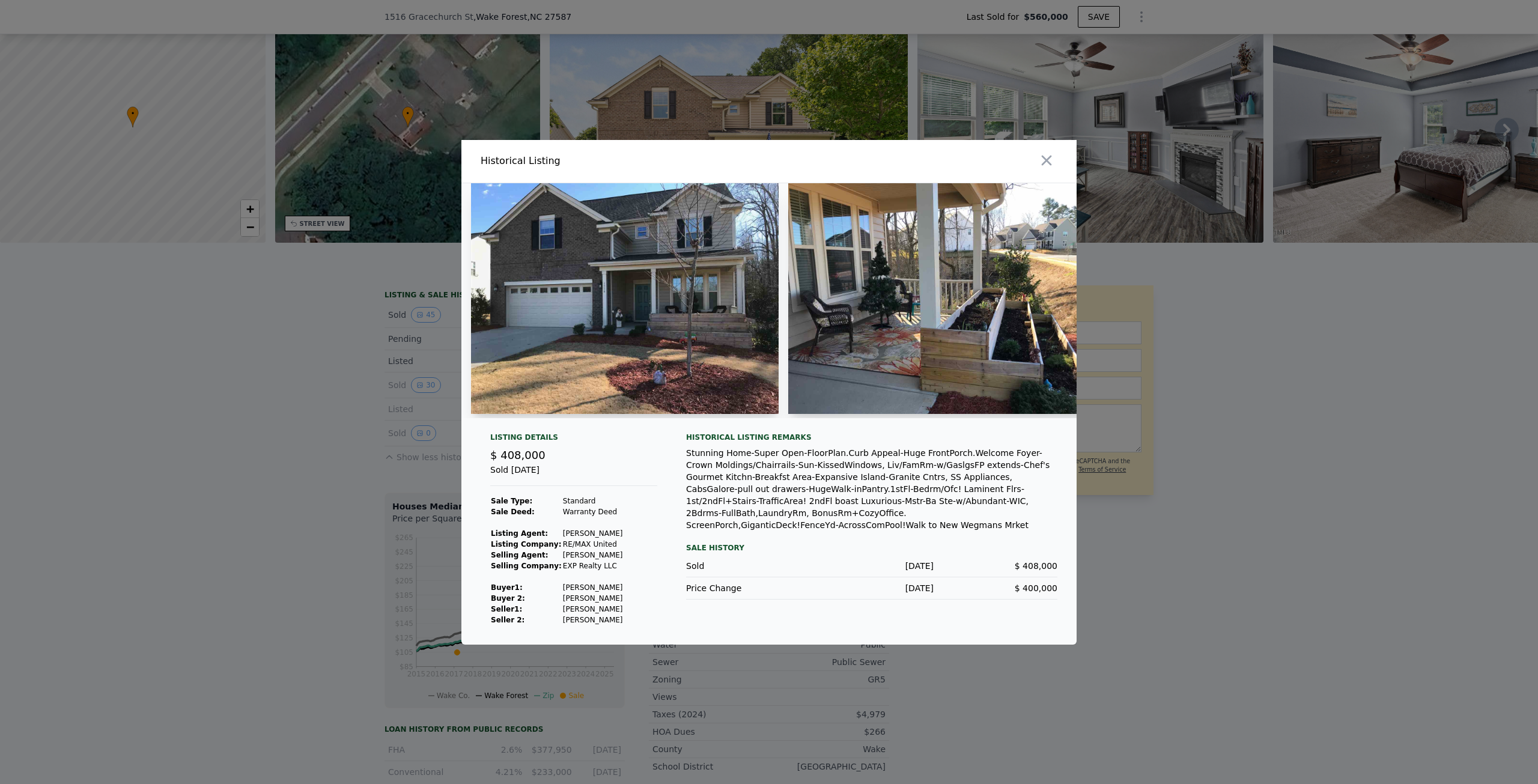
click at [1049, 159] on icon "button" at bounding box center [1047, 160] width 17 height 17
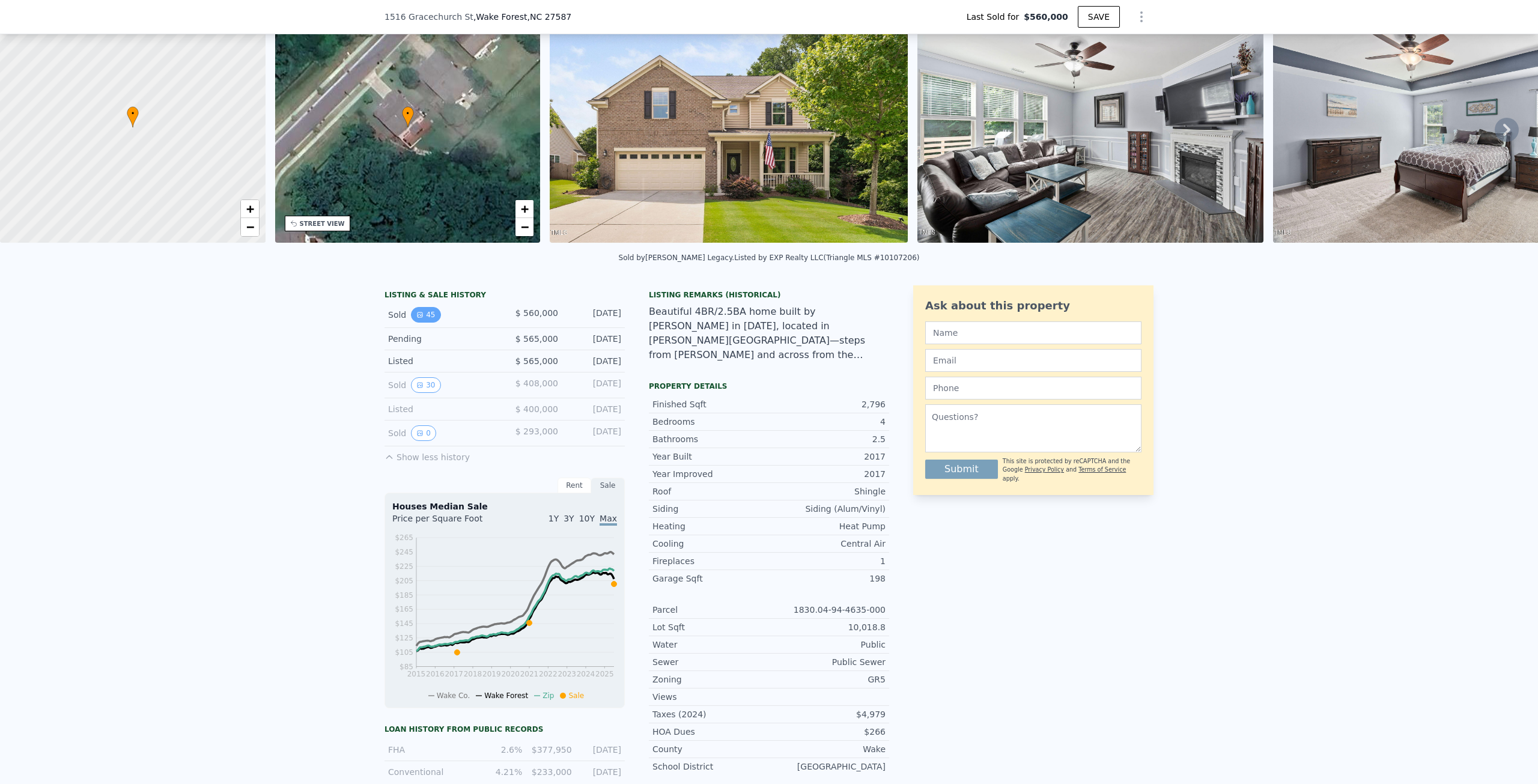
click at [416, 318] on icon "View historical data" at bounding box center [419, 314] width 7 height 7
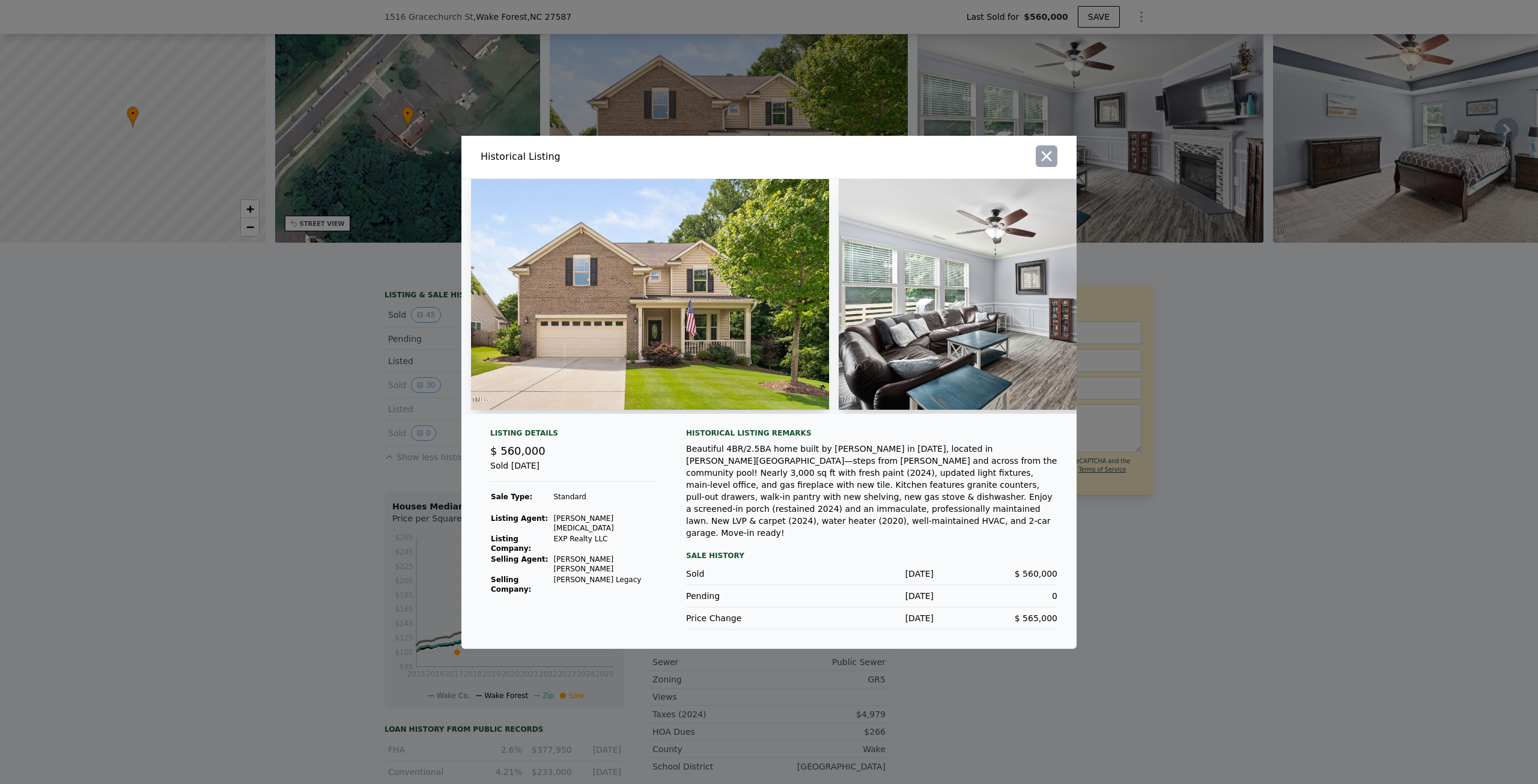
click at [1049, 156] on div at bounding box center [925, 157] width 303 height 43
click at [1046, 161] on icon "button" at bounding box center [1047, 156] width 10 height 10
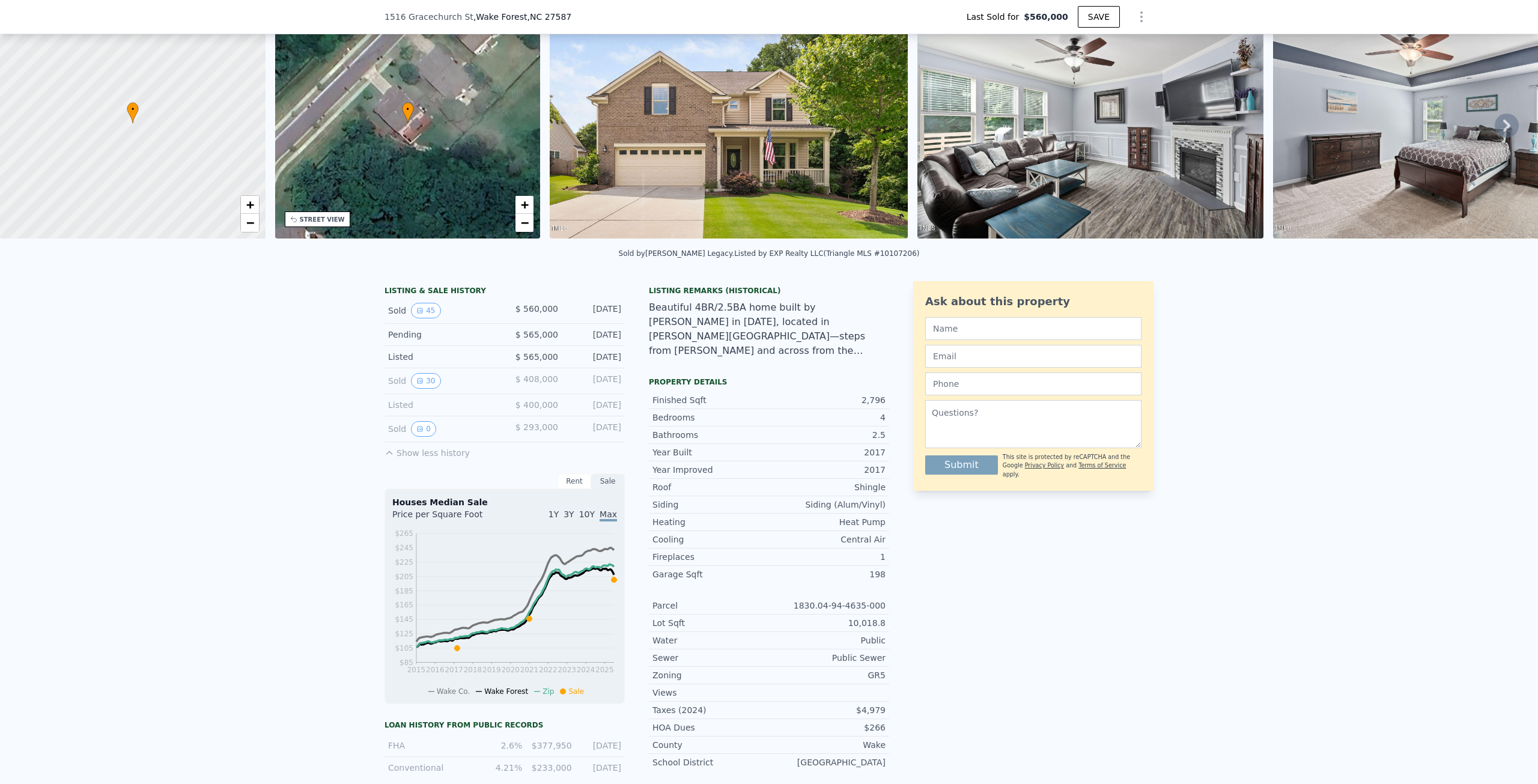
scroll to position [0, 0]
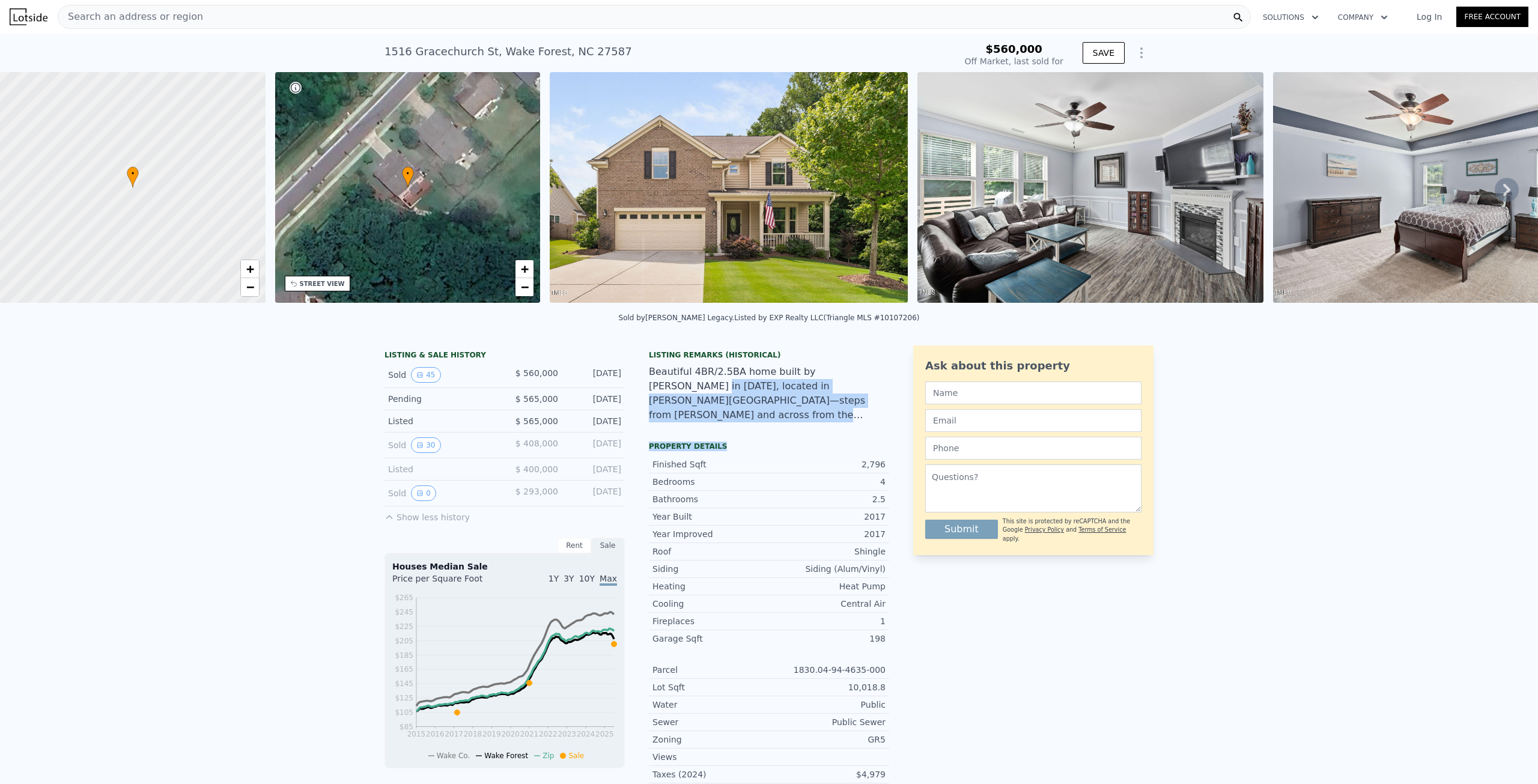
drag, startPoint x: 836, startPoint y: 397, endPoint x: 846, endPoint y: 451, distance: 54.9
click at [846, 451] on div "Listing Remarks (Historical) Beautiful 4BR/2.5BA home built by Taylor Morrison …" at bounding box center [768, 704] width 240 height 716
click at [846, 451] on div "Property details" at bounding box center [768, 446] width 240 height 10
click at [1354, 306] on div at bounding box center [1444, 189] width 353 height 235
drag, startPoint x: 1376, startPoint y: 306, endPoint x: 1490, endPoint y: 322, distance: 115.1
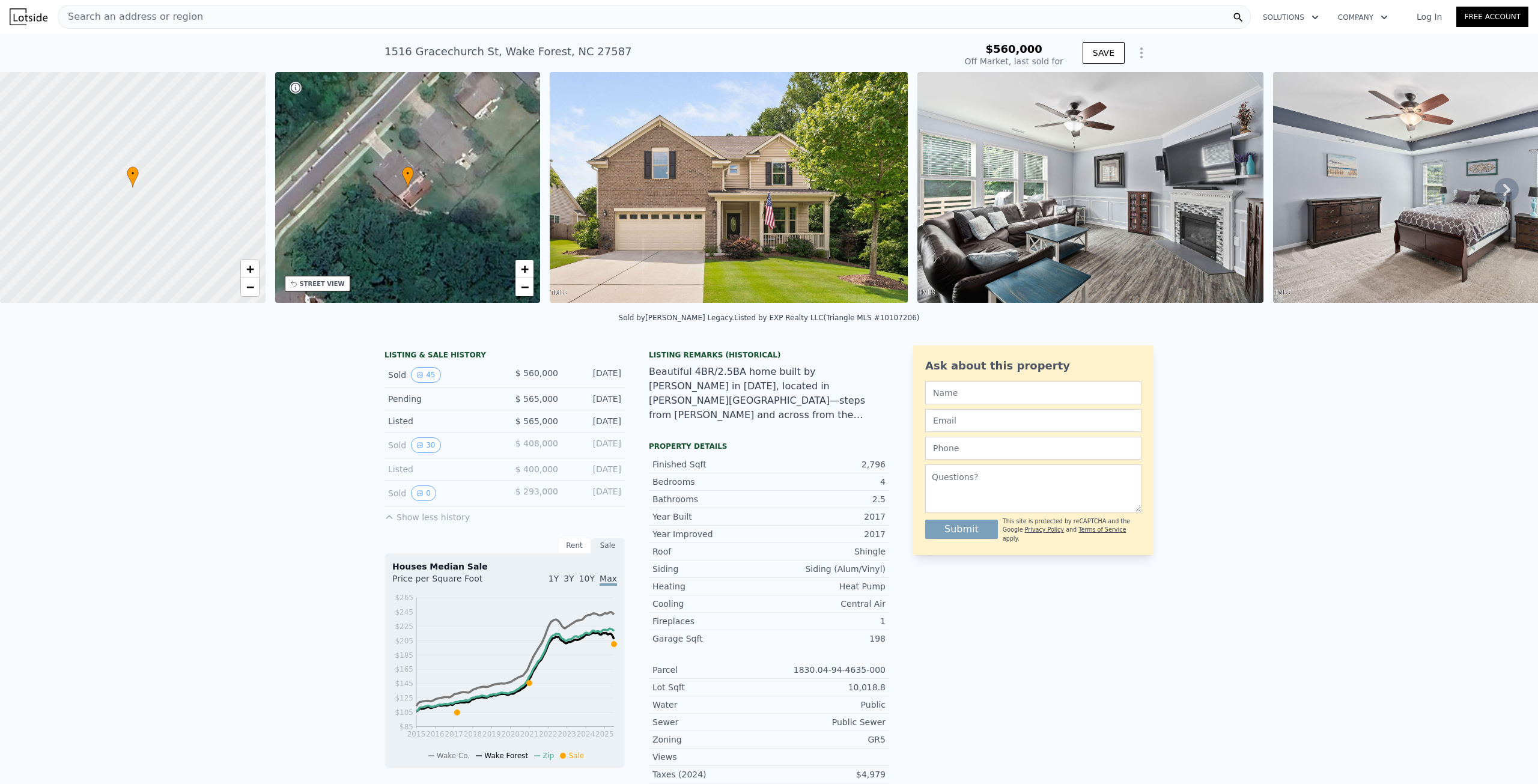
click at [1376, 306] on div at bounding box center [1444, 189] width 353 height 235
click at [1502, 322] on div "Sold by Keller Williams Legacy . Listed by EXP Realty LLC (Triangle MLS #101072…" at bounding box center [769, 321] width 1538 height 29
click at [1521, 318] on div "Sold by Keller Williams Legacy . Listed by EXP Realty LLC (Triangle MLS #101072…" at bounding box center [769, 321] width 1538 height 29
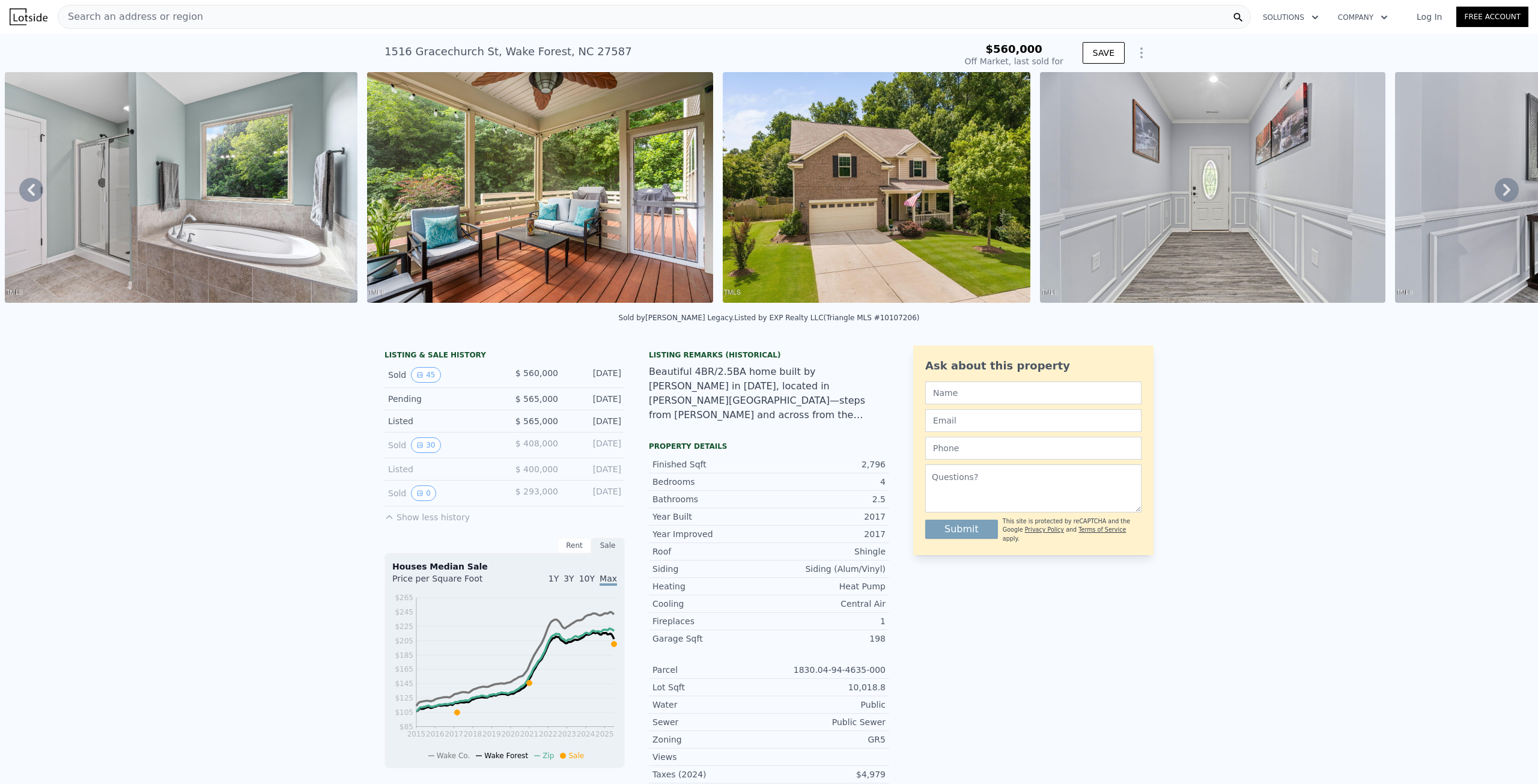
scroll to position [0, 1988]
